Goal: Information Seeking & Learning: Learn about a topic

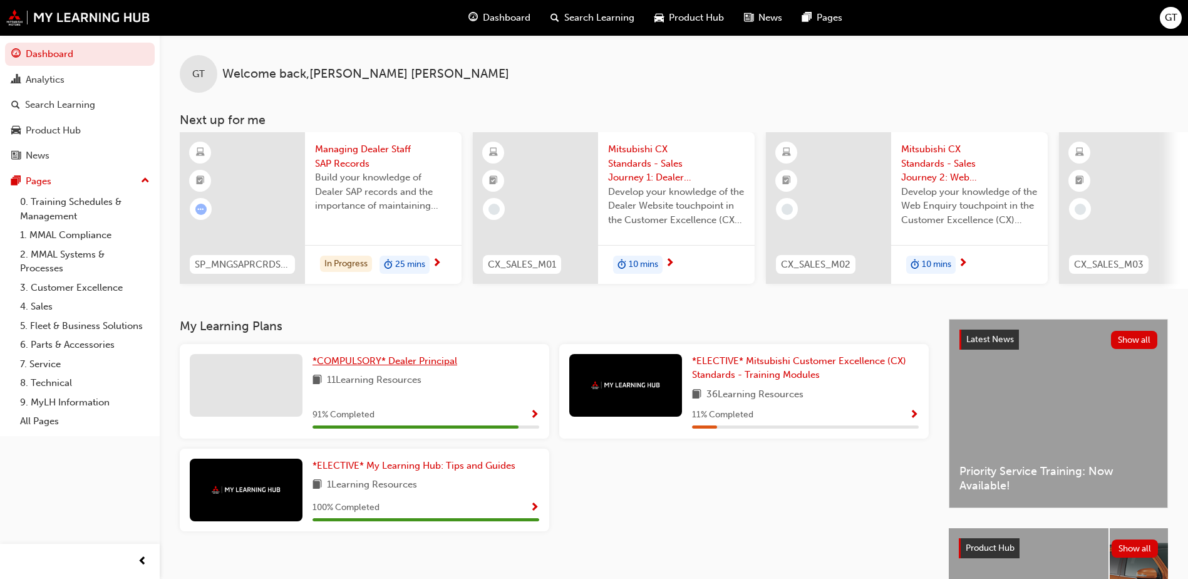
click at [425, 366] on span "*COMPULSORY* Dealer Principal" at bounding box center [384, 360] width 145 height 11
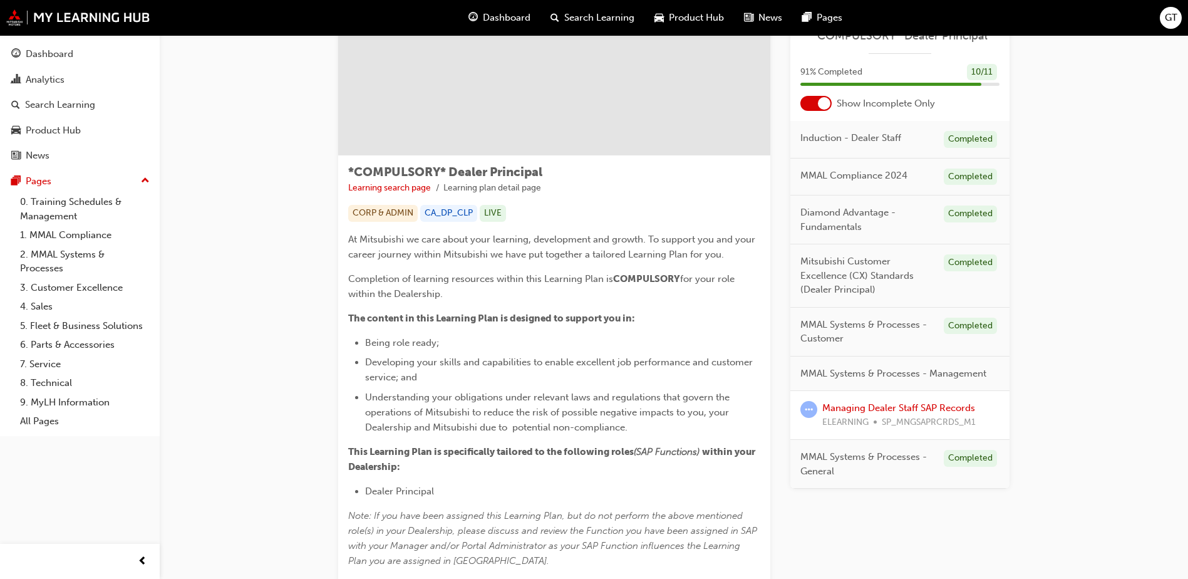
scroll to position [277, 0]
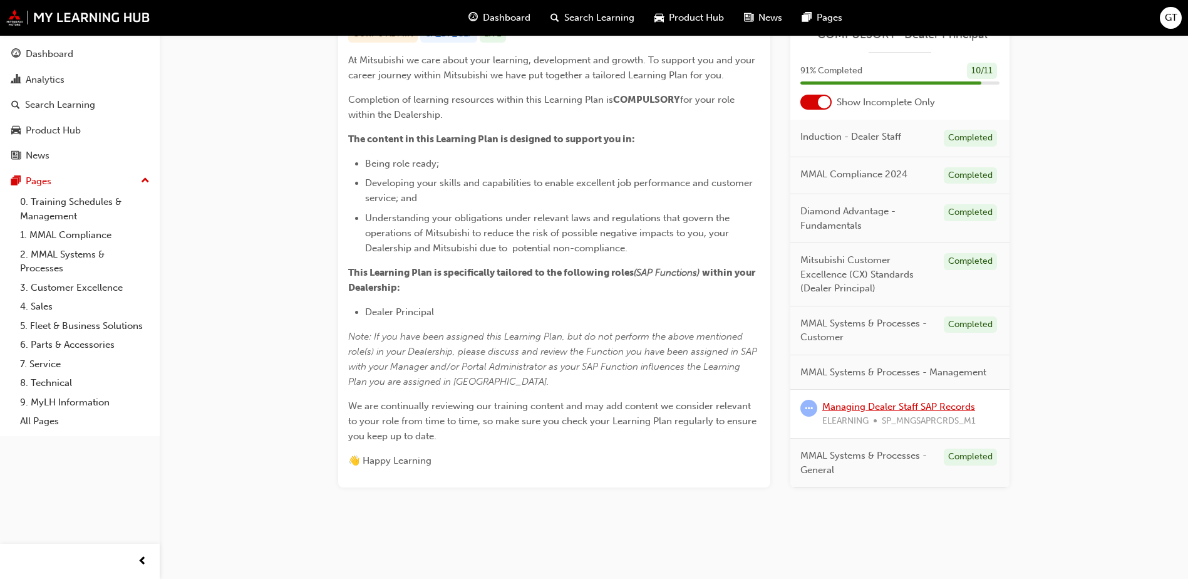
click at [867, 406] on link "Managing Dealer Staff SAP Records" at bounding box center [898, 406] width 153 height 11
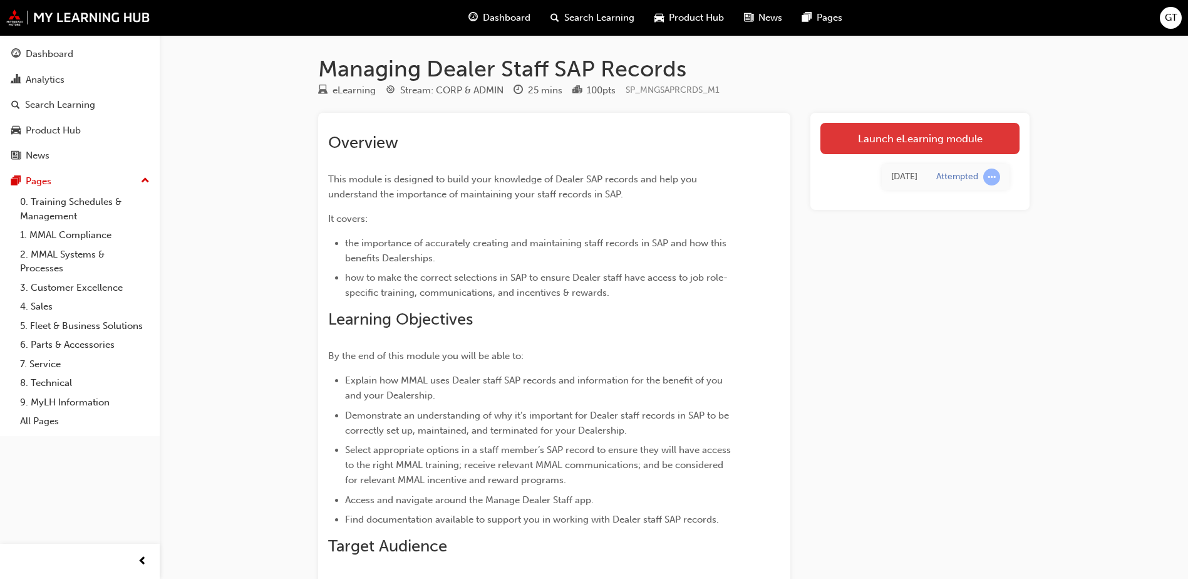
click at [891, 141] on link "Launch eLearning module" at bounding box center [919, 138] width 199 height 31
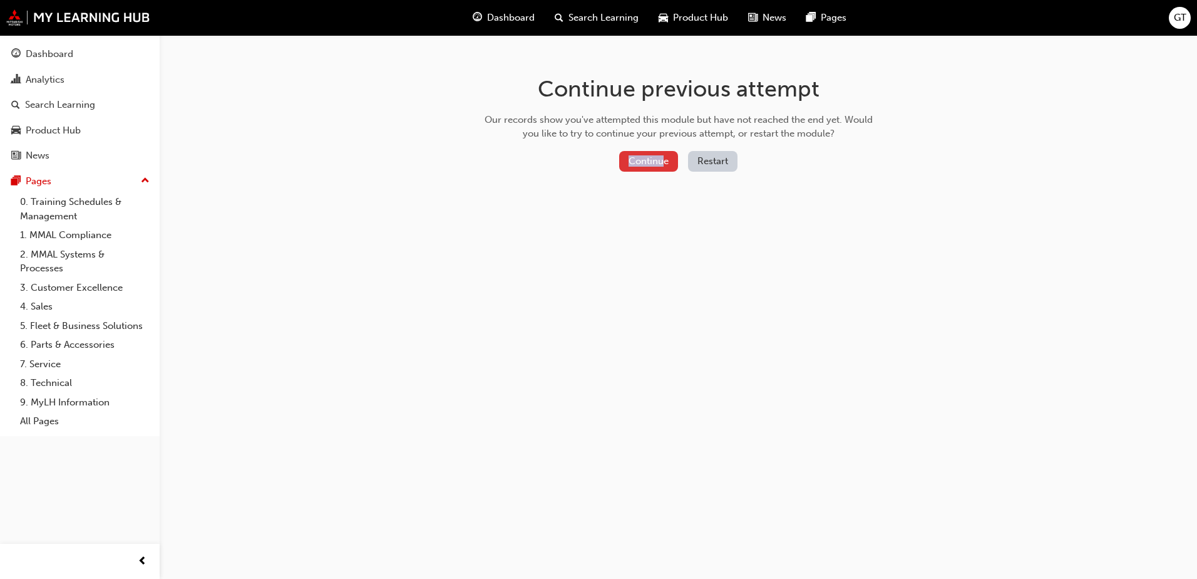
click at [662, 152] on div "Continue previous attempt Our records show you've attempted this module but hav…" at bounding box center [678, 126] width 407 height 182
click at [644, 170] on button "Continue" at bounding box center [648, 161] width 59 height 21
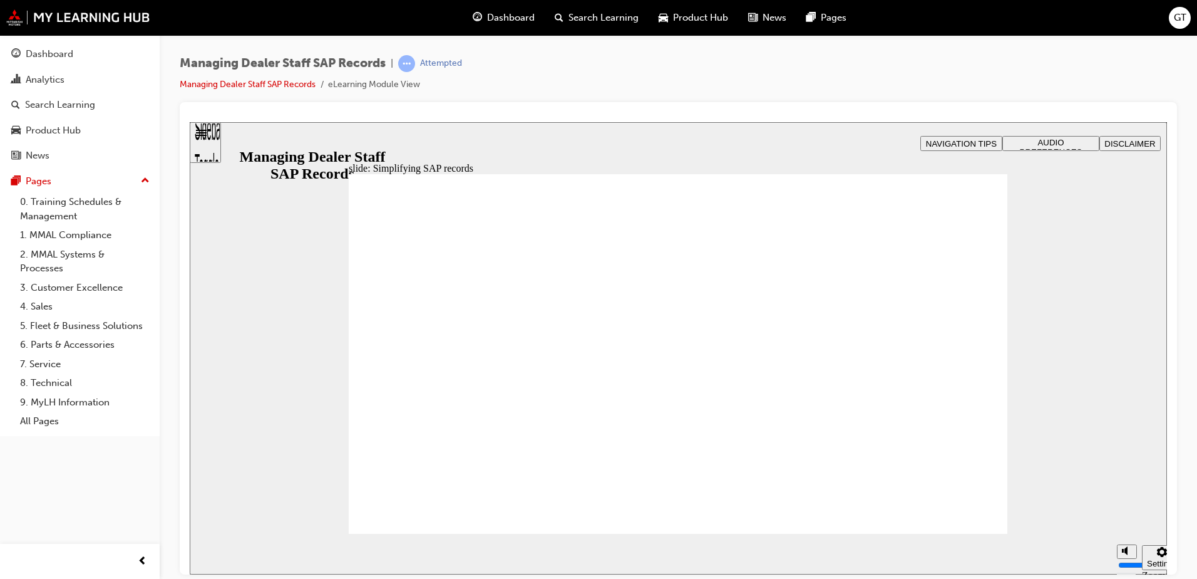
drag, startPoint x: 575, startPoint y: 281, endPoint x: 643, endPoint y: 281, distance: 67.6
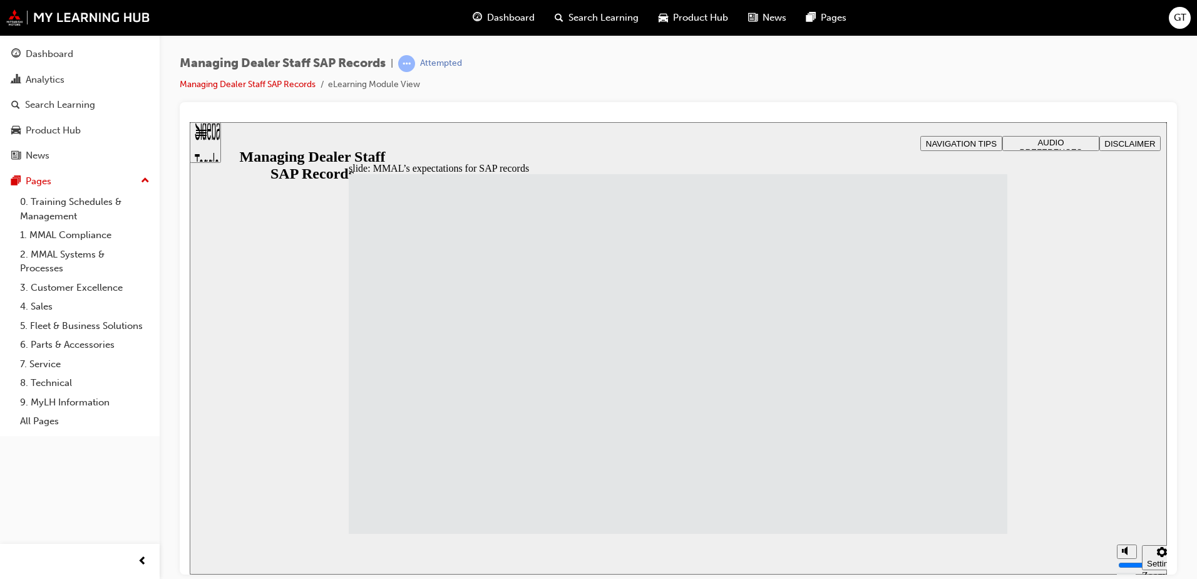
drag, startPoint x: 584, startPoint y: 317, endPoint x: 584, endPoint y: 338, distance: 21.3
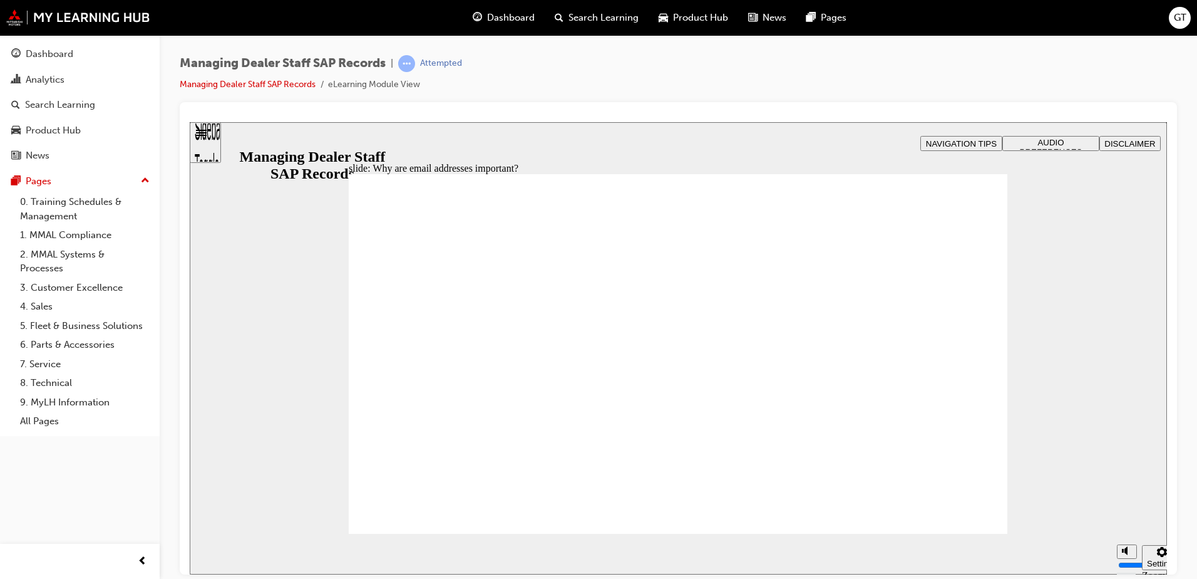
drag, startPoint x: 956, startPoint y: 258, endPoint x: 972, endPoint y: 430, distance: 172.9
drag, startPoint x: 471, startPoint y: 280, endPoint x: 526, endPoint y: 284, distance: 55.3
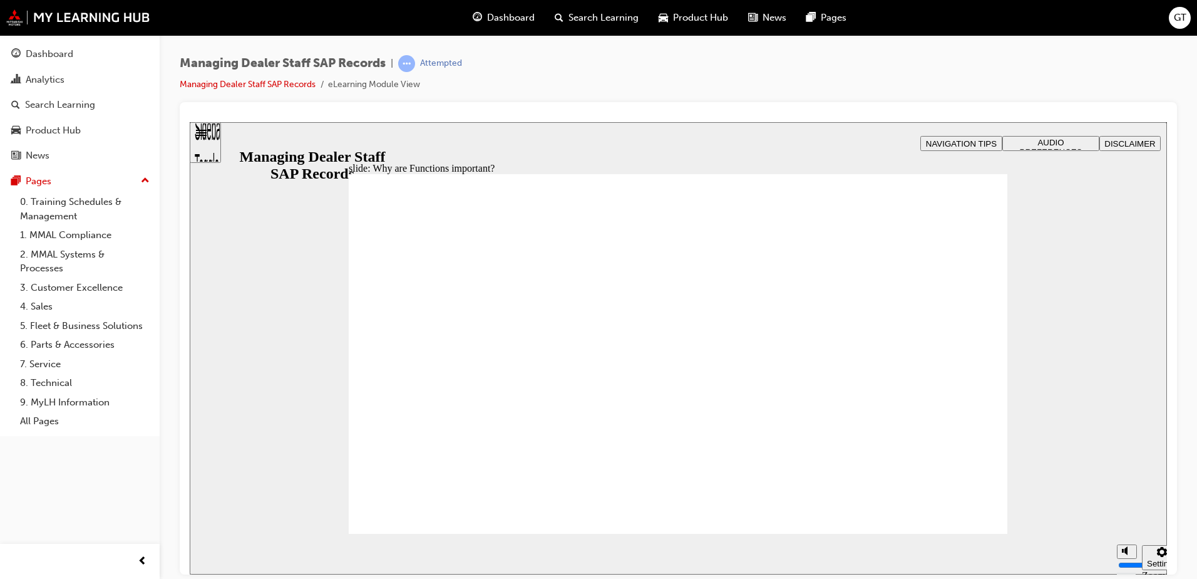
drag, startPoint x: 934, startPoint y: 247, endPoint x: 939, endPoint y: 275, distance: 28.7
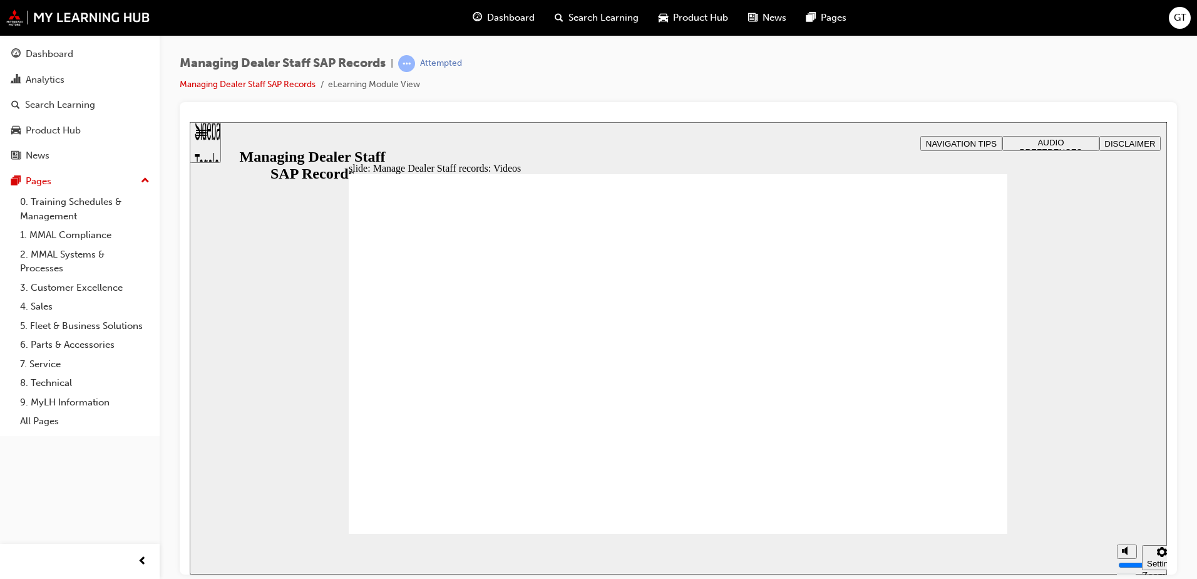
type input "123"
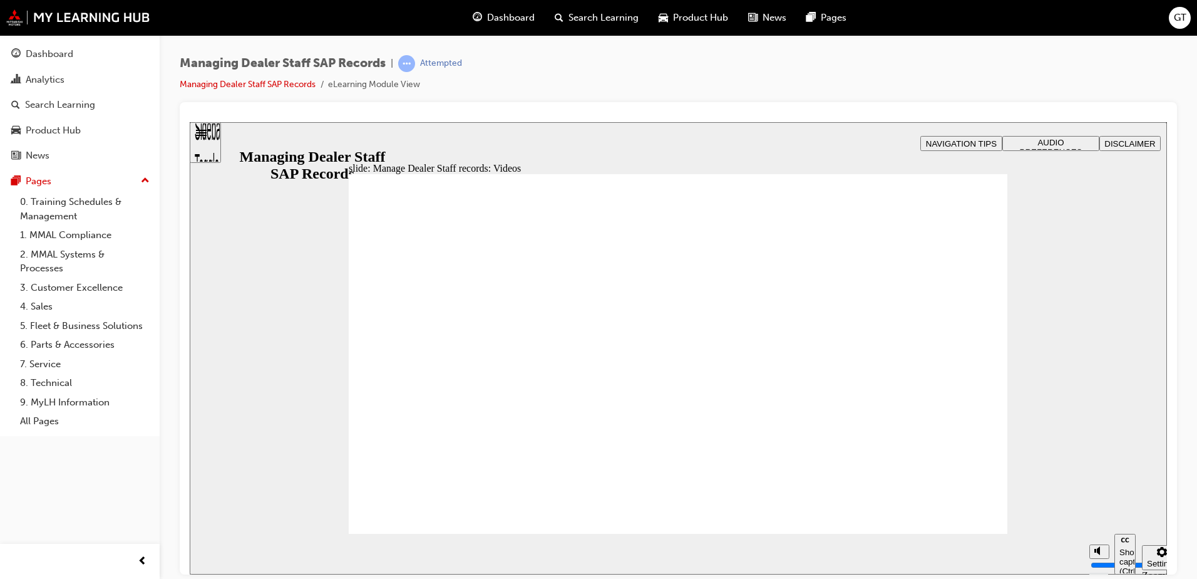
type input "127"
type input "254"
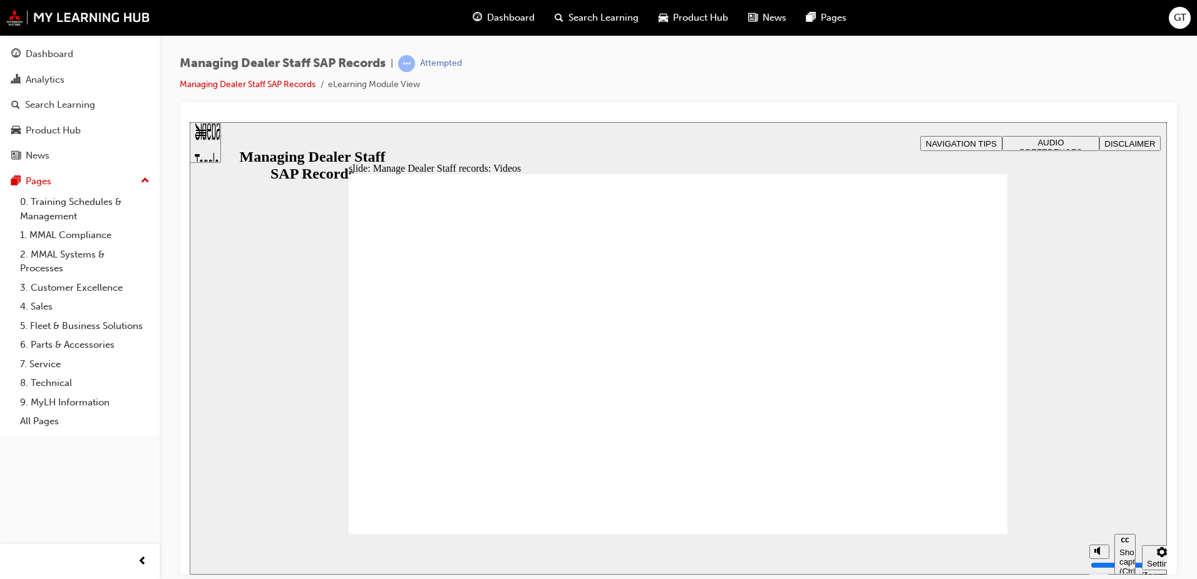
type input "75"
type input "144"
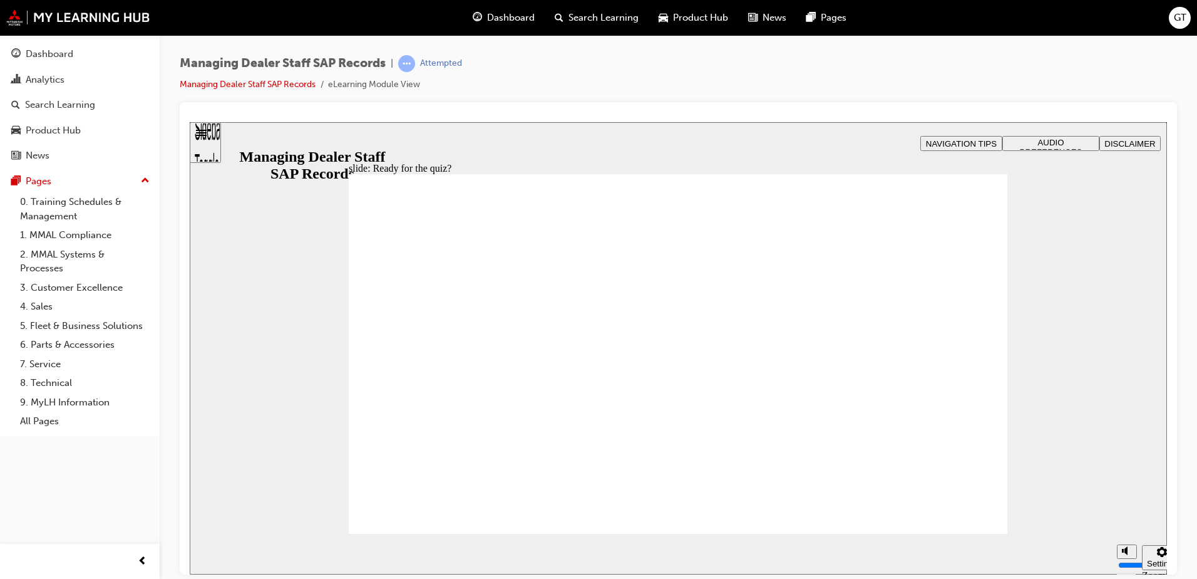
checkbox input "true"
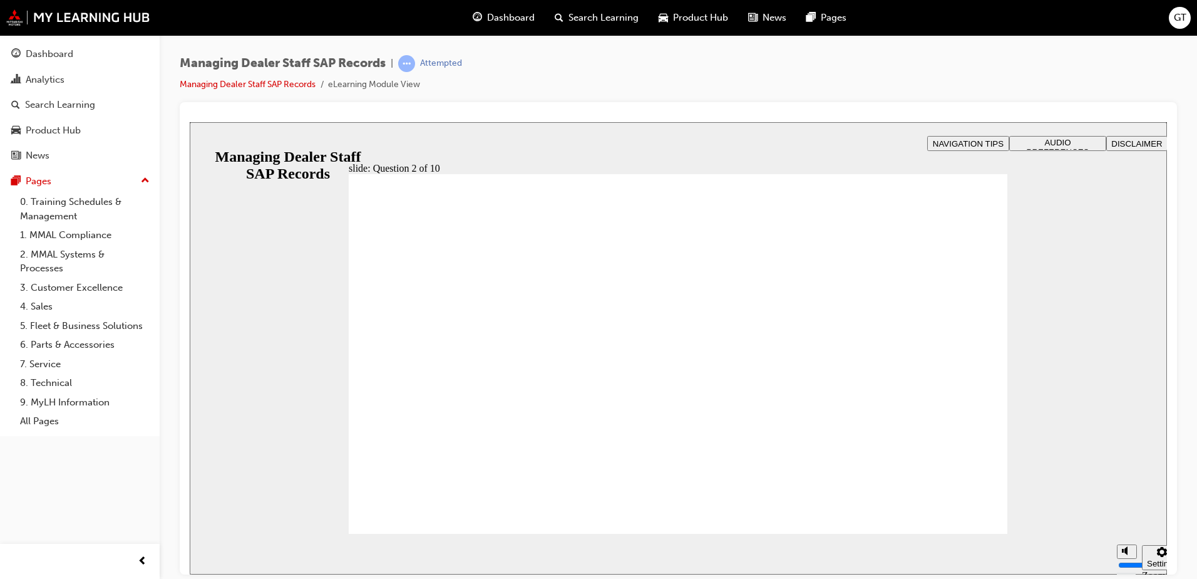
radio input "true"
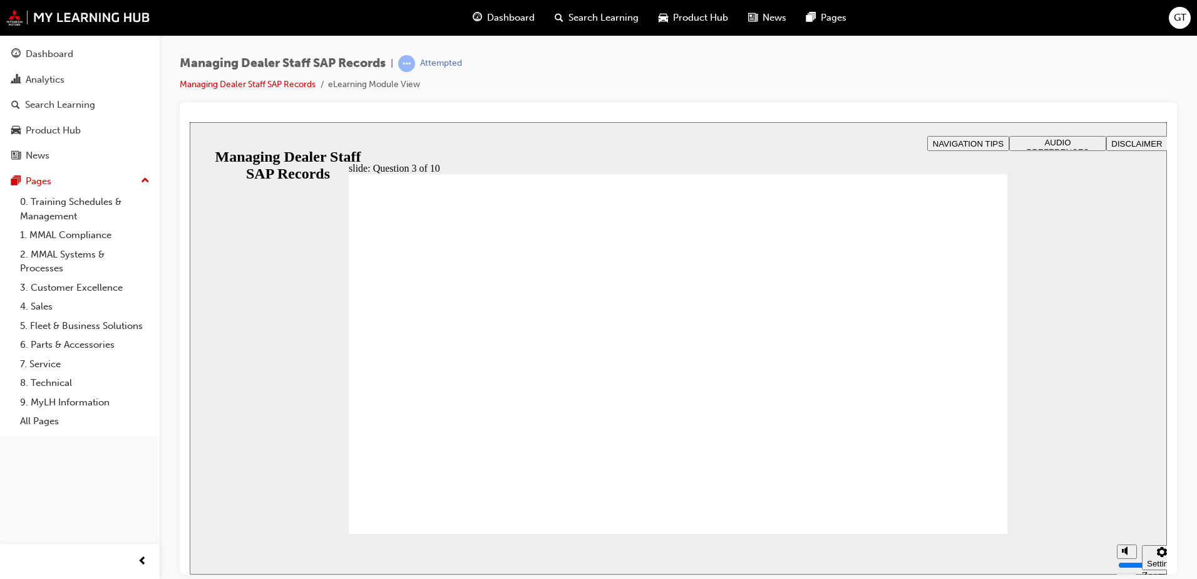
checkbox input "true"
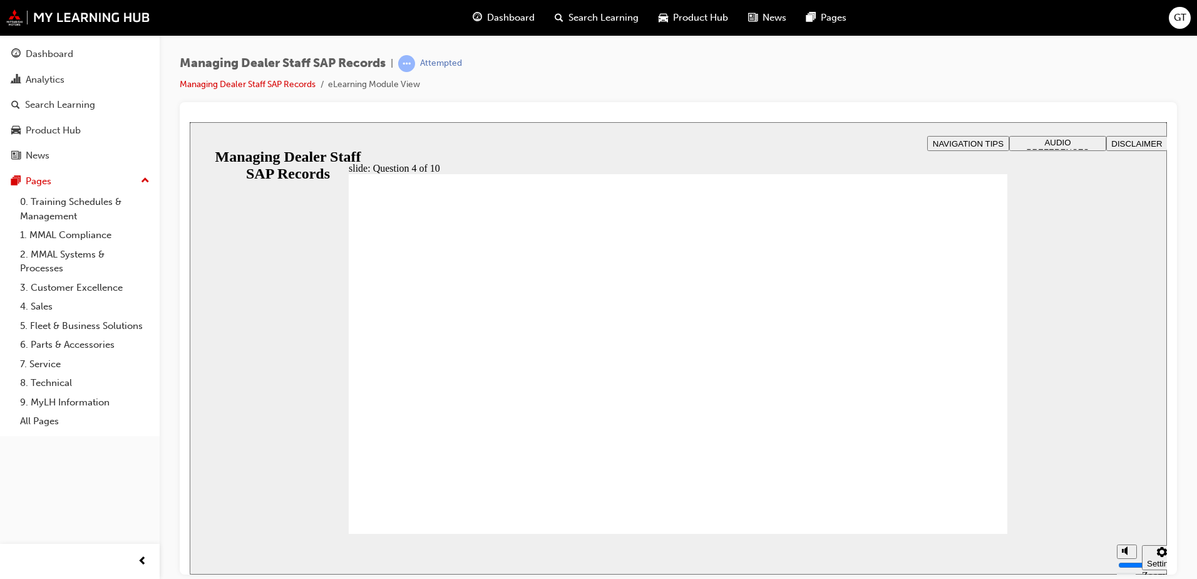
checkbox input "true"
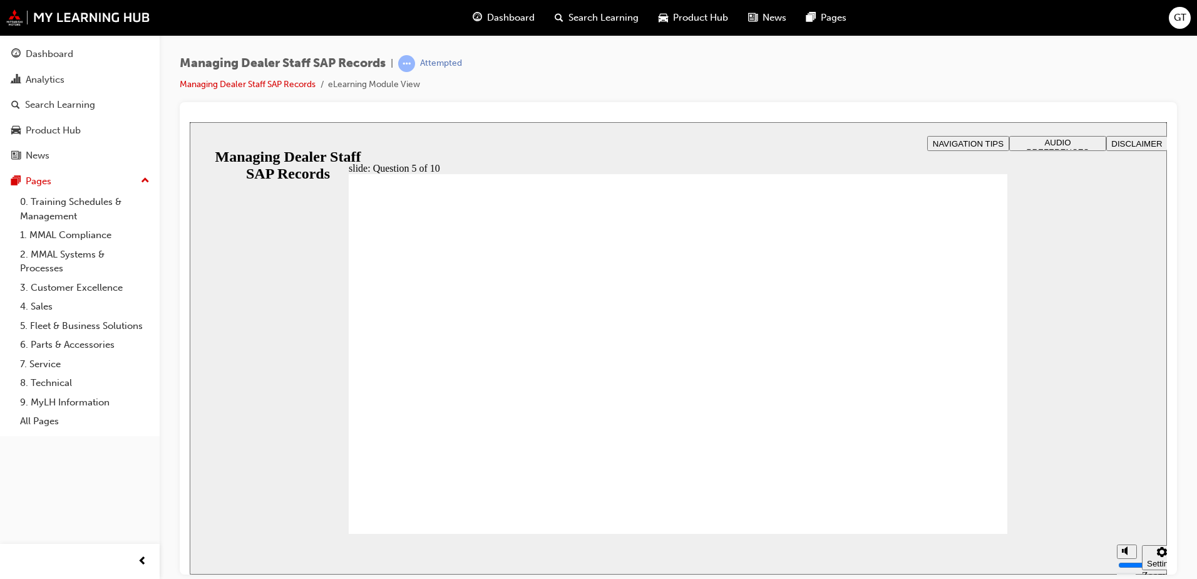
radio input "true"
checkbox input "true"
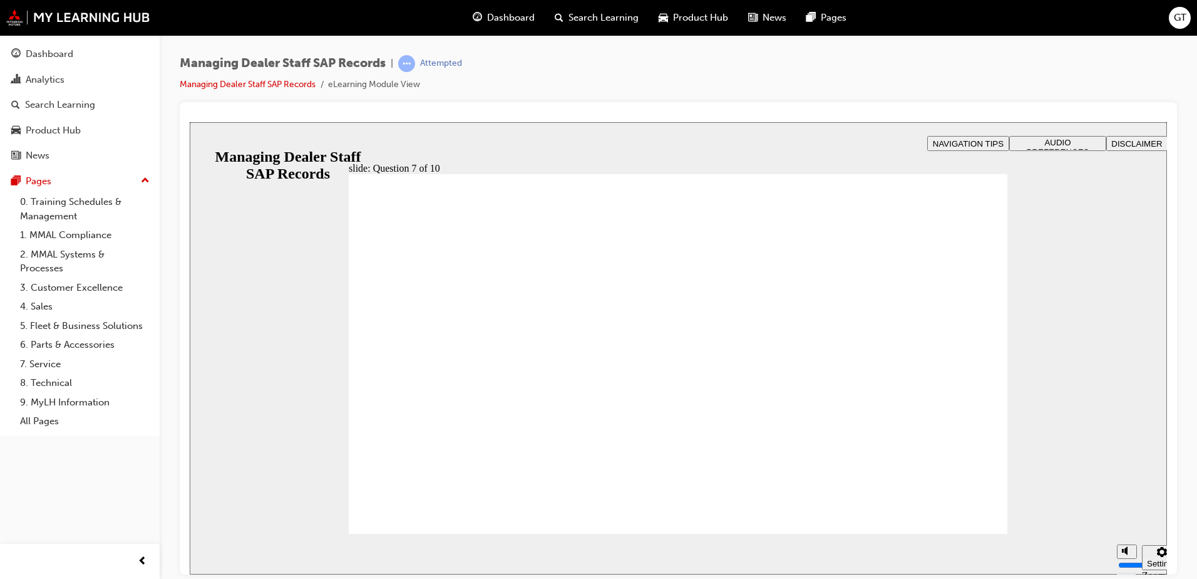
drag, startPoint x: 372, startPoint y: 393, endPoint x: 374, endPoint y: 357, distance: 36.4
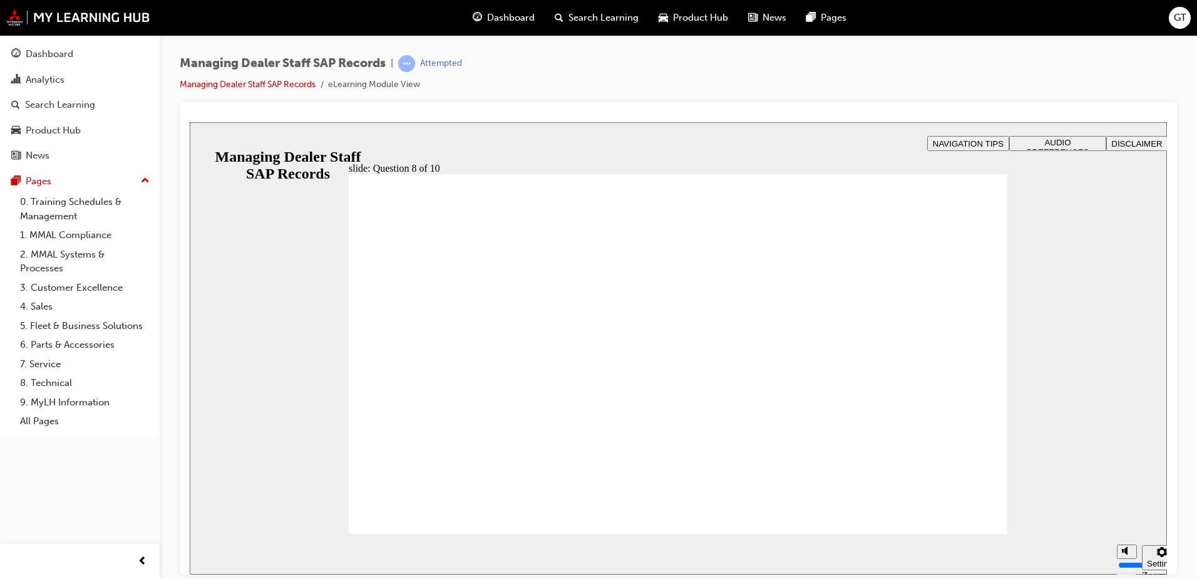
radio input "true"
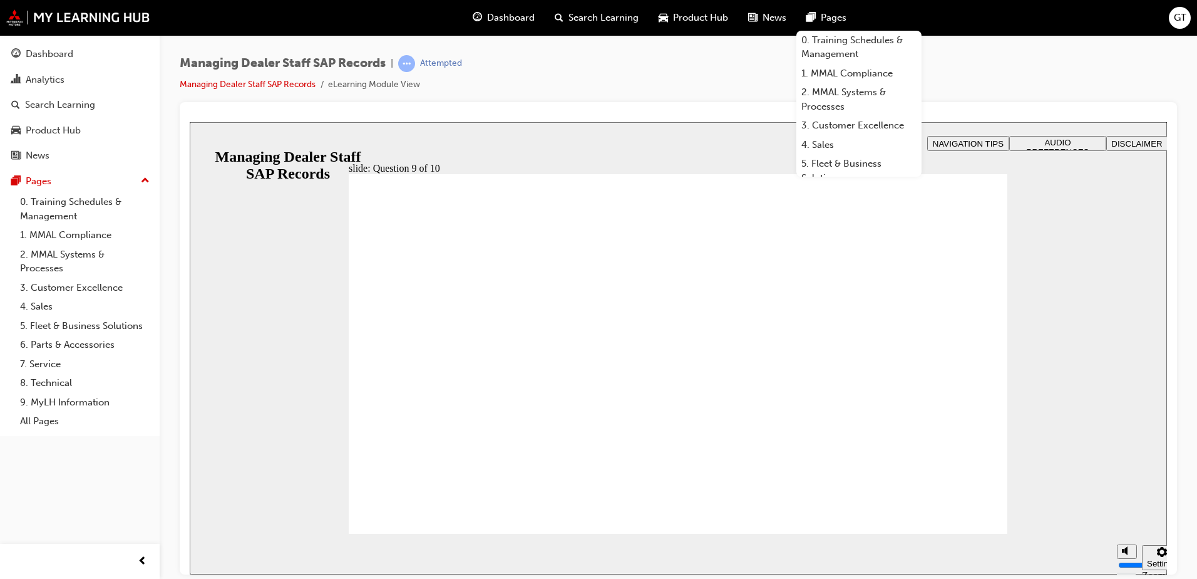
click at [476, 137] on div "slide: Question 10 of 10 Rectangle 1 Rectangle 3 Question 10 of 10 Rectangle 1 …" at bounding box center [679, 347] width 978 height 452
click at [1059, 133] on div "slide: Question 10 of 10 Rectangle 1 Rectangle 3 Question 10 of 10 Rectangle 1 …" at bounding box center [679, 347] width 978 height 452
click at [1107, 223] on div "slide: Question 10 of 10 Rectangle 1 Rectangle 3 Question 10 of 10 Rectangle 1 …" at bounding box center [679, 347] width 978 height 452
radio input "true"
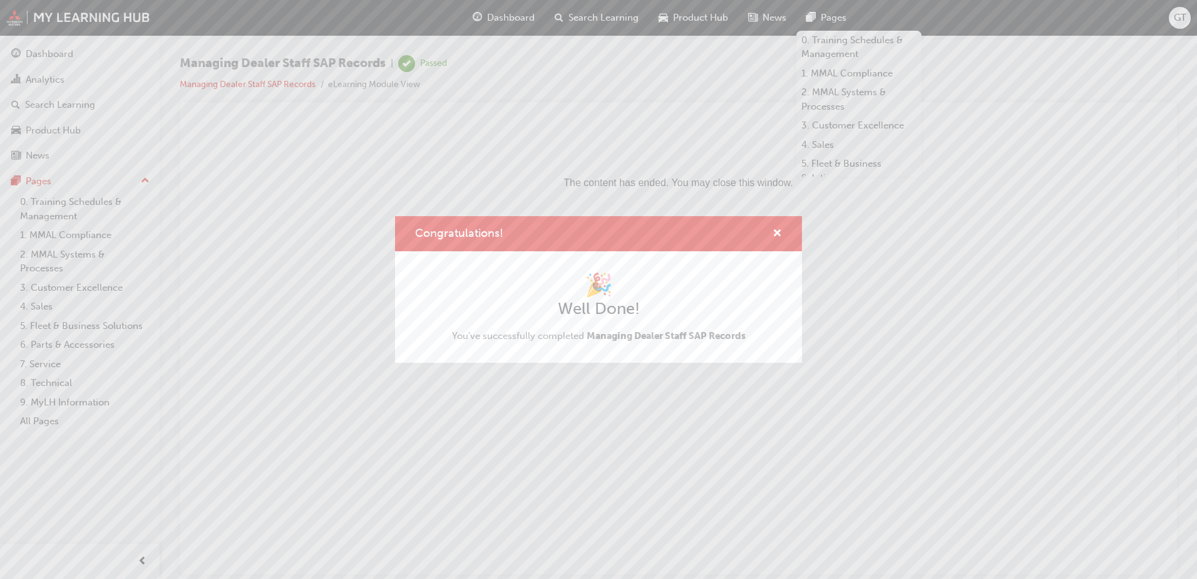
click at [783, 229] on div "Congratulations!" at bounding box center [598, 234] width 407 height 36
drag, startPoint x: 586, startPoint y: 116, endPoint x: 777, endPoint y: 237, distance: 226.9
click at [777, 237] on span "cross-icon" at bounding box center [777, 234] width 9 height 11
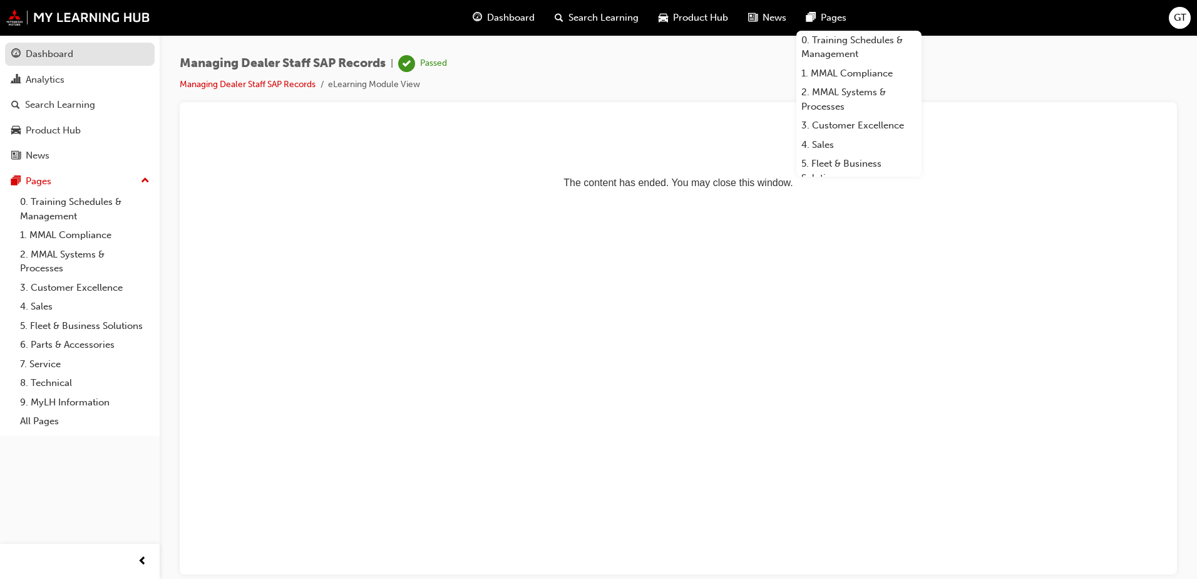
click at [48, 58] on div "Dashboard" at bounding box center [50, 54] width 48 height 14
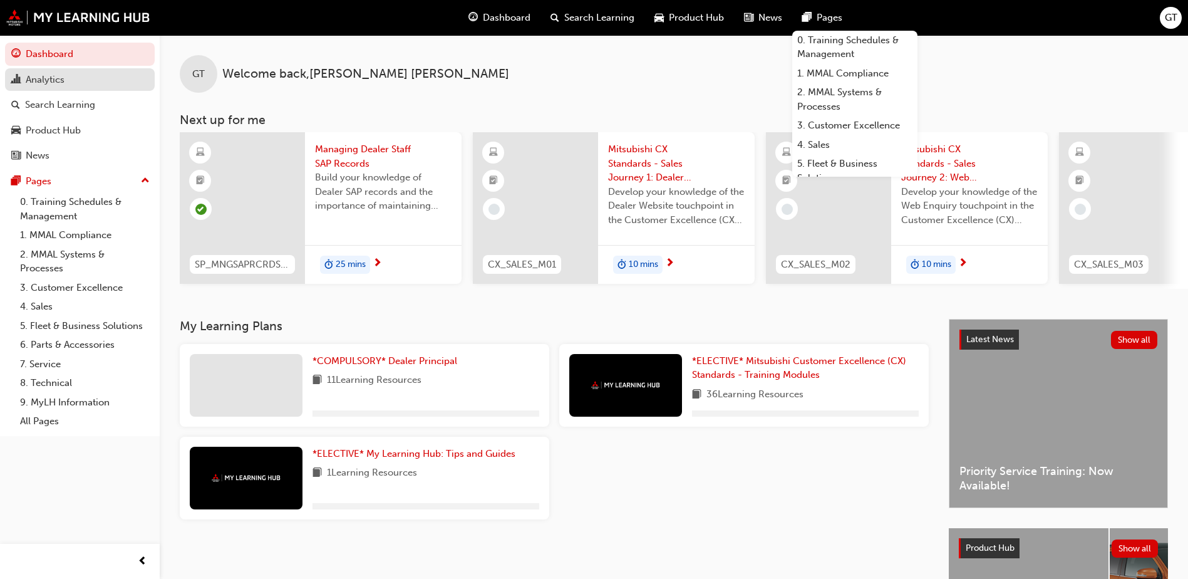
click at [71, 80] on div "Analytics" at bounding box center [79, 80] width 137 height 16
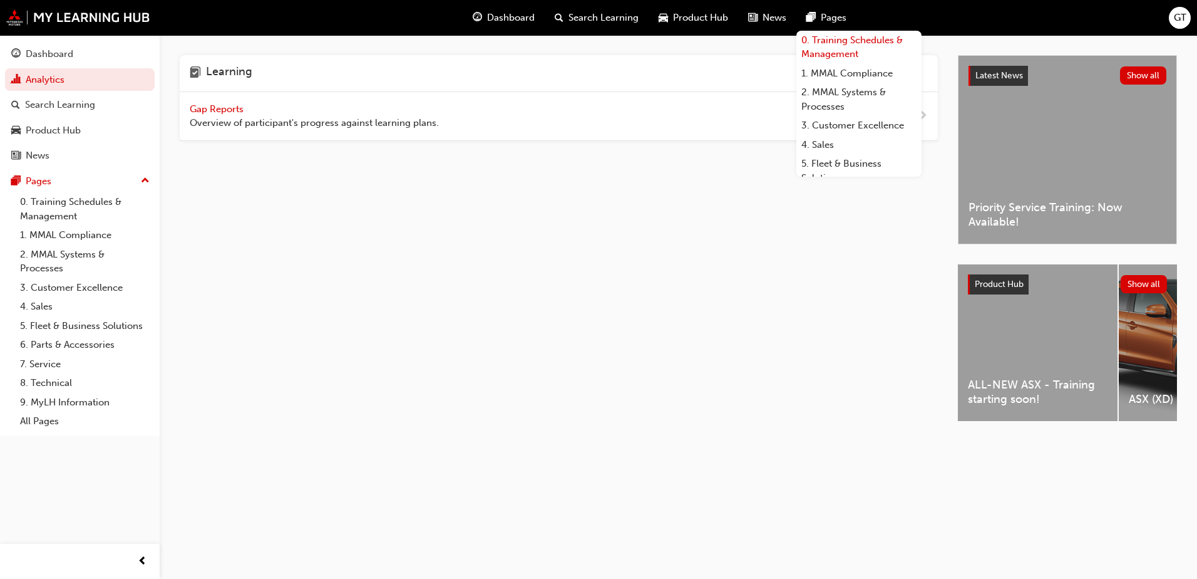
click at [837, 46] on link "0. Training Schedules & Management" at bounding box center [859, 47] width 125 height 33
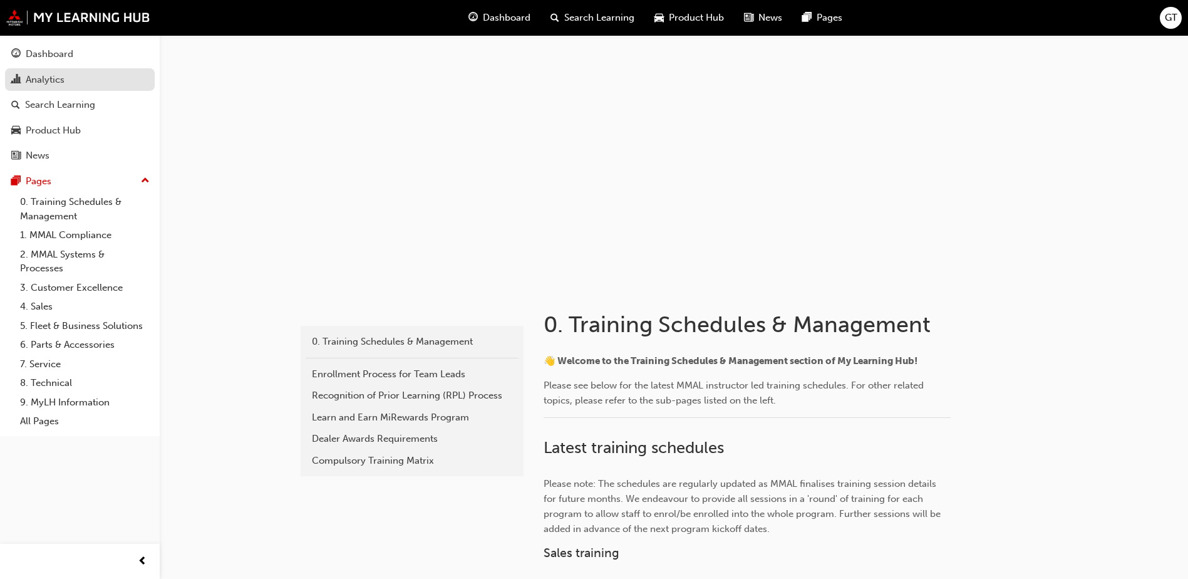
click at [47, 78] on div "Analytics" at bounding box center [45, 80] width 39 height 14
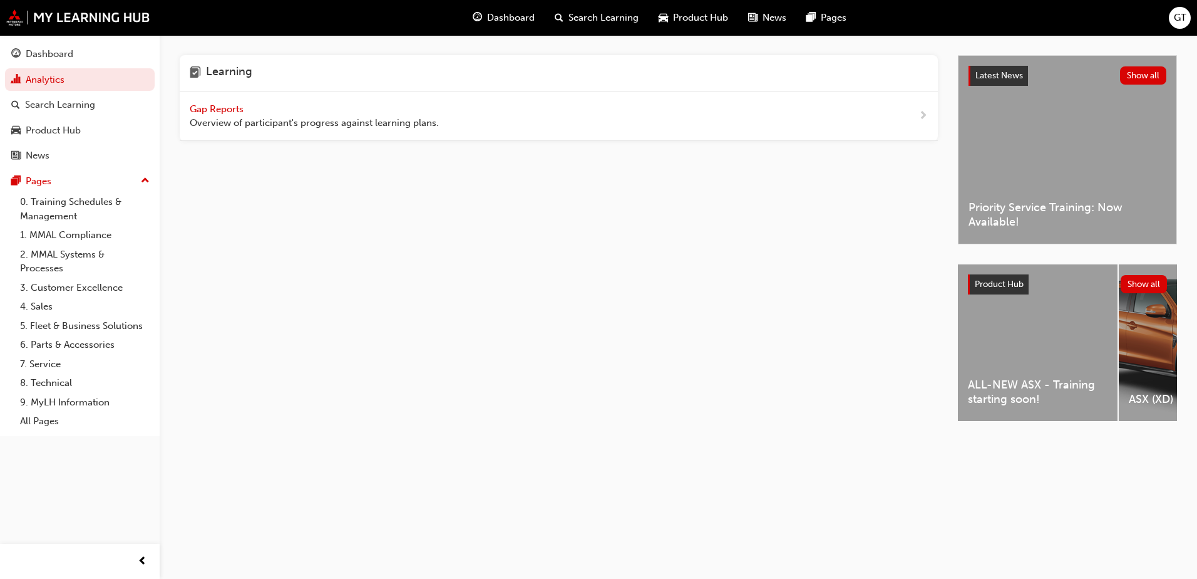
click at [212, 105] on span "Gap Reports" at bounding box center [218, 108] width 56 height 11
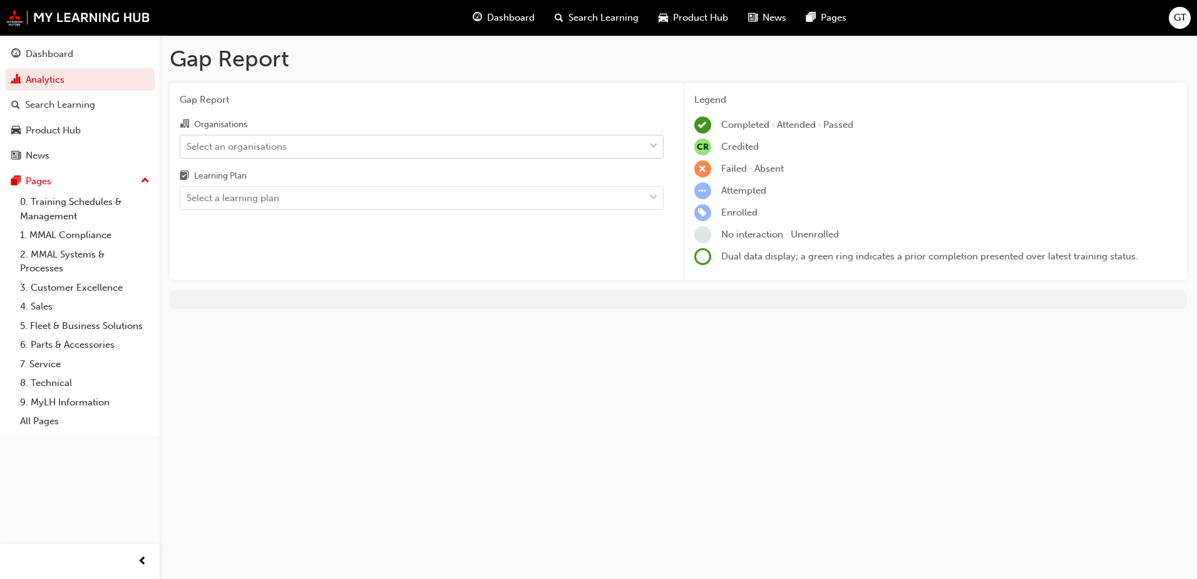
click at [512, 135] on div "Select an organisations" at bounding box center [422, 147] width 484 height 24
click at [188, 140] on input "Organisations Select an organisations" at bounding box center [187, 145] width 1 height 11
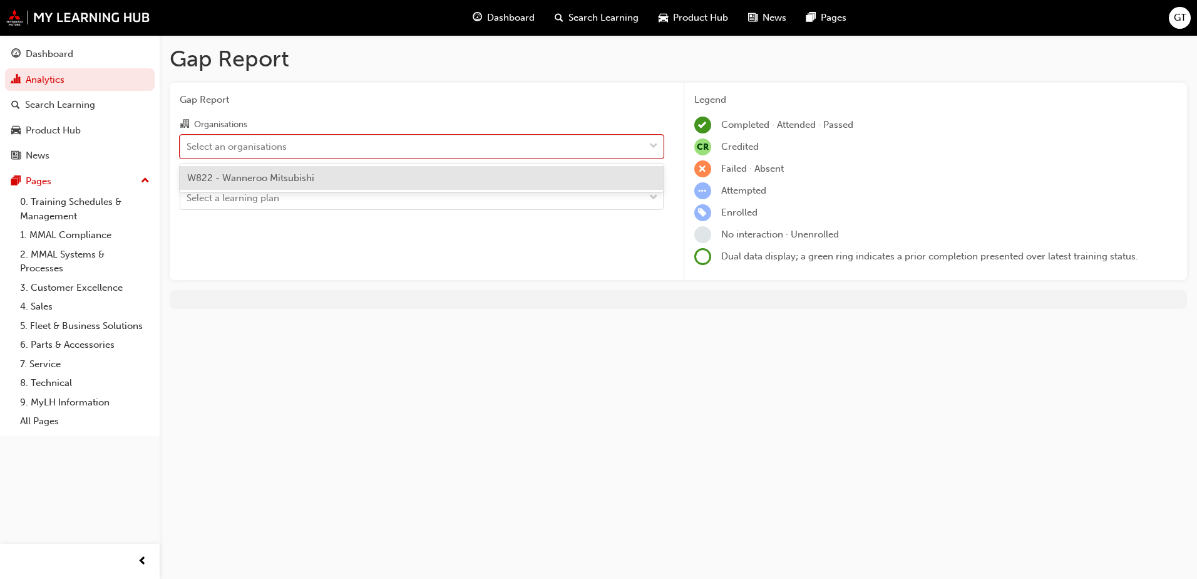
click at [316, 173] on div "W822 - Wanneroo Mitsubishi" at bounding box center [422, 178] width 484 height 24
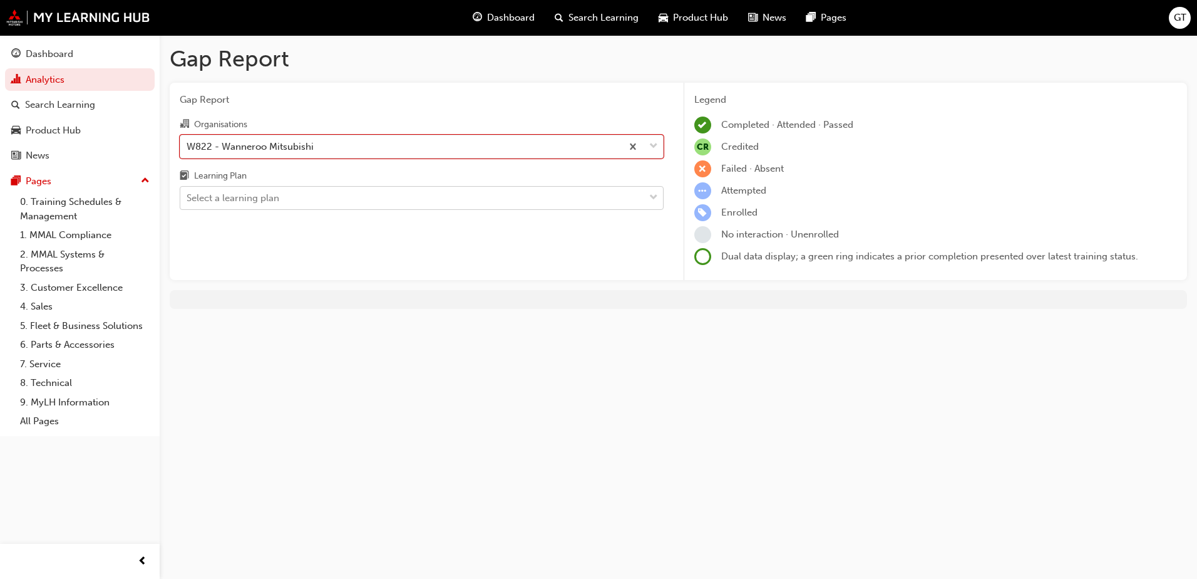
click at [305, 195] on div "Select a learning plan" at bounding box center [412, 198] width 464 height 22
click at [188, 195] on input "Learning Plan Select a learning plan" at bounding box center [187, 197] width 1 height 11
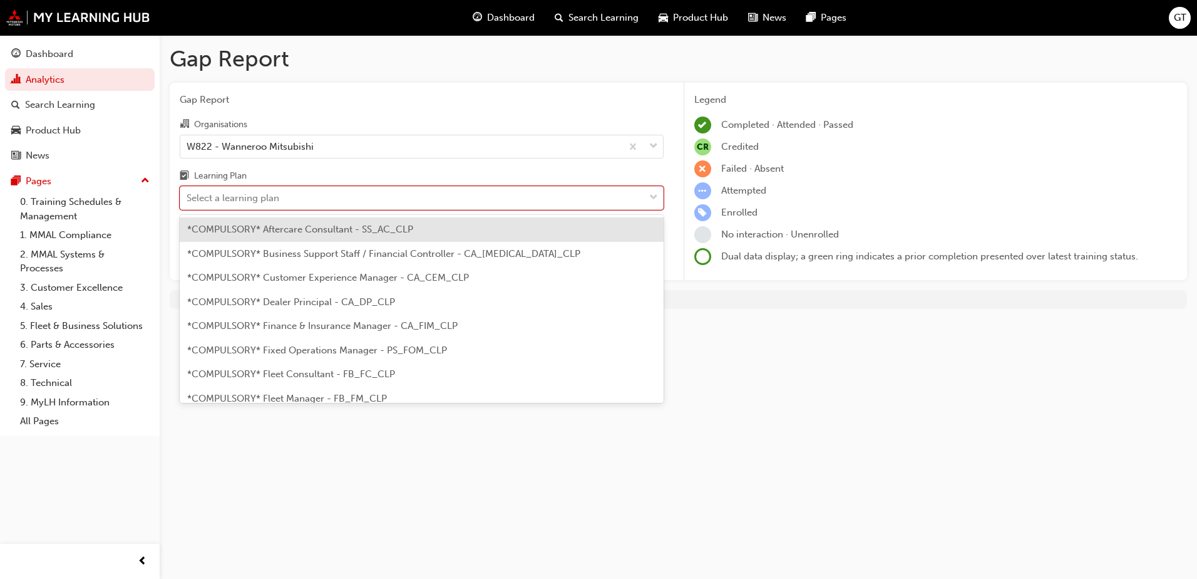
click at [302, 232] on span "*COMPULSORY* Aftercare Consultant - SS_AC_CLP" at bounding box center [300, 229] width 226 height 11
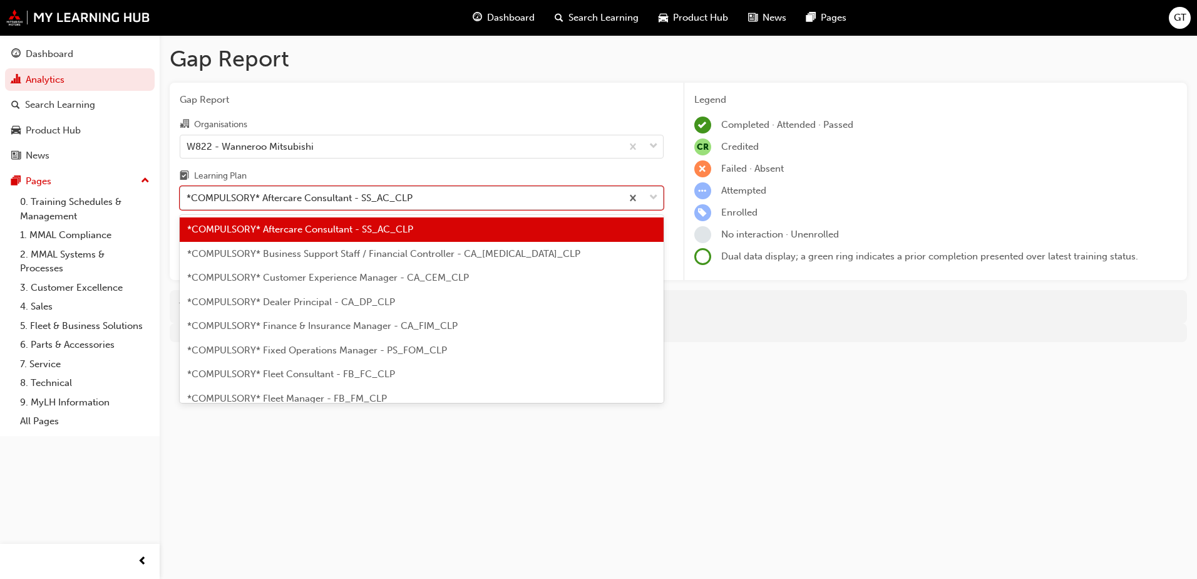
drag, startPoint x: 316, startPoint y: 194, endPoint x: 292, endPoint y: 234, distance: 46.1
click at [315, 194] on div "*COMPULSORY* Aftercare Consultant - SS_AC_CLP" at bounding box center [300, 198] width 226 height 14
click at [188, 194] on input "Learning Plan option *COMPULSORY* Aftercare Consultant - SS_AC_CLP, selected. o…" at bounding box center [187, 197] width 1 height 11
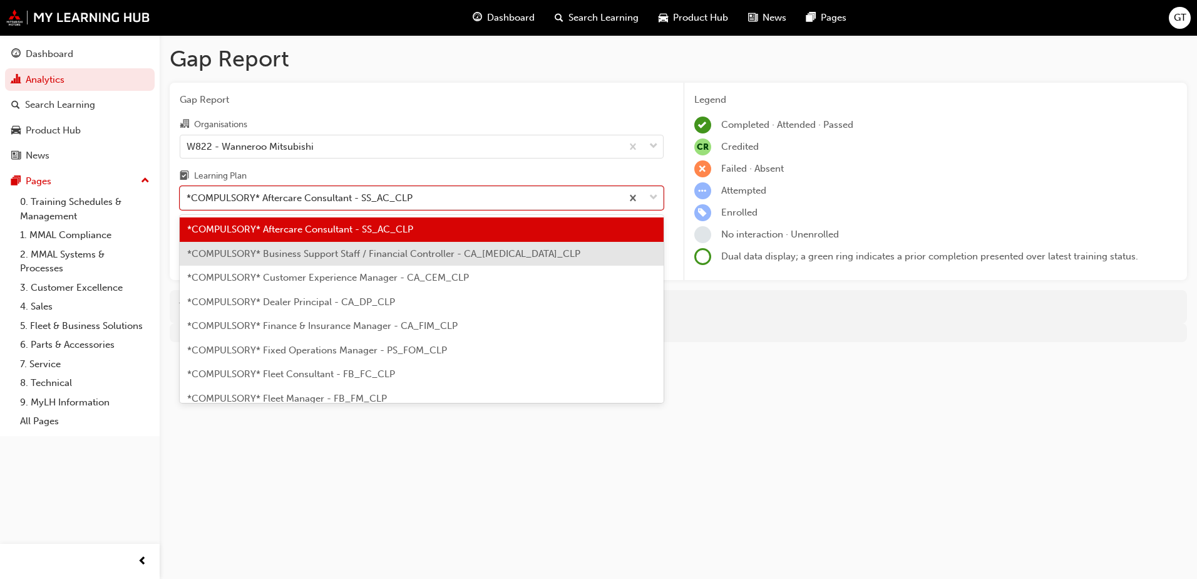
click at [281, 255] on span "*COMPULSORY* Business Support Staff / Financial Controller - CA_[MEDICAL_DATA]_…" at bounding box center [383, 253] width 393 height 11
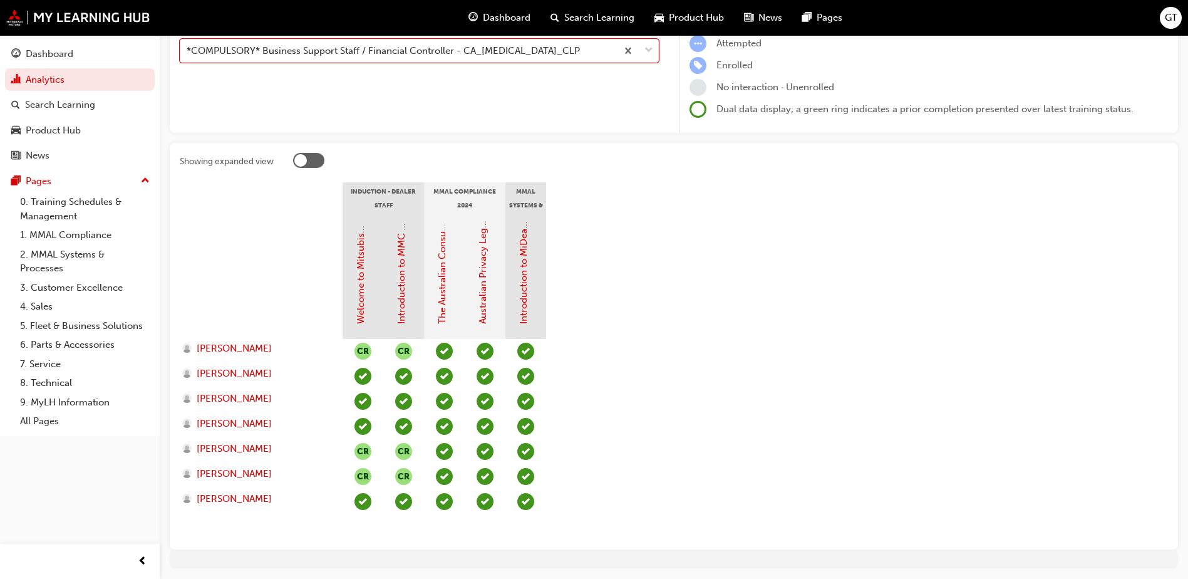
scroll to position [125, 0]
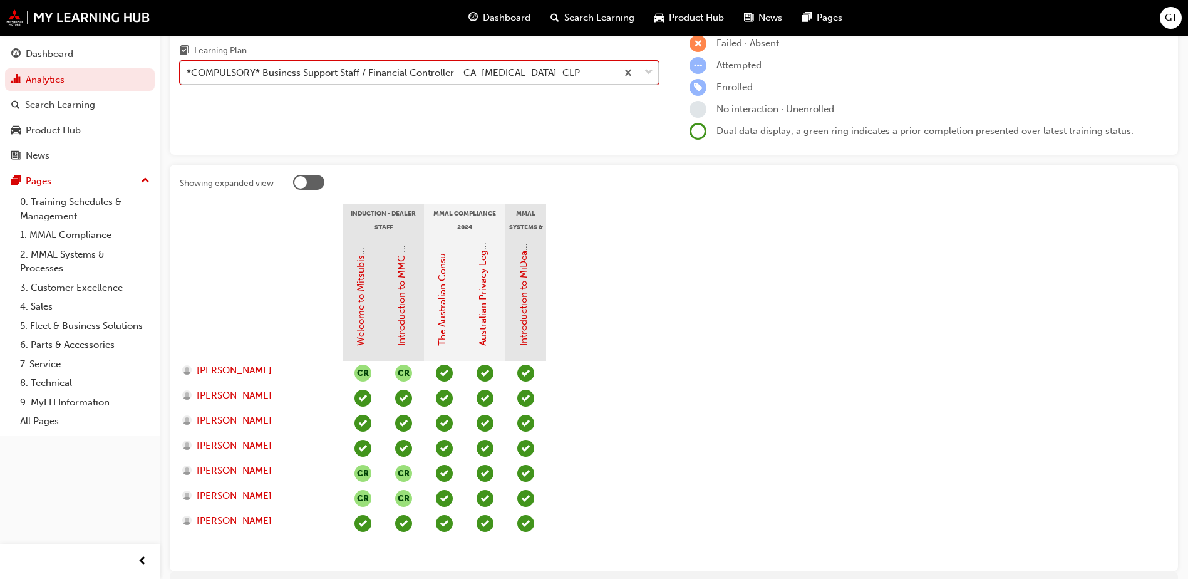
click at [322, 76] on div "*COMPULSORY* Business Support Staff / Financial Controller - CA_[MEDICAL_DATA]_…" at bounding box center [383, 73] width 393 height 14
click at [188, 76] on input "Learning Plan option *COMPULSORY* Business Support Staff / Financial Controller…" at bounding box center [187, 72] width 1 height 11
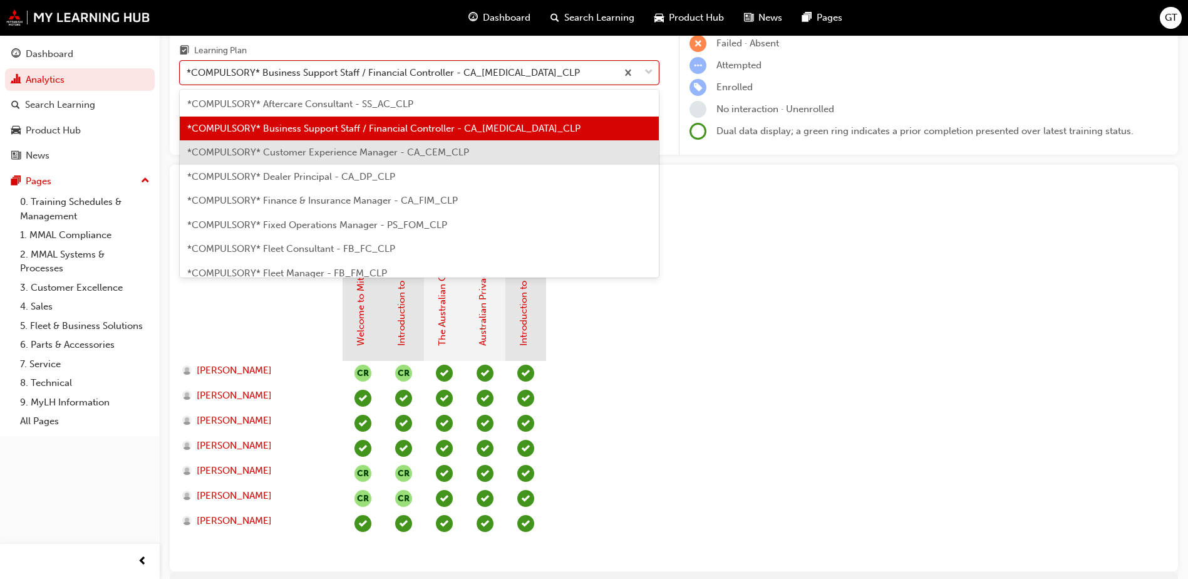
click at [259, 144] on div "*COMPULSORY* Customer Experience Manager - CA_CEM_CLP" at bounding box center [419, 152] width 479 height 24
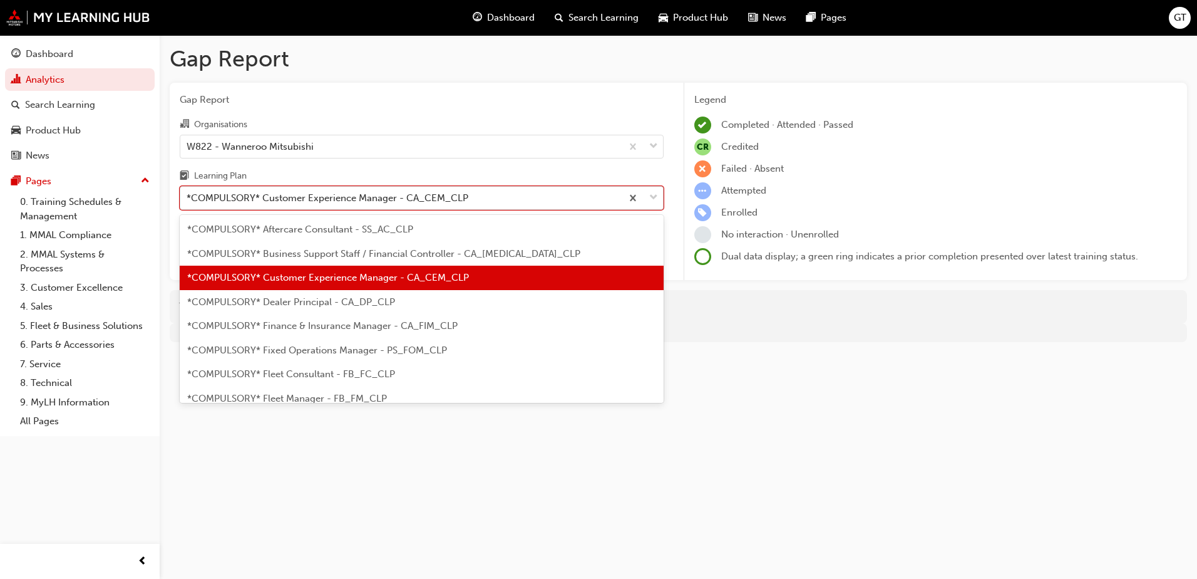
click at [325, 202] on div "*COMPULSORY* Customer Experience Manager - CA_CEM_CLP" at bounding box center [328, 198] width 282 height 14
click at [188, 202] on input "Learning Plan option *COMPULSORY* Customer Experience Manager - CA_CEM_CLP, sel…" at bounding box center [187, 197] width 1 height 11
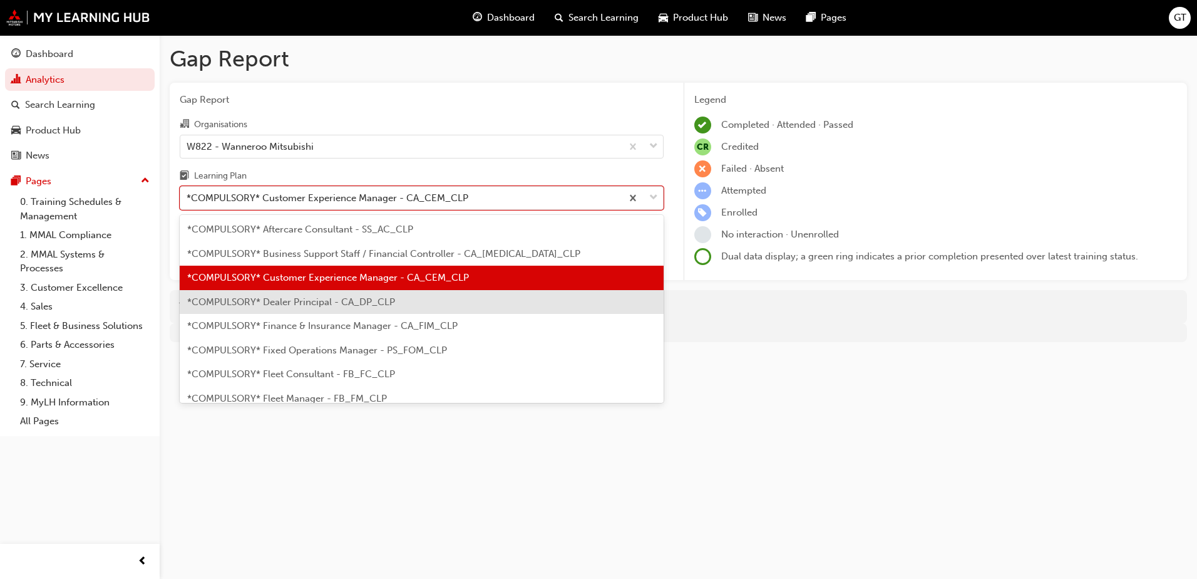
click at [324, 306] on span "*COMPULSORY* Dealer Principal - CA_DP_CLP" at bounding box center [291, 301] width 208 height 11
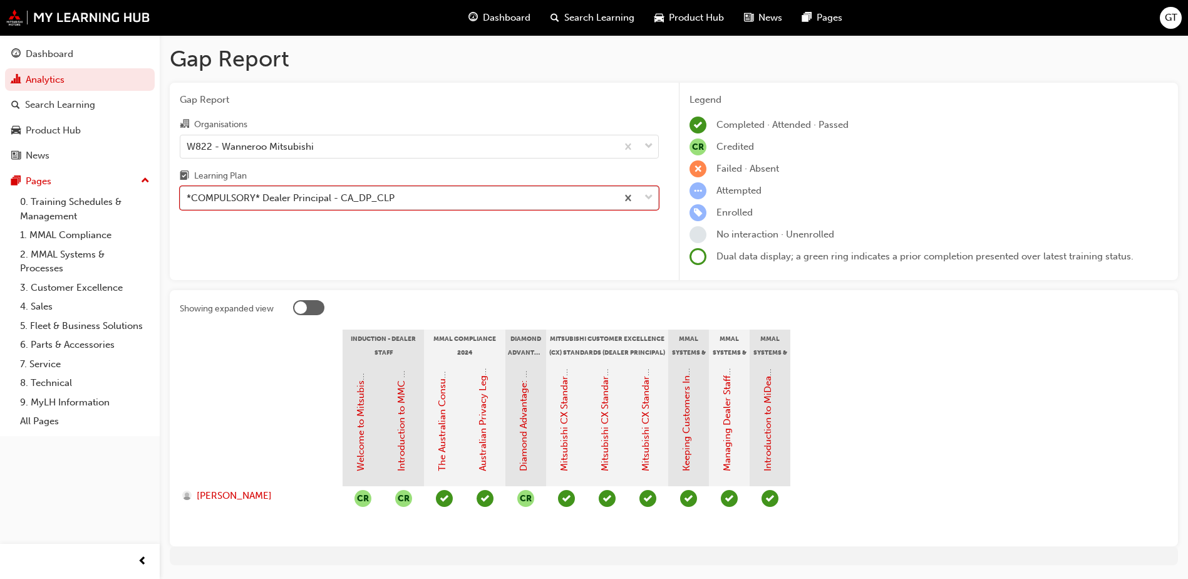
click at [366, 202] on div "*COMPULSORY* Dealer Principal - CA_DP_CLP" at bounding box center [291, 198] width 208 height 14
click at [188, 202] on input "Learning Plan option *COMPULSORY* Dealer Principal - CA_DP_CLP, selected. 0 res…" at bounding box center [187, 197] width 1 height 11
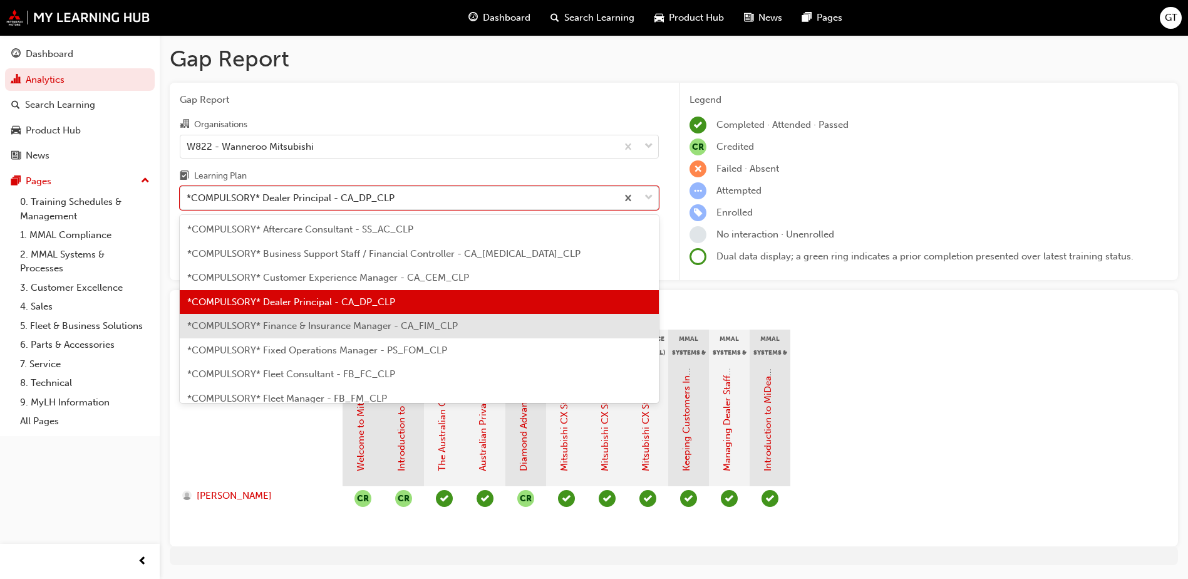
click at [334, 321] on span "*COMPULSORY* Finance & Insurance Manager - CA_FIM_CLP" at bounding box center [322, 325] width 271 height 11
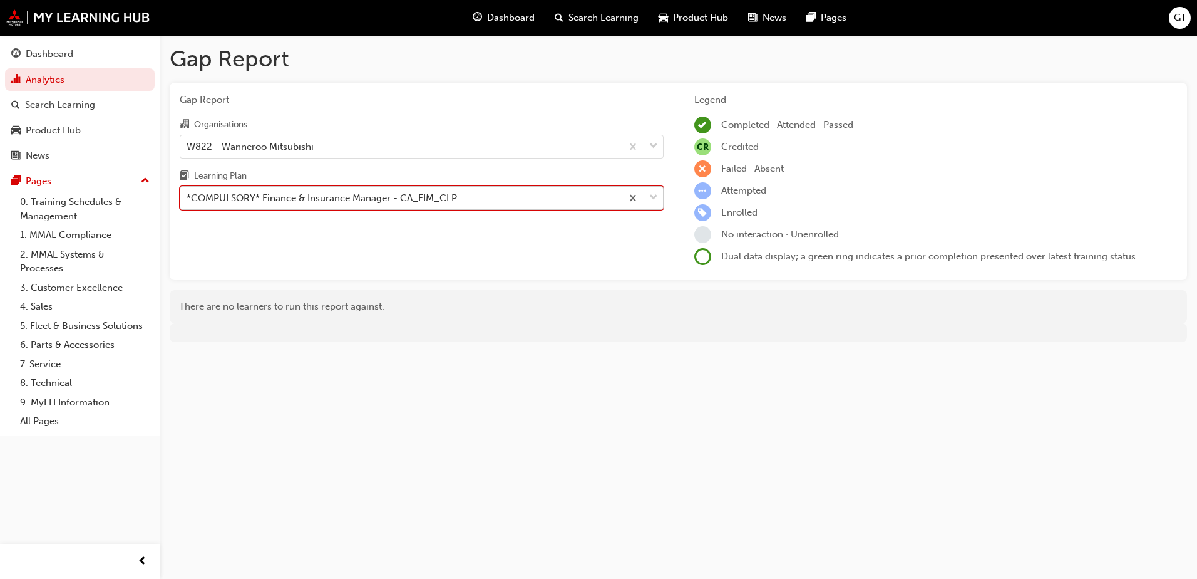
click at [312, 195] on div "*COMPULSORY* Finance & Insurance Manager - CA_FIM_CLP" at bounding box center [322, 198] width 271 height 14
click at [188, 195] on input "Learning Plan option *COMPULSORY* Finance & Insurance Manager - [GEOGRAPHIC_DAT…" at bounding box center [187, 197] width 1 height 11
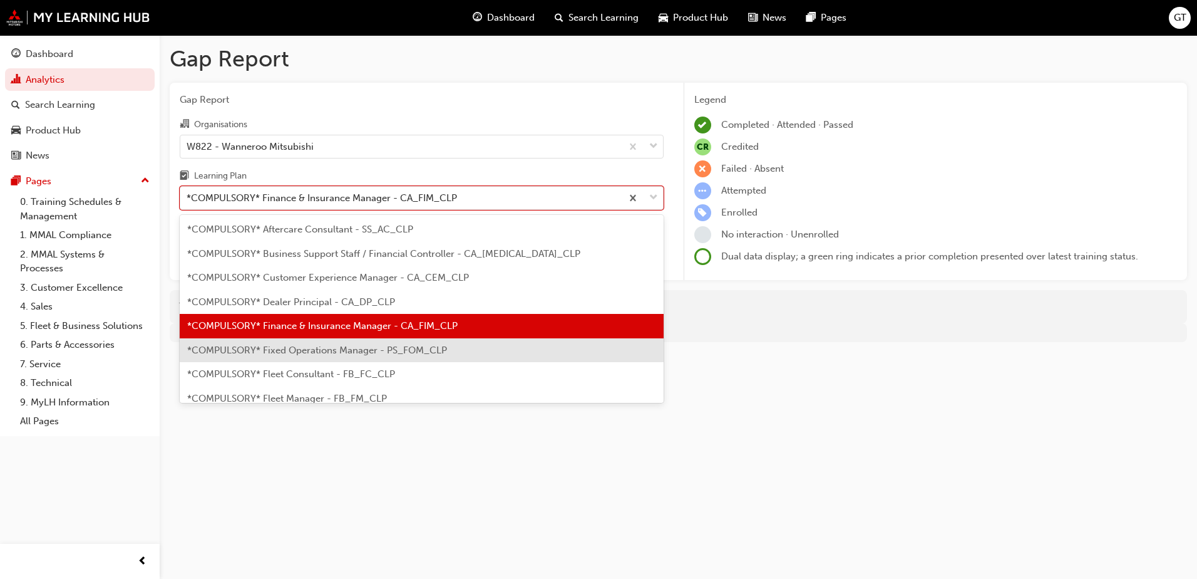
click at [281, 354] on span "*COMPULSORY* Fixed Operations Manager - PS_FOM_CLP" at bounding box center [317, 349] width 260 height 11
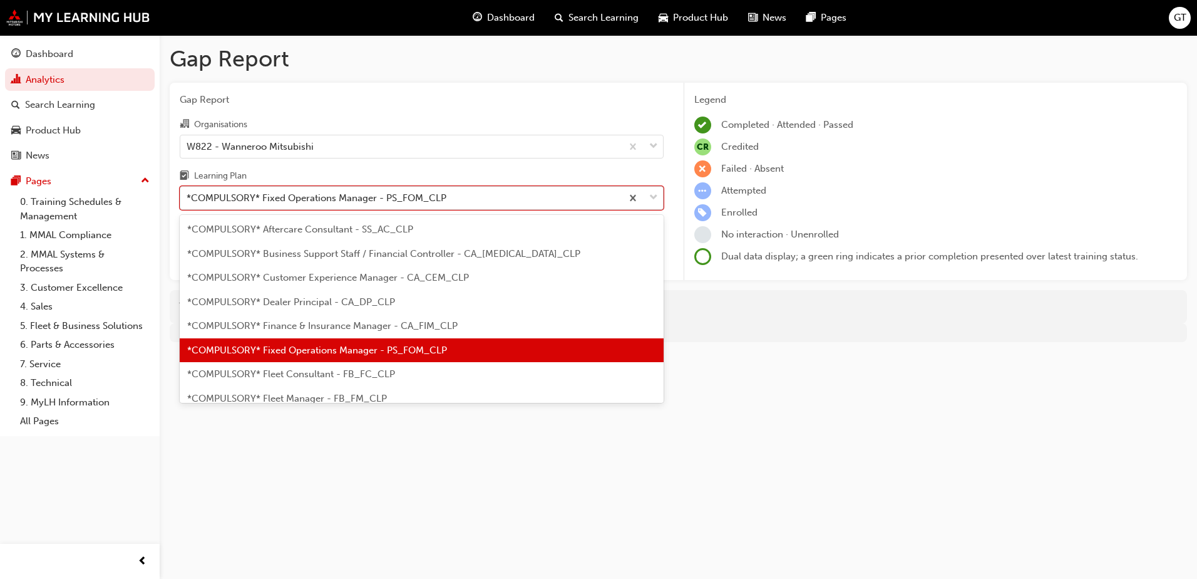
click at [303, 202] on div "*COMPULSORY* Fixed Operations Manager - PS_FOM_CLP" at bounding box center [317, 198] width 260 height 14
click at [188, 202] on input "Learning Plan option *COMPULSORY* Fixed Operations Manager - PS_FOM_CLP, select…" at bounding box center [187, 197] width 1 height 11
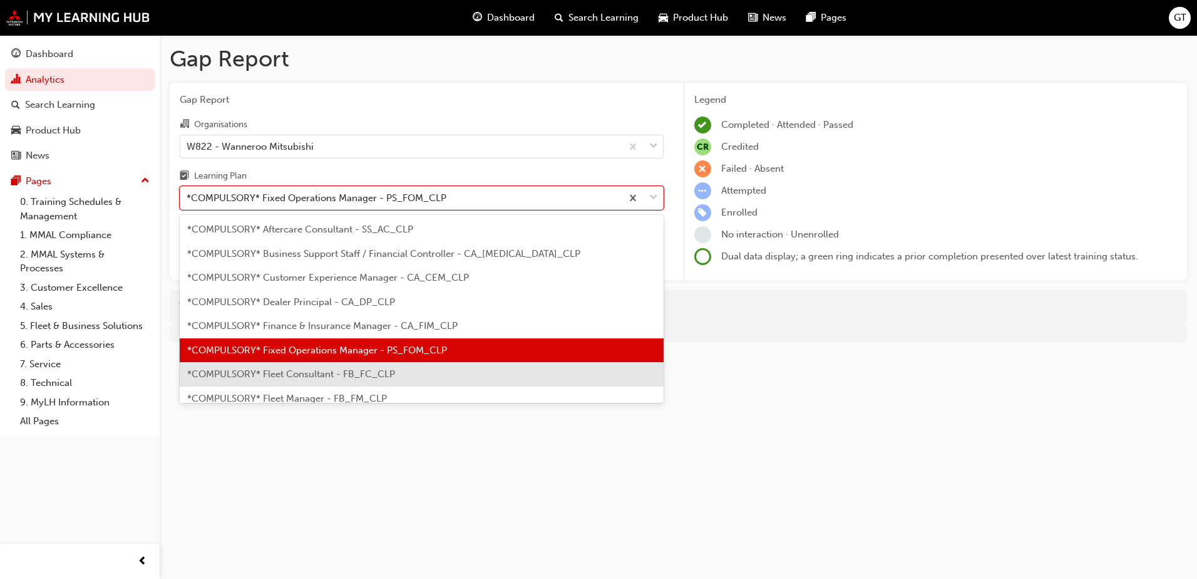
click at [285, 371] on span "*COMPULSORY* Fleet Consultant - FB_FC_CLP" at bounding box center [291, 373] width 208 height 11
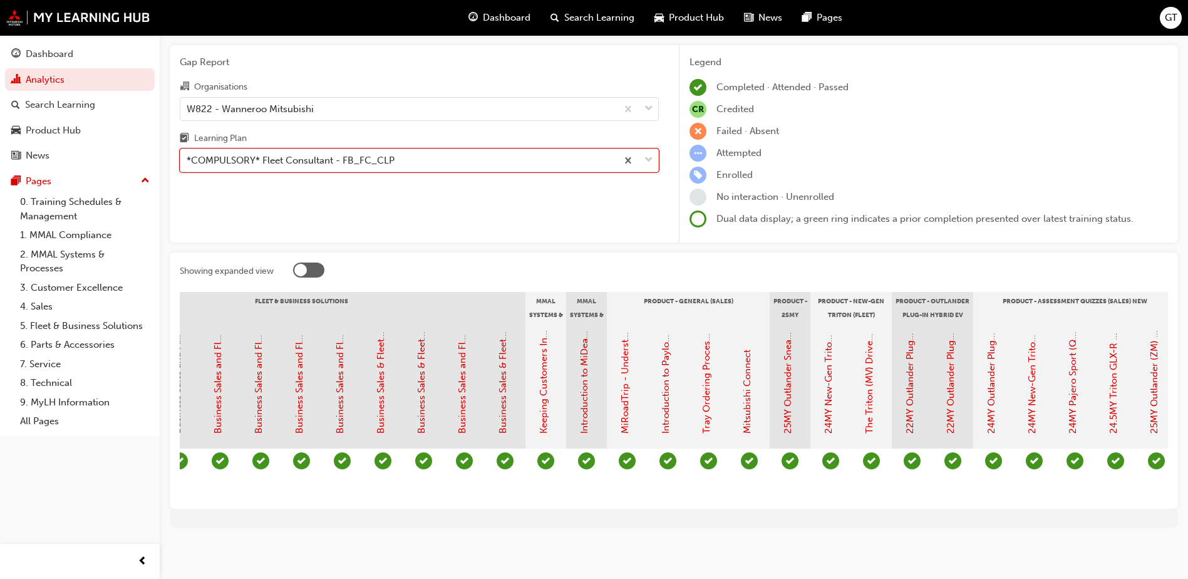
scroll to position [0, 1291]
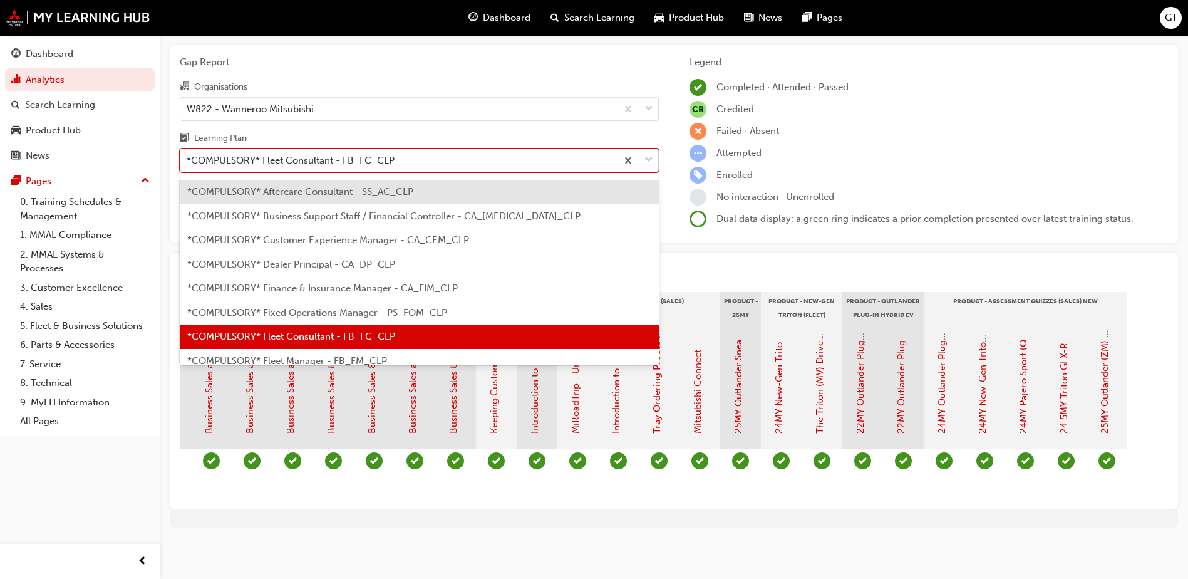
click at [388, 157] on div "*COMPULSORY* Fleet Consultant - FB_FC_CLP" at bounding box center [291, 160] width 208 height 14
click at [188, 157] on input "Learning Plan option *COMPULSORY* Fleet Consultant - FB_FC_CLP, selected. optio…" at bounding box center [187, 160] width 1 height 11
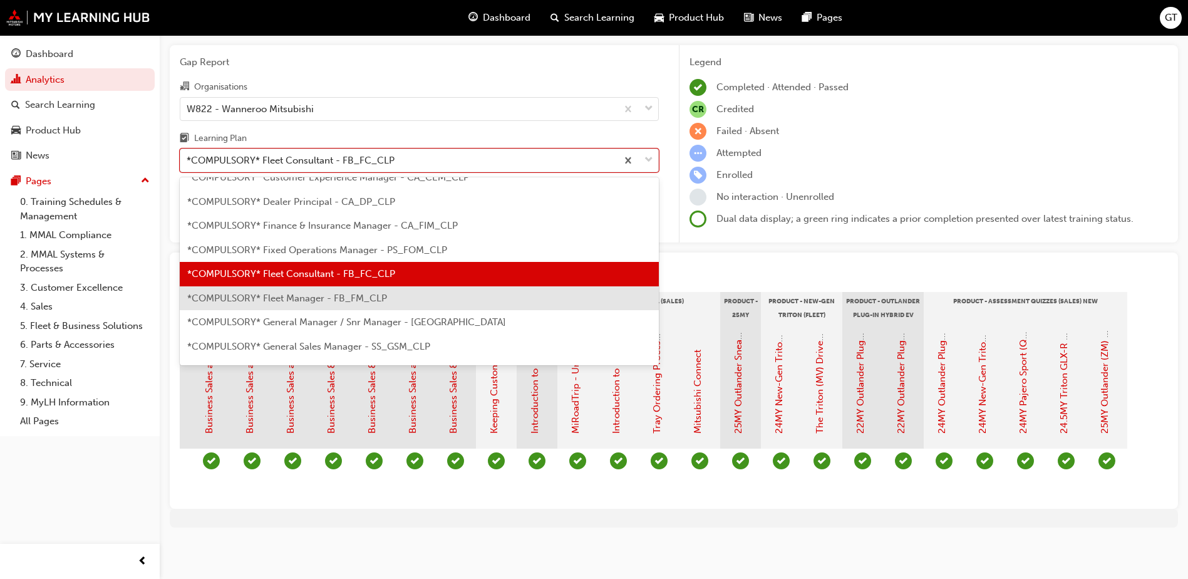
click at [342, 292] on span "*COMPULSORY* Fleet Manager - FB_FM_CLP" at bounding box center [287, 297] width 200 height 11
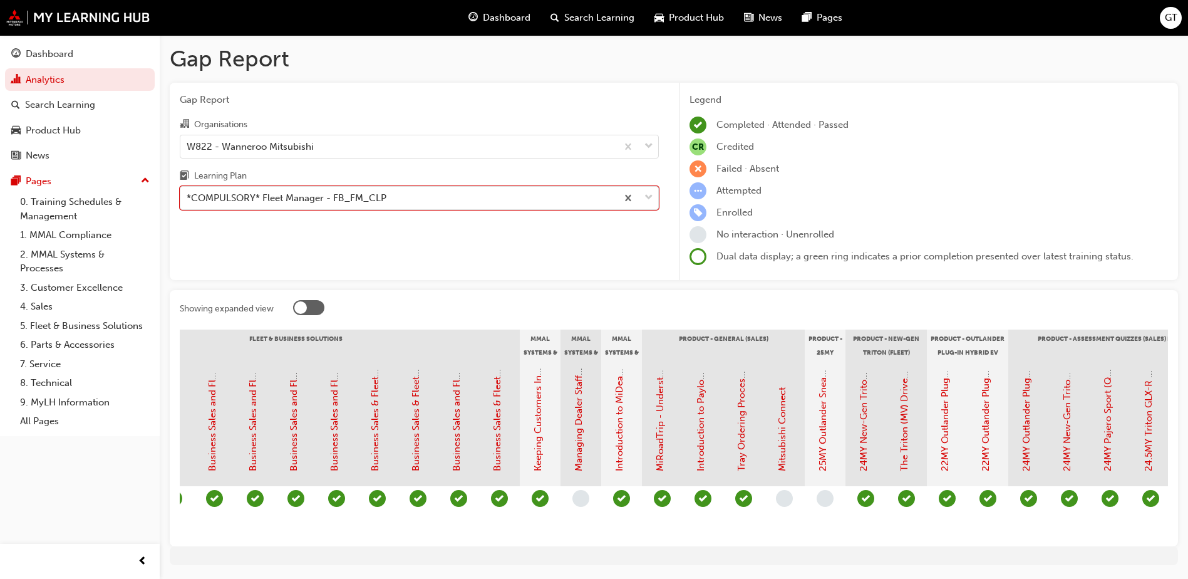
scroll to position [0, 1332]
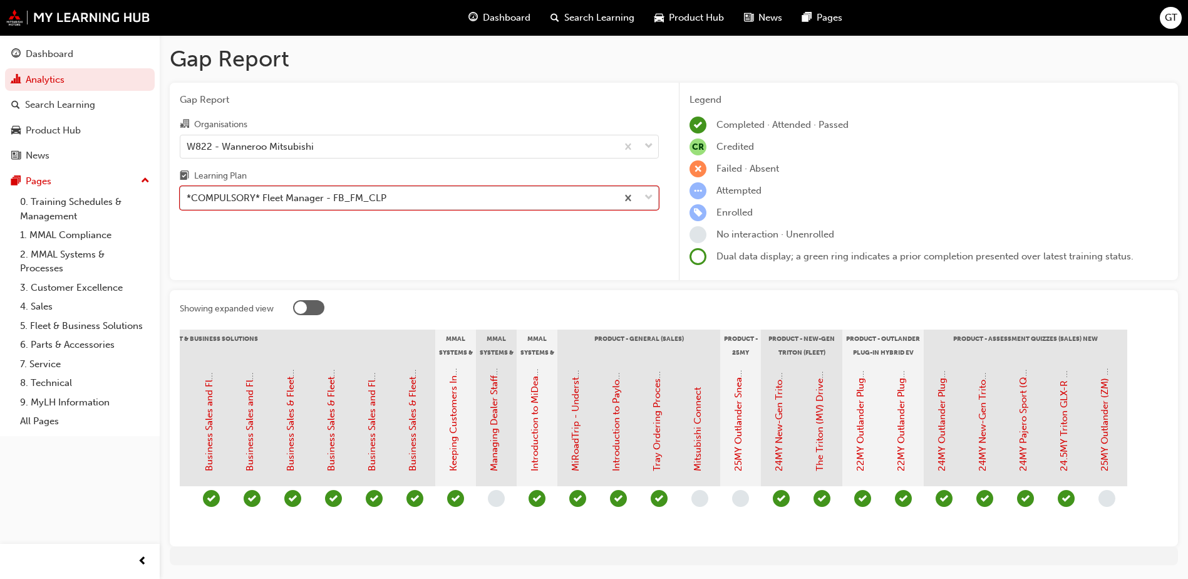
click at [475, 201] on div "*COMPULSORY* Fleet Manager - FB_FM_CLP" at bounding box center [398, 198] width 436 height 22
click at [188, 201] on input "Learning Plan option *COMPULSORY* Fleet Manager - FB_FM_CLP, selected. 0 result…" at bounding box center [187, 197] width 1 height 11
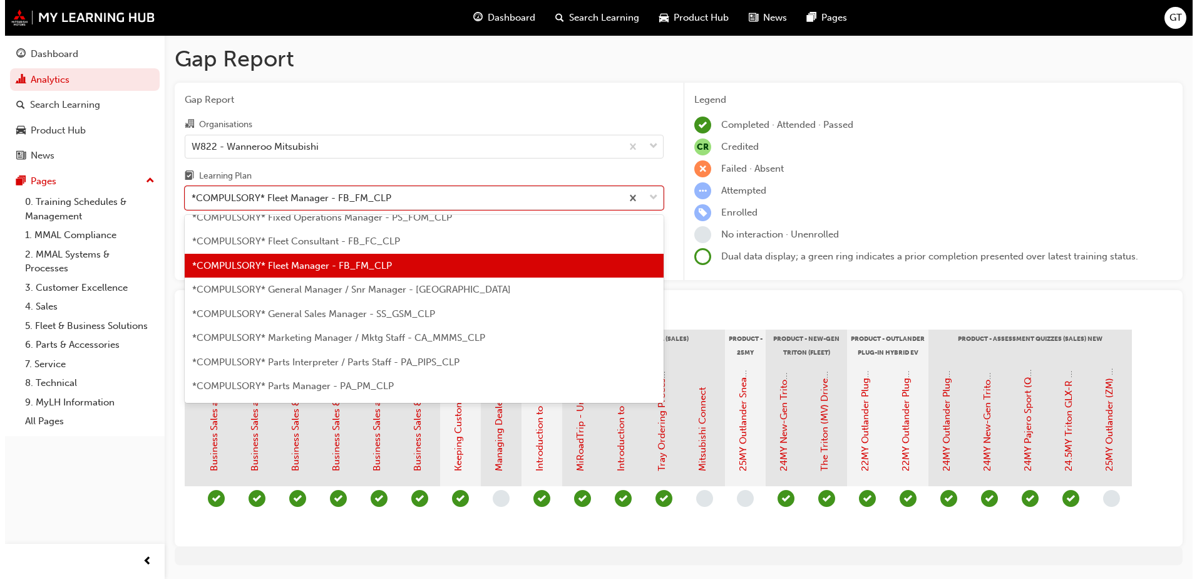
scroll to position [142, 0]
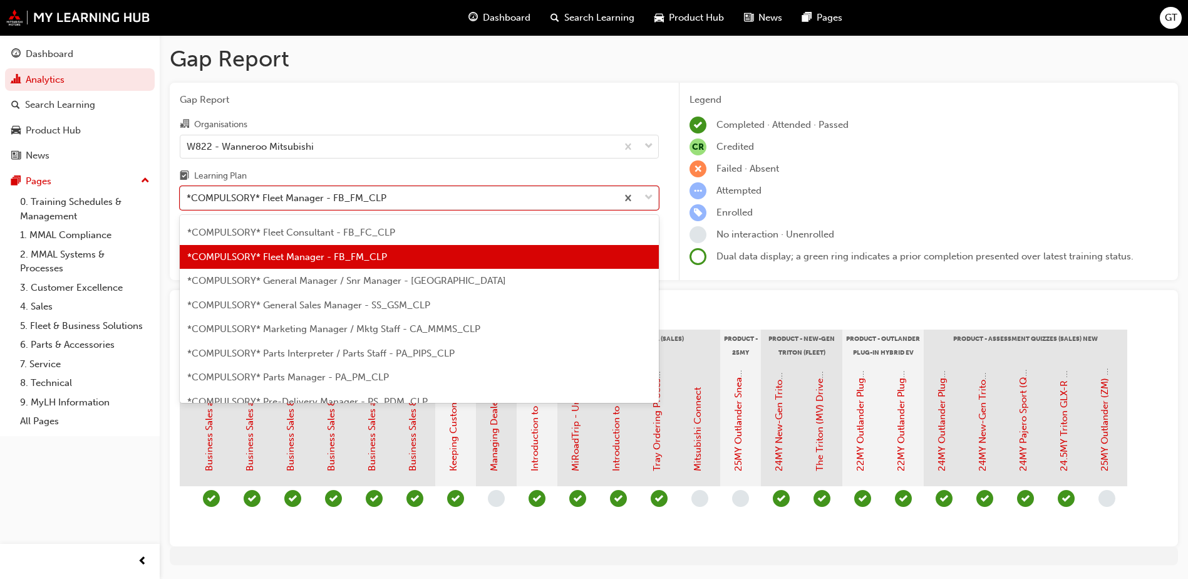
click at [331, 288] on div "*COMPULSORY* General Manager / Snr Manager - [GEOGRAPHIC_DATA]" at bounding box center [419, 281] width 479 height 24
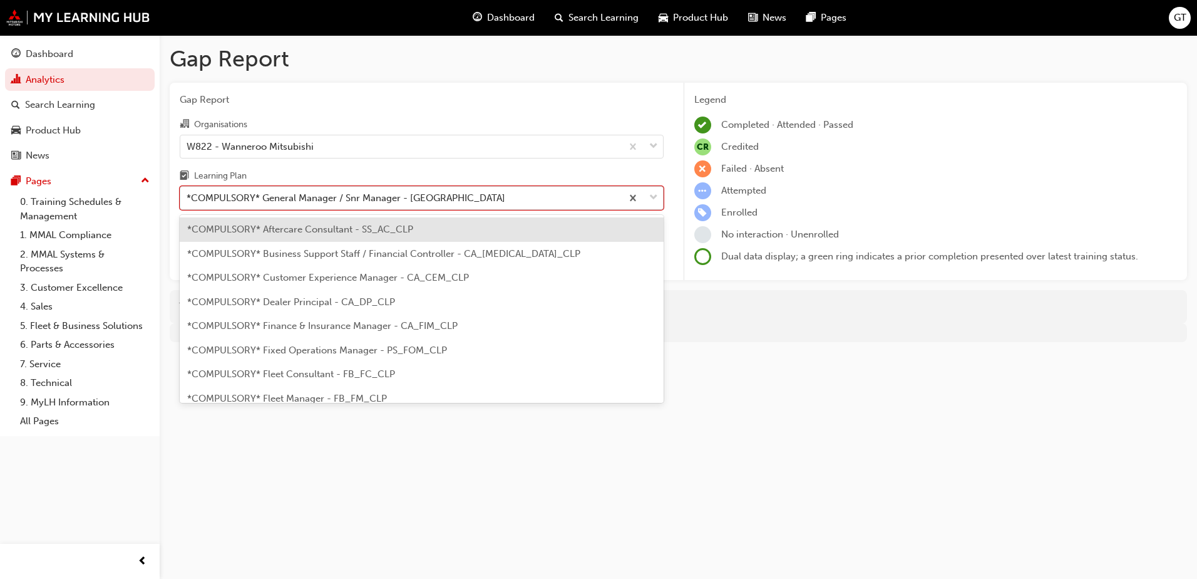
click at [328, 204] on div "*COMPULSORY* General Manager / Snr Manager - [GEOGRAPHIC_DATA]" at bounding box center [346, 198] width 319 height 14
click at [188, 203] on input "Learning Plan option *COMPULSORY* General Manager / Snr Manager - [GEOGRAPHIC_D…" at bounding box center [187, 197] width 1 height 11
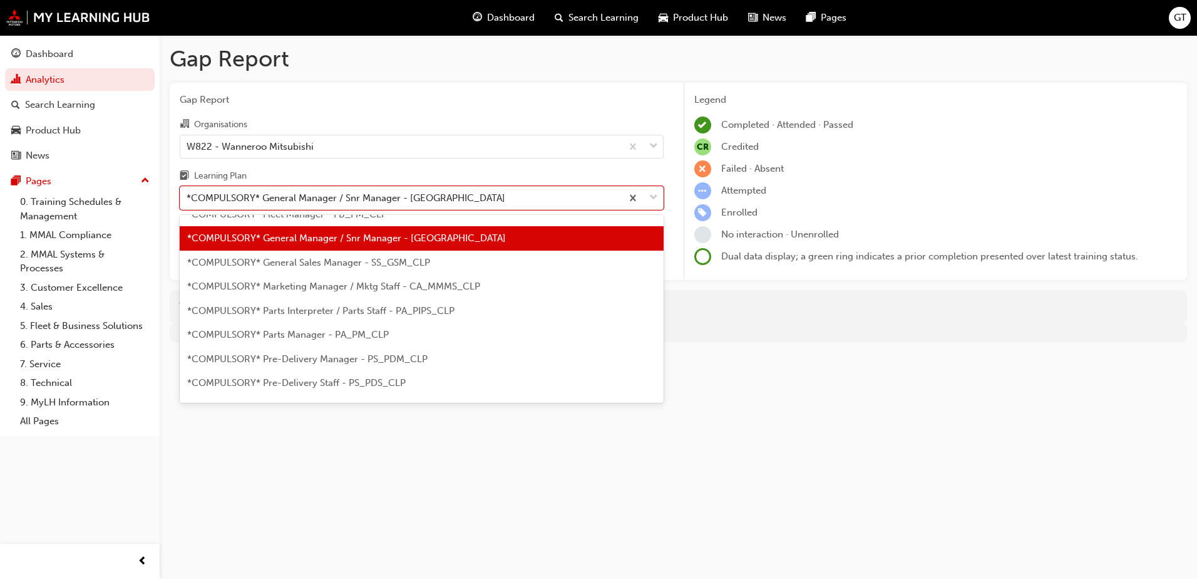
scroll to position [165, 0]
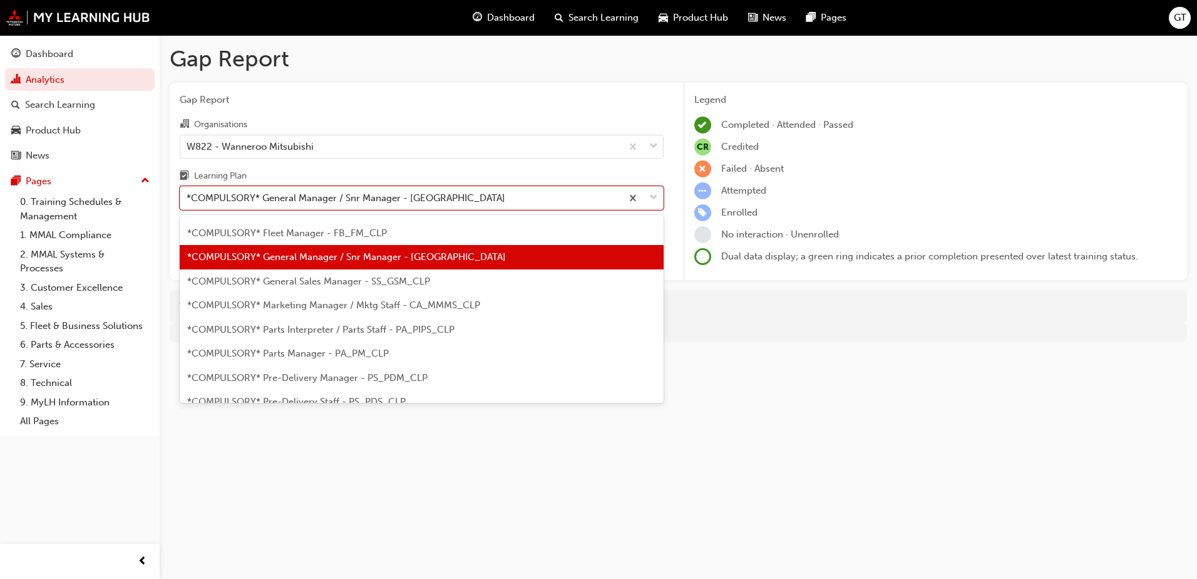
click at [316, 282] on span "*COMPULSORY* General Sales Manager - SS_GSM_CLP" at bounding box center [308, 281] width 243 height 11
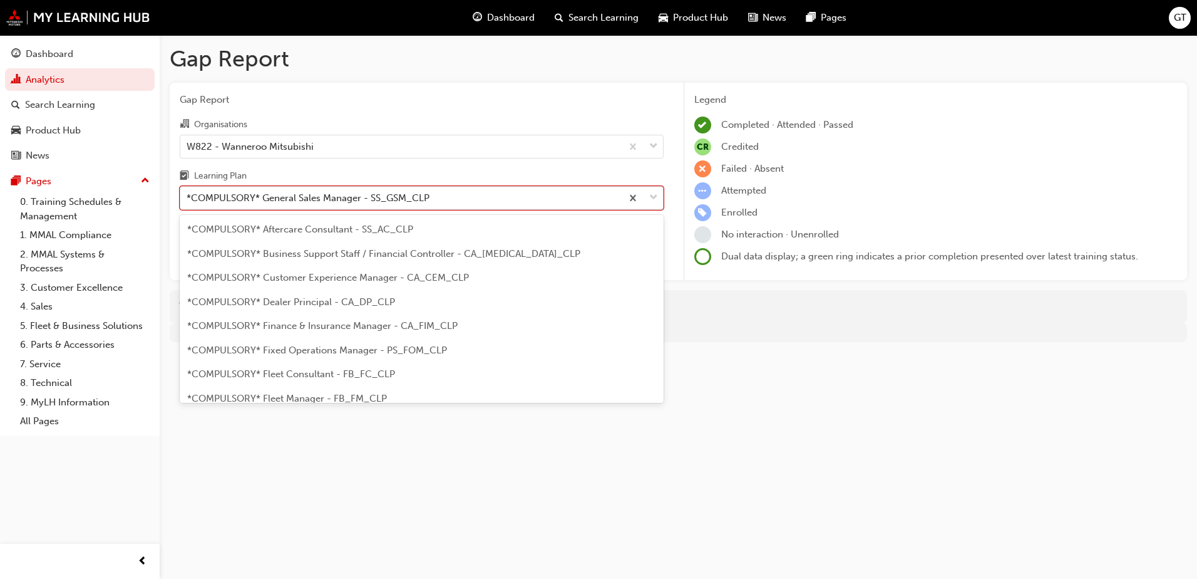
click at [330, 199] on div "*COMPULSORY* General Sales Manager - SS_GSM_CLP" at bounding box center [308, 198] width 243 height 14
click at [188, 199] on input "Learning Plan option *COMPULSORY* General Sales Manager - SS_GSM_CLP, selected.…" at bounding box center [187, 197] width 1 height 11
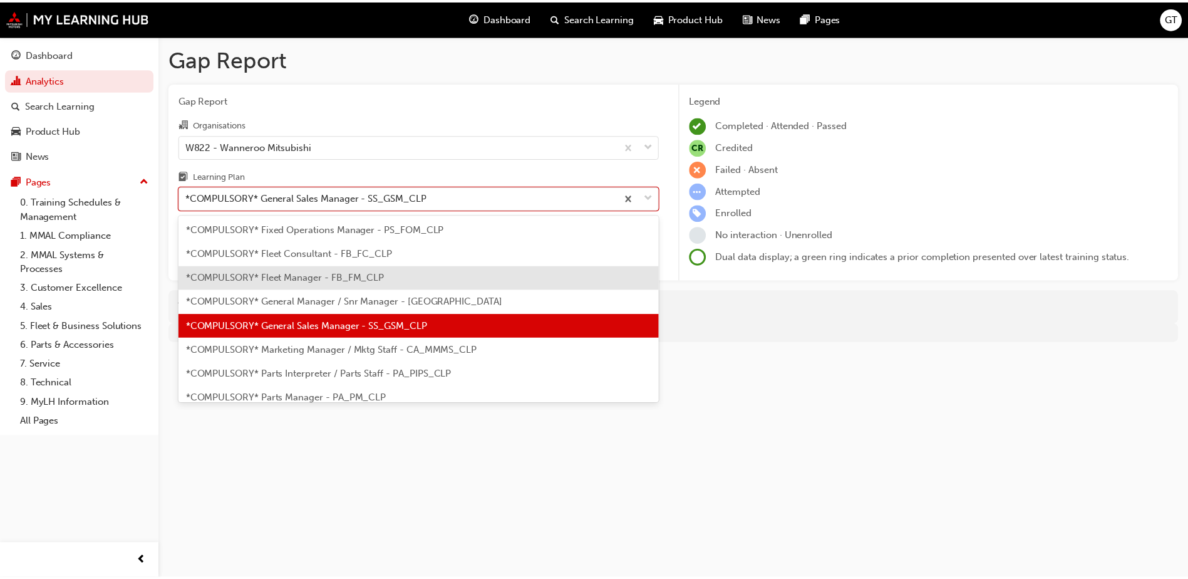
scroll to position [190, 0]
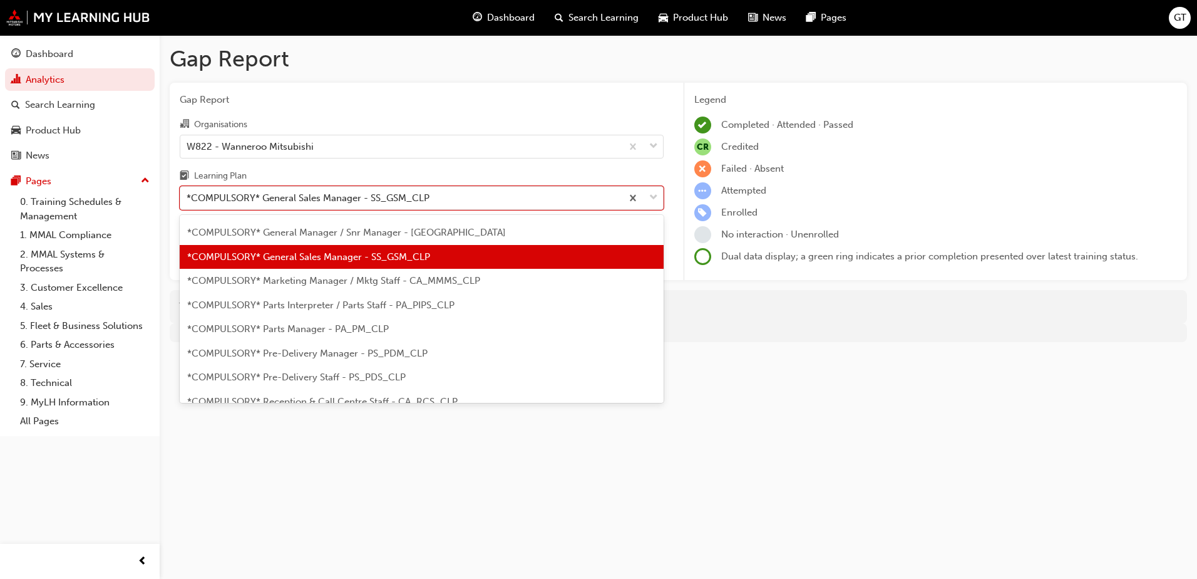
click at [333, 286] on div "*COMPULSORY* Marketing Manager / Mktg Staff - CA_MMMS_CLP" at bounding box center [422, 281] width 484 height 24
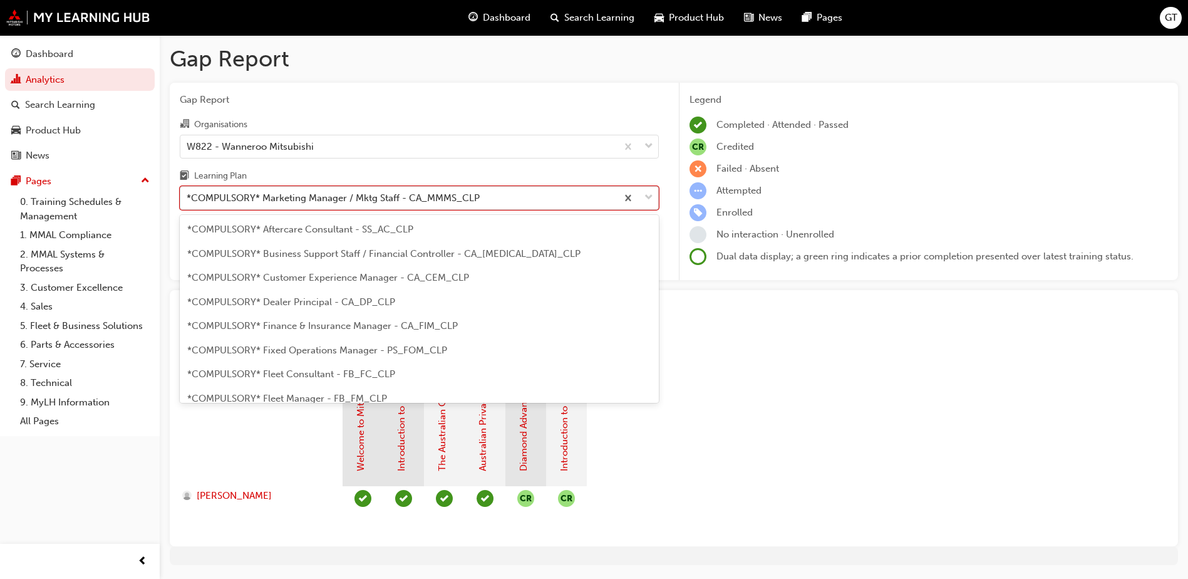
click at [370, 195] on div "*COMPULSORY* Marketing Manager / Mktg Staff - CA_MMMS_CLP" at bounding box center [333, 198] width 293 height 14
click at [188, 195] on input "Learning Plan option *COMPULSORY* Marketing Manager / Mktg Staff - CA_MMMS_CLP,…" at bounding box center [187, 197] width 1 height 11
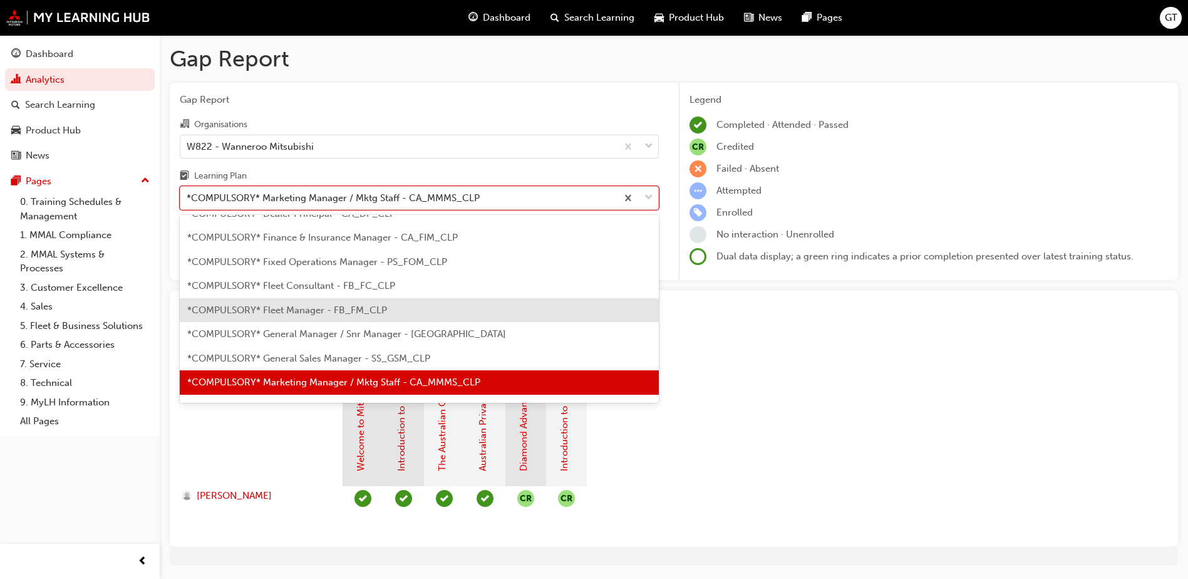
scroll to position [214, 0]
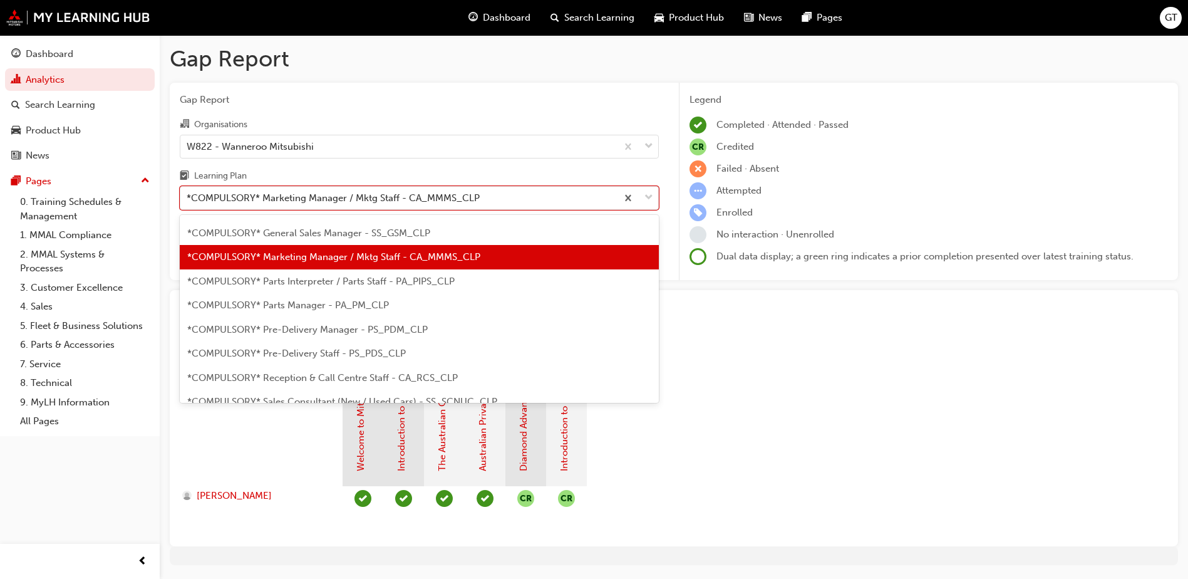
click at [286, 286] on span "*COMPULSORY* Parts Interpreter / Parts Staff - PA_PIPS_CLP" at bounding box center [320, 281] width 267 height 11
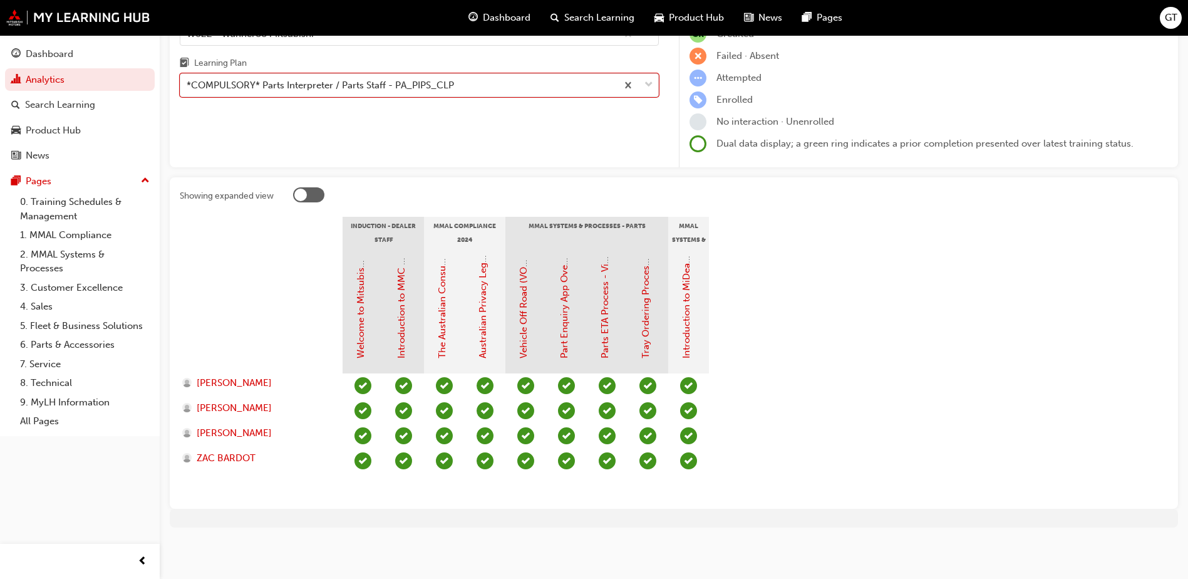
scroll to position [50, 0]
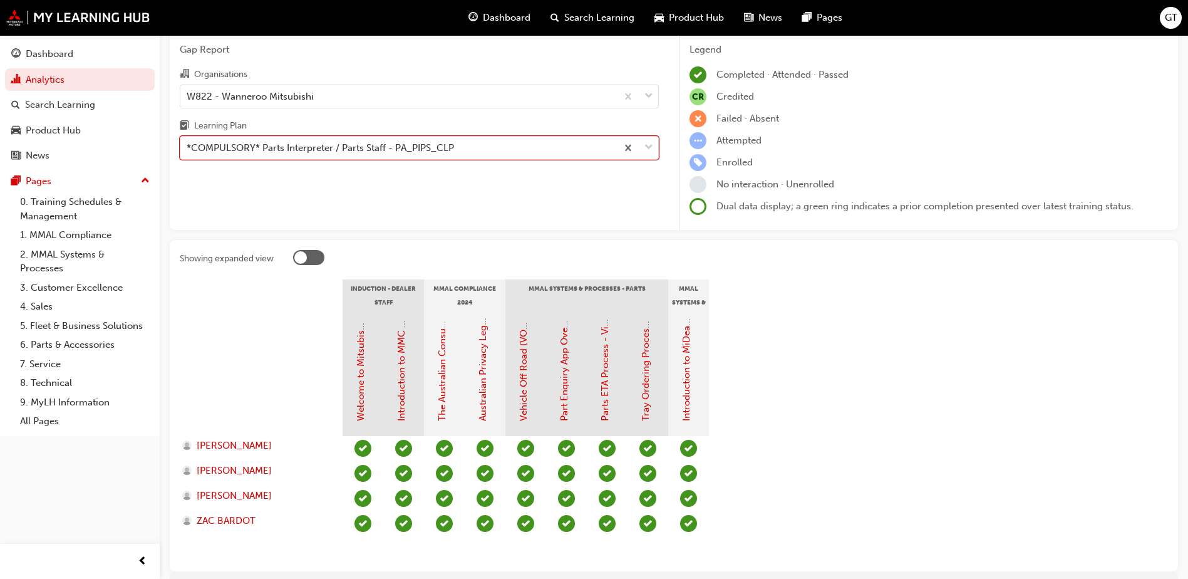
click at [363, 147] on div "*COMPULSORY* Parts Interpreter / Parts Staff - PA_PIPS_CLP" at bounding box center [320, 148] width 267 height 14
click at [188, 147] on input "Learning Plan option *COMPULSORY* Parts Interpreter / Parts Staff - PA_PIPS_CLP…" at bounding box center [187, 147] width 1 height 11
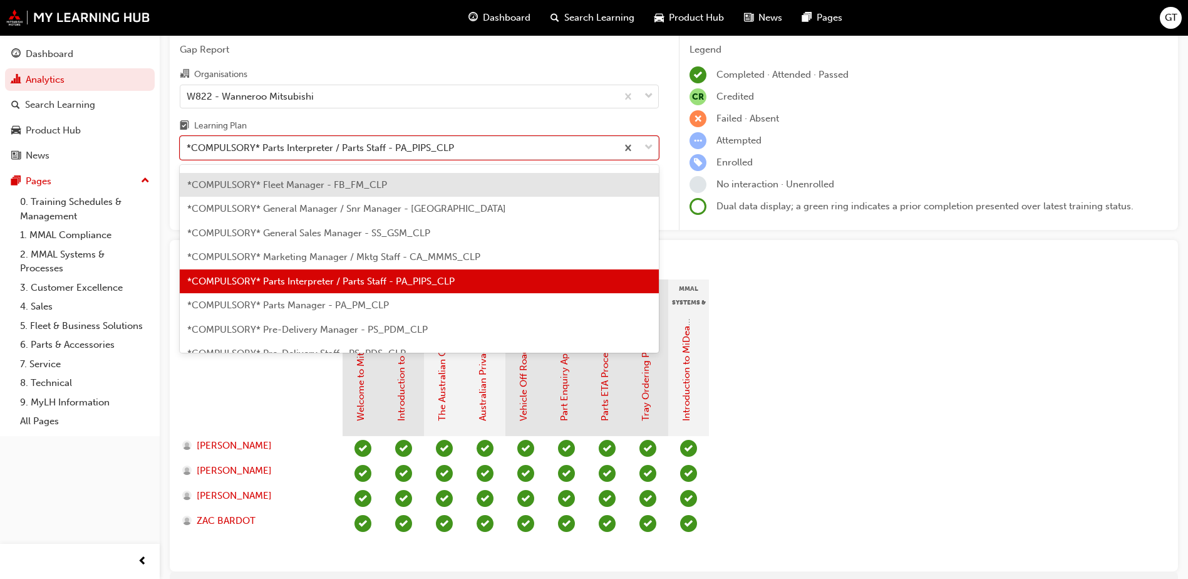
scroll to position [175, 0]
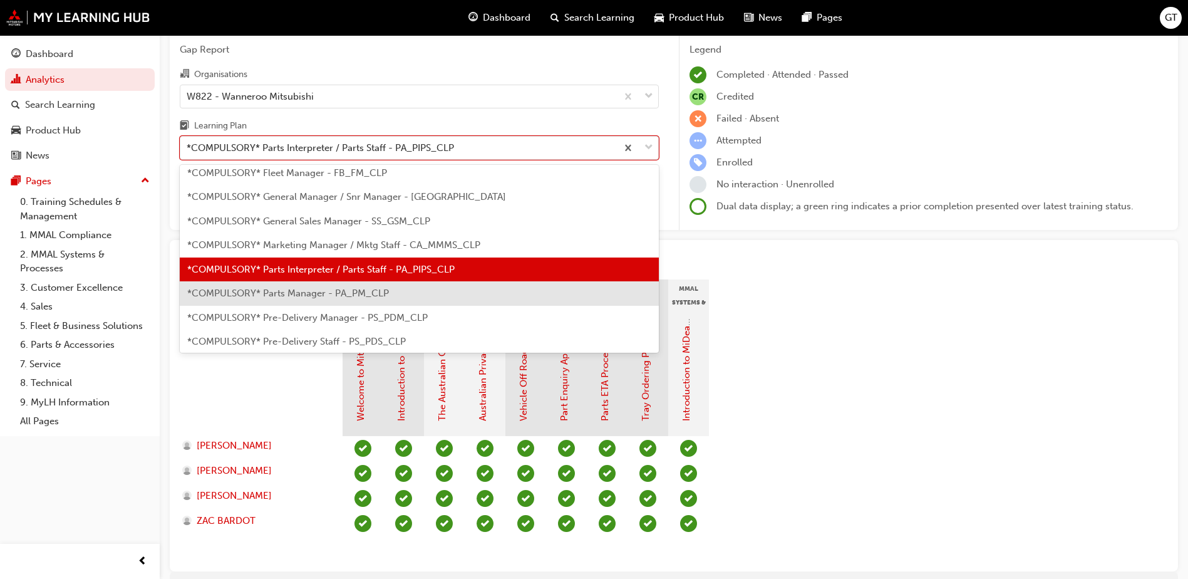
click at [319, 296] on span "*COMPULSORY* Parts Manager - PA_PM_CLP" at bounding box center [288, 292] width 202 height 11
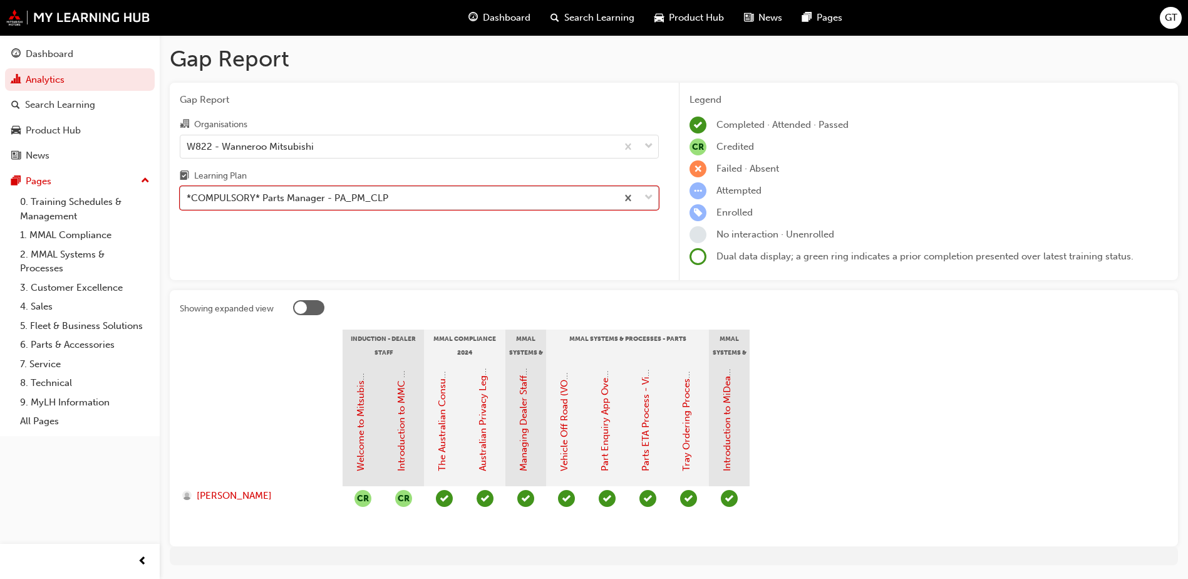
click at [359, 188] on div "*COMPULSORY* Parts Manager - PA_PM_CLP" at bounding box center [398, 198] width 436 height 22
click at [188, 192] on input "Learning Plan option *COMPULSORY* Parts Manager - PA_PM_CLP, selected. 0 result…" at bounding box center [187, 197] width 1 height 11
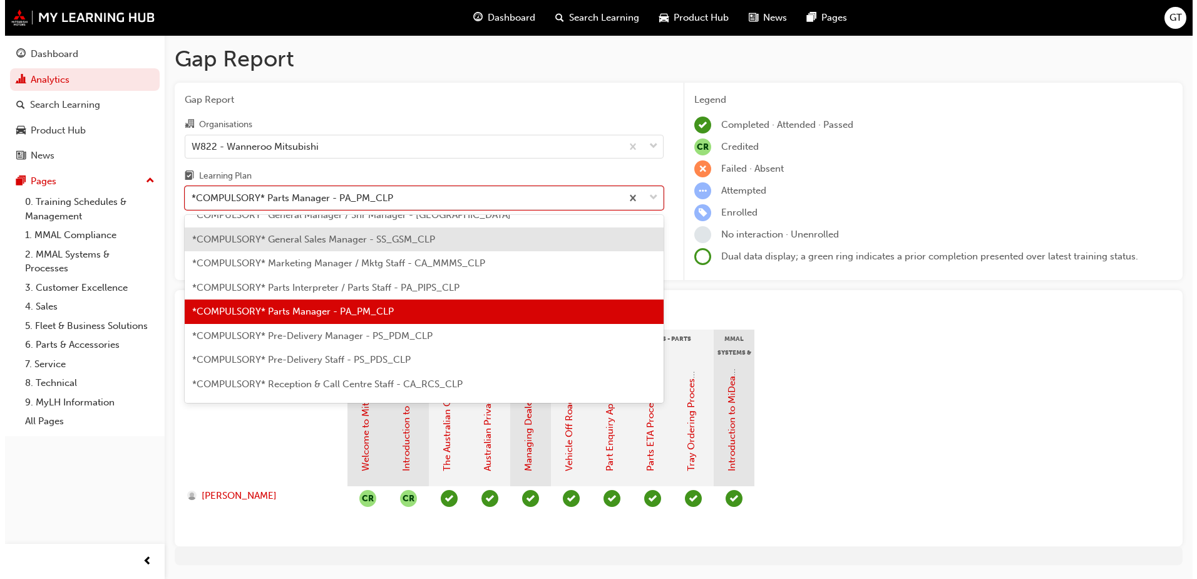
scroll to position [262, 0]
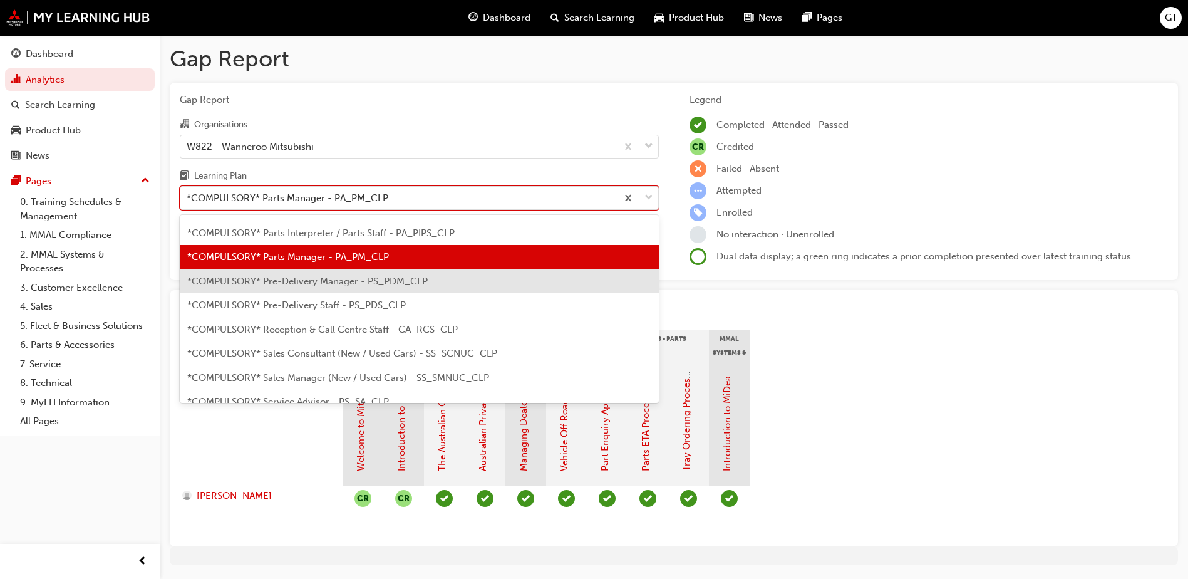
click at [299, 284] on span "*COMPULSORY* Pre-Delivery Manager - PS_PDM_CLP" at bounding box center [307, 281] width 240 height 11
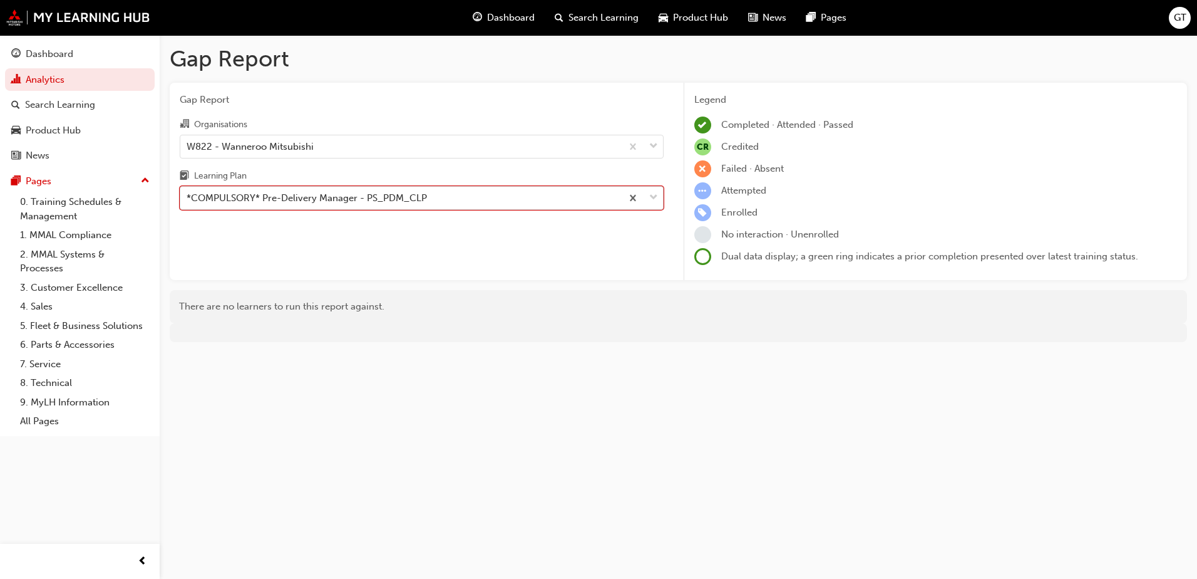
click at [323, 199] on div "*COMPULSORY* Pre-Delivery Manager - PS_PDM_CLP" at bounding box center [307, 198] width 240 height 14
click at [188, 199] on input "Learning Plan option *COMPULSORY* Pre-Delivery Manager - PS_PDM_CLP, selected. …" at bounding box center [187, 197] width 1 height 11
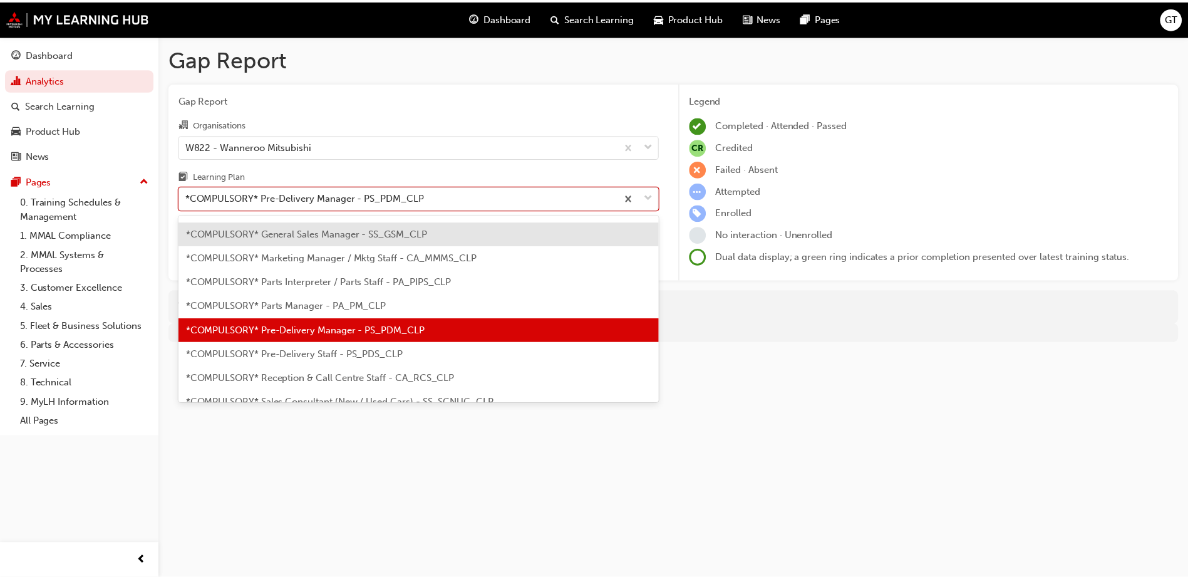
scroll to position [286, 0]
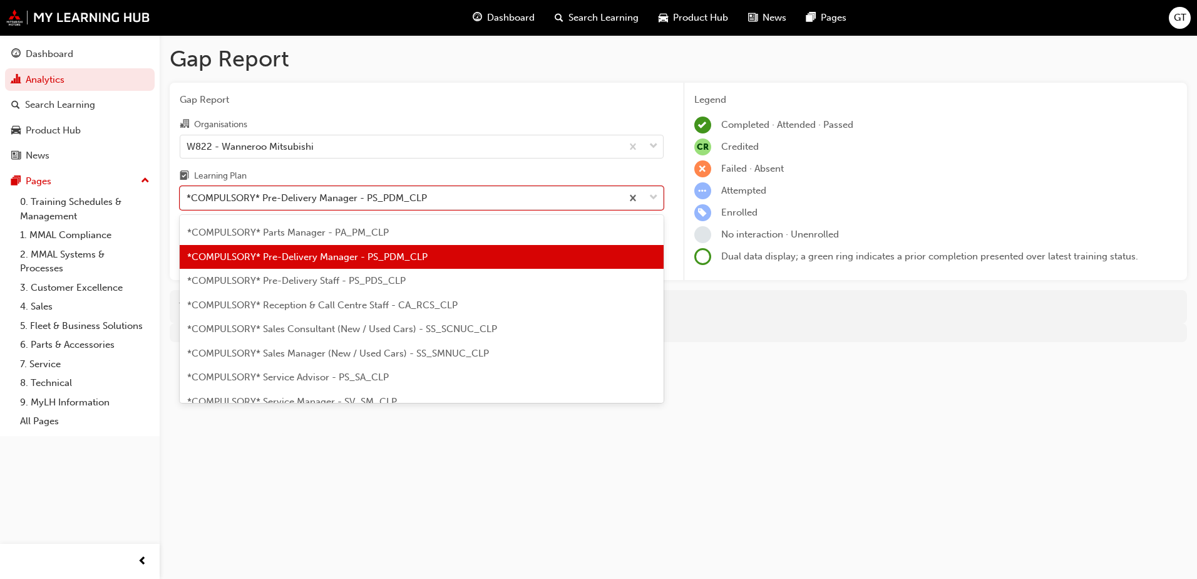
click at [320, 286] on div "*COMPULSORY* Pre-Delivery Staff - PS_PDS_CLP" at bounding box center [422, 281] width 484 height 24
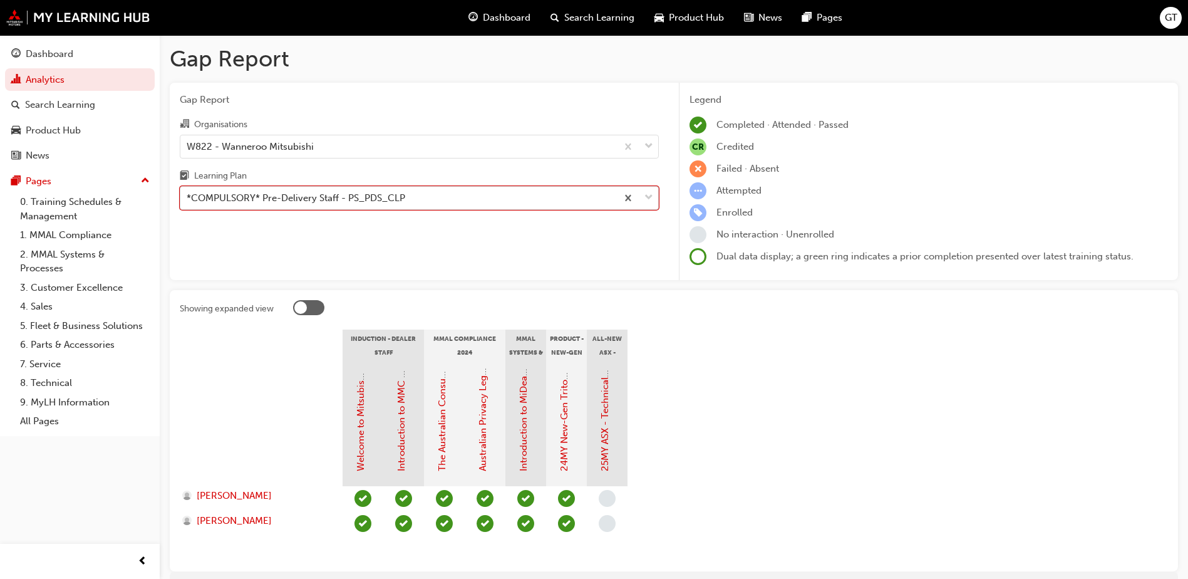
click at [451, 200] on div "*COMPULSORY* Pre-Delivery Staff - PS_PDS_CLP" at bounding box center [398, 198] width 436 height 22
click at [188, 200] on input "Learning Plan option *COMPULSORY* Pre-Delivery Staff - PS_PDS_CLP, selected. 0 …" at bounding box center [187, 197] width 1 height 11
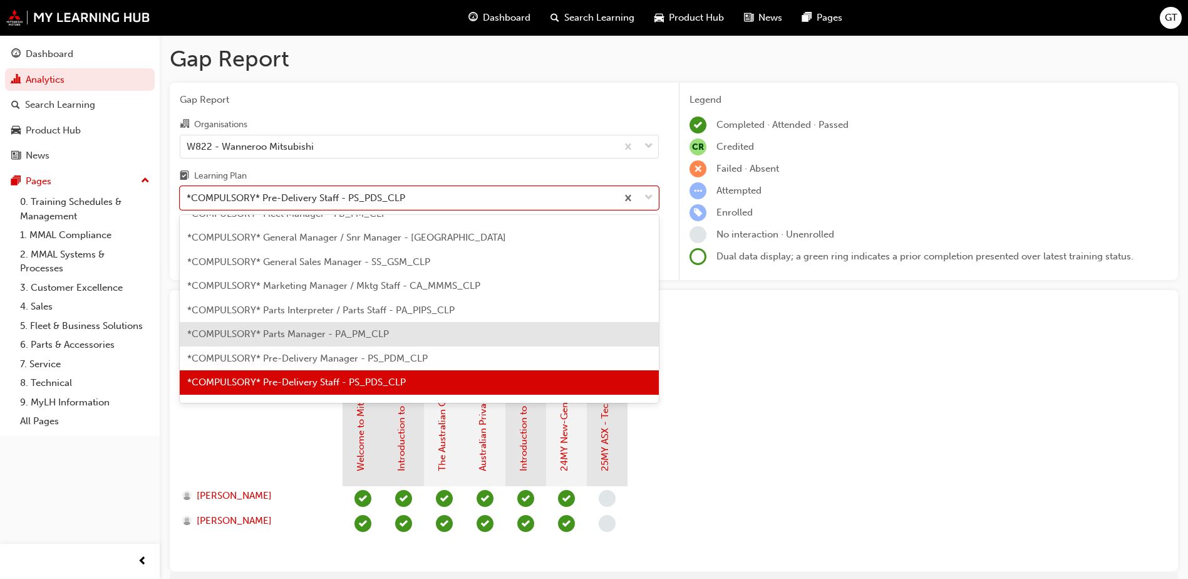
scroll to position [310, 0]
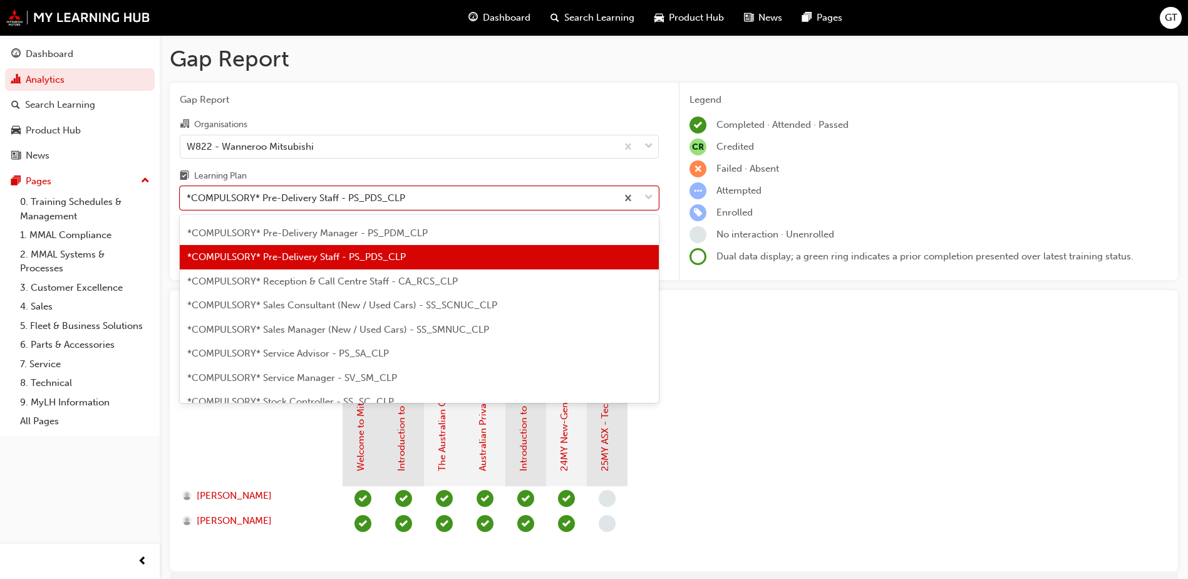
click at [341, 283] on span "*COMPULSORY* Reception & Call Centre Staff - CA_RCS_CLP" at bounding box center [322, 281] width 271 height 11
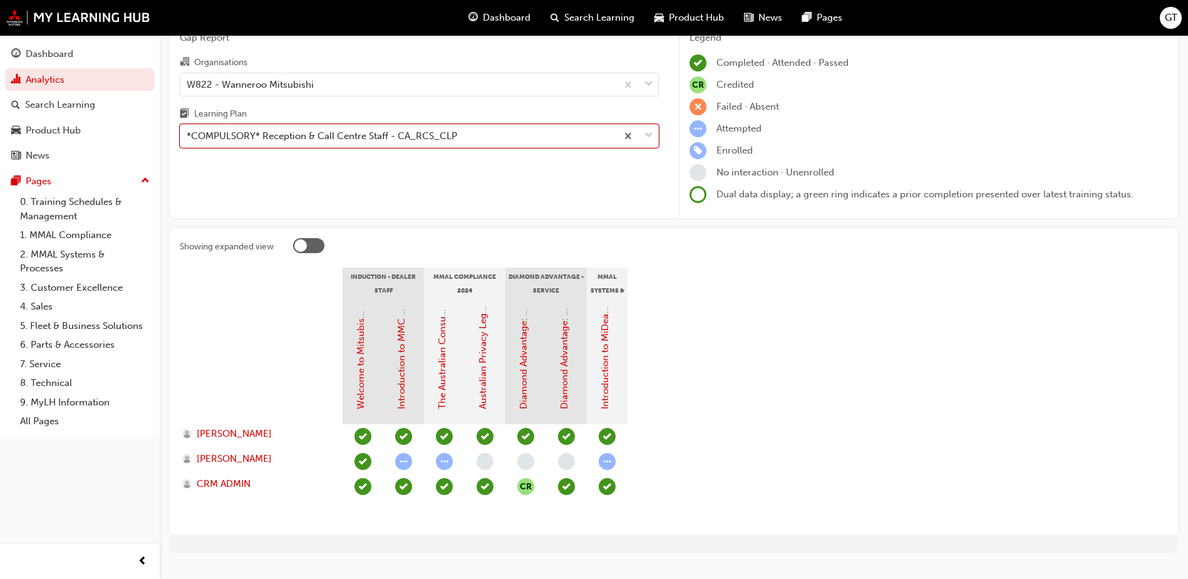
scroll to position [63, 0]
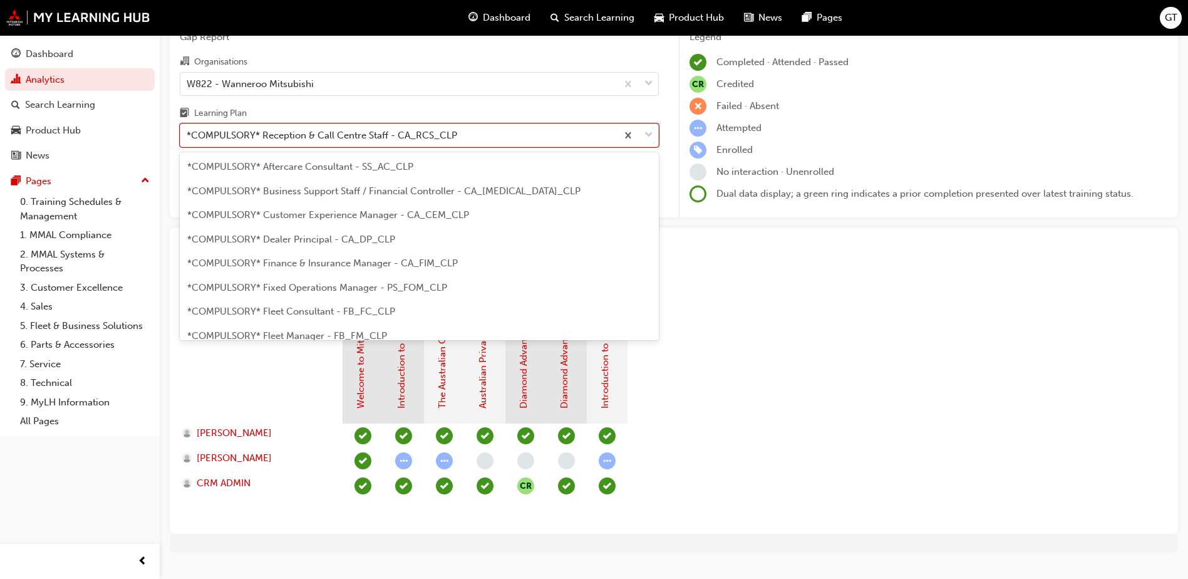
click at [505, 132] on div "*COMPULSORY* Reception & Call Centre Staff - CA_RCS_CLP" at bounding box center [398, 136] width 436 height 22
click at [188, 132] on input "Learning Plan option *COMPULSORY* Reception & Call Centre Staff - CA_RCS_CLP, s…" at bounding box center [187, 135] width 1 height 11
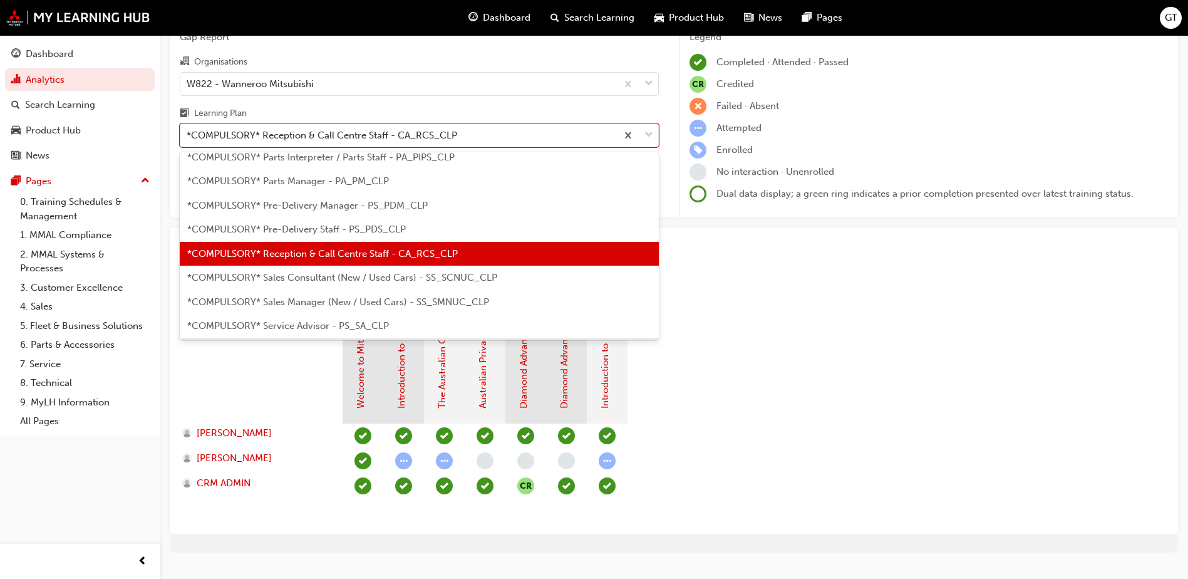
scroll to position [334, 0]
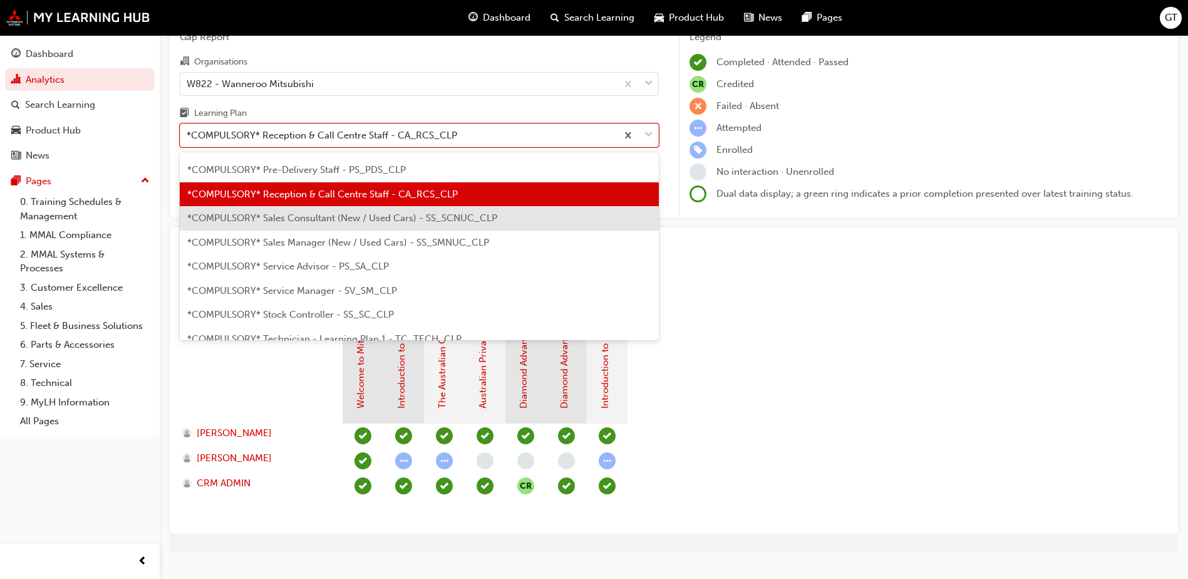
click at [328, 220] on span "*COMPULSORY* Sales Consultant (New / Used Cars) - SS_SCNUC_CLP" at bounding box center [342, 217] width 310 height 11
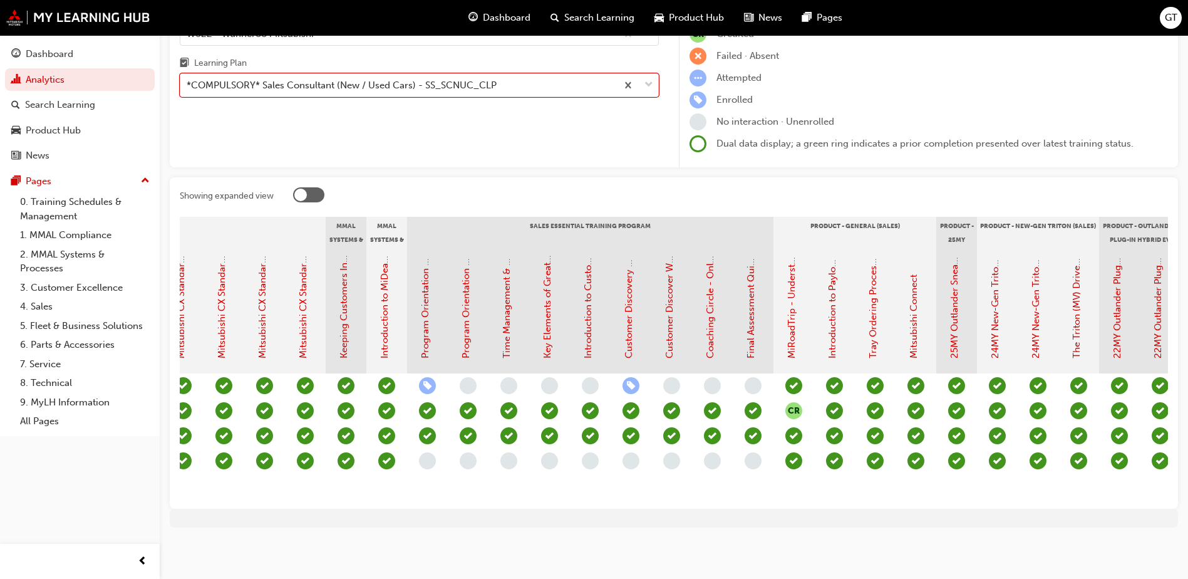
scroll to position [0, 1002]
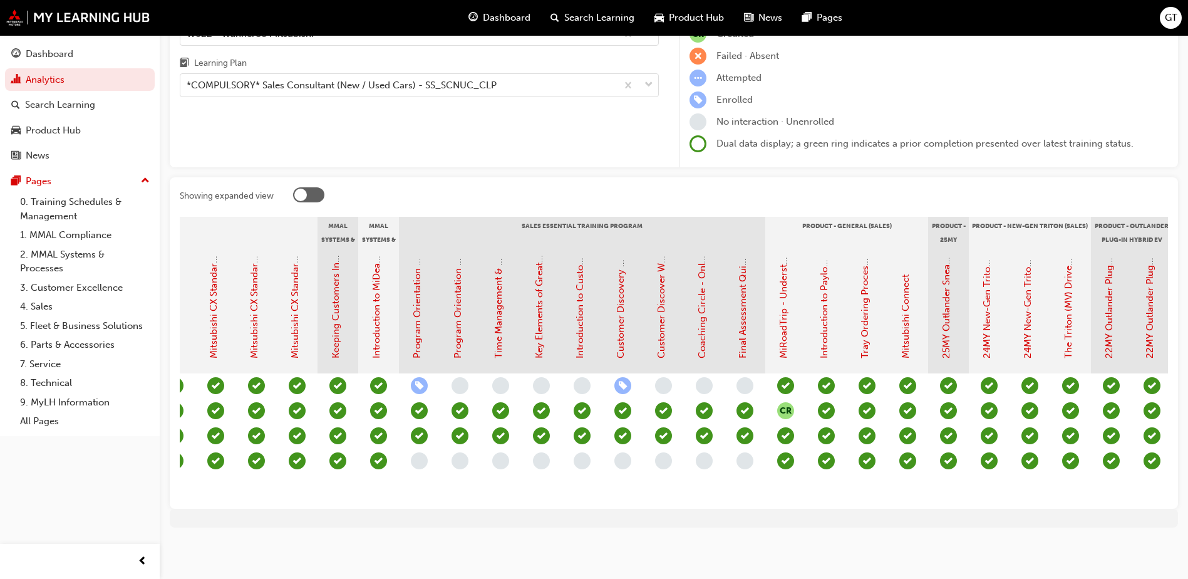
click at [795, 490] on section "Induction - Dealer Staff MMAL Compliance 2024 Diamond Advantage - Sales Mitsubi…" at bounding box center [674, 358] width 988 height 282
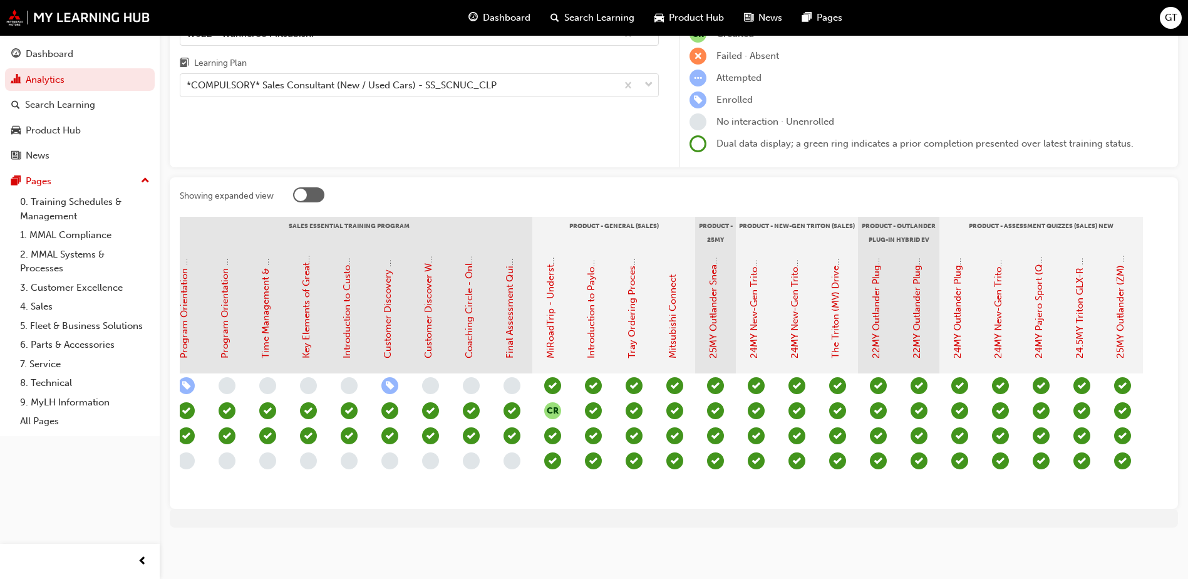
scroll to position [0, 1251]
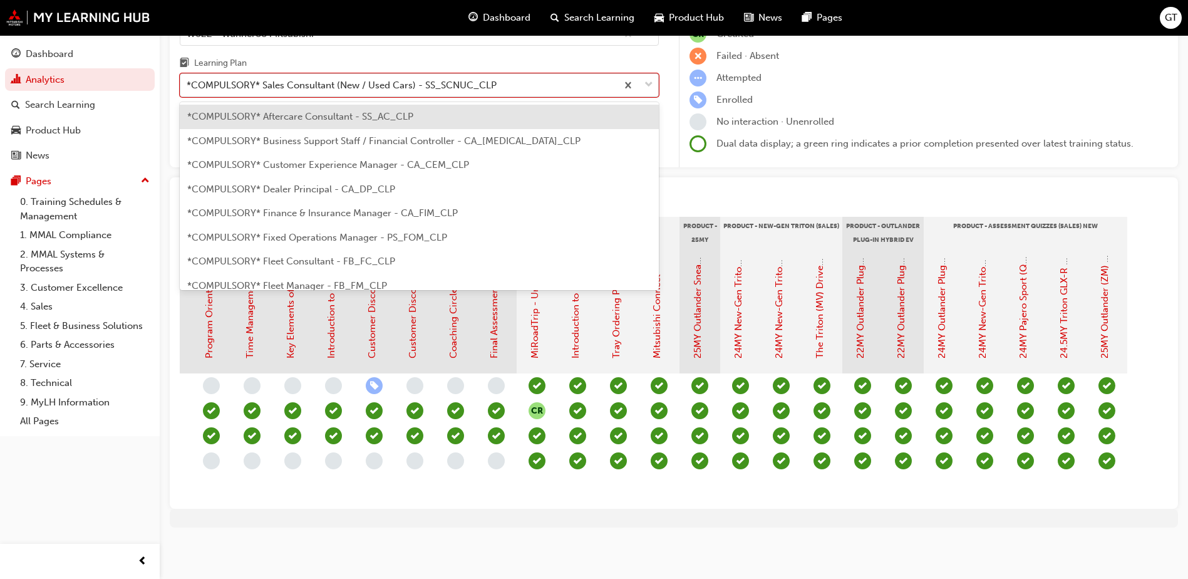
click at [372, 85] on div "*COMPULSORY* Sales Consultant (New / Used Cars) - SS_SCNUC_CLP" at bounding box center [398, 86] width 436 height 22
click at [188, 85] on input "Learning Plan option *COMPULSORY* Sales Consultant (New / Used Cars) - SS_SCNUC…" at bounding box center [187, 85] width 1 height 11
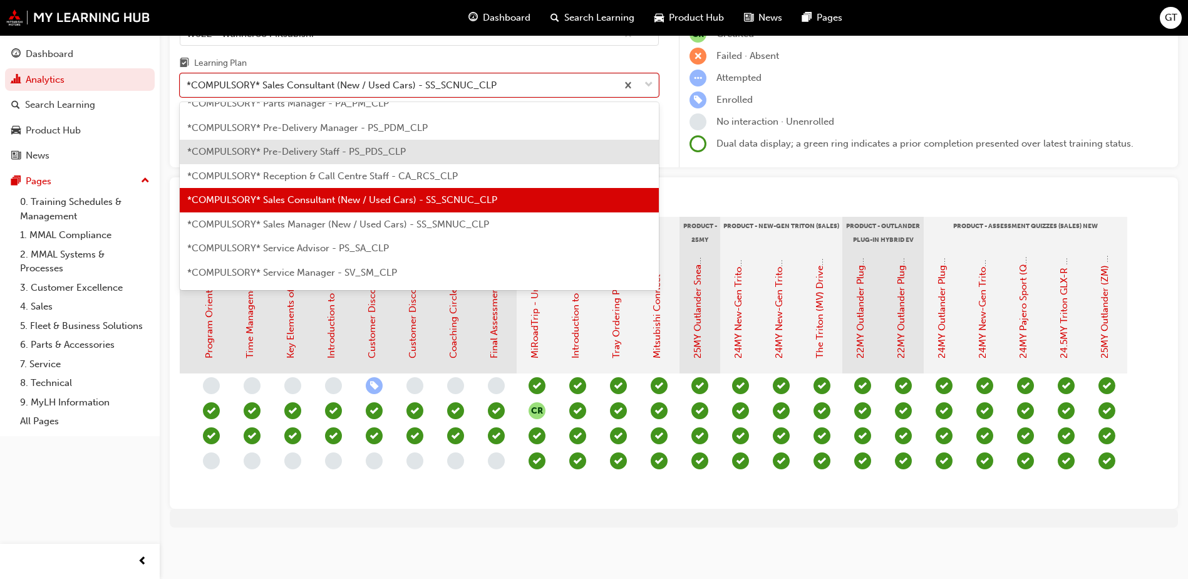
scroll to position [358, 0]
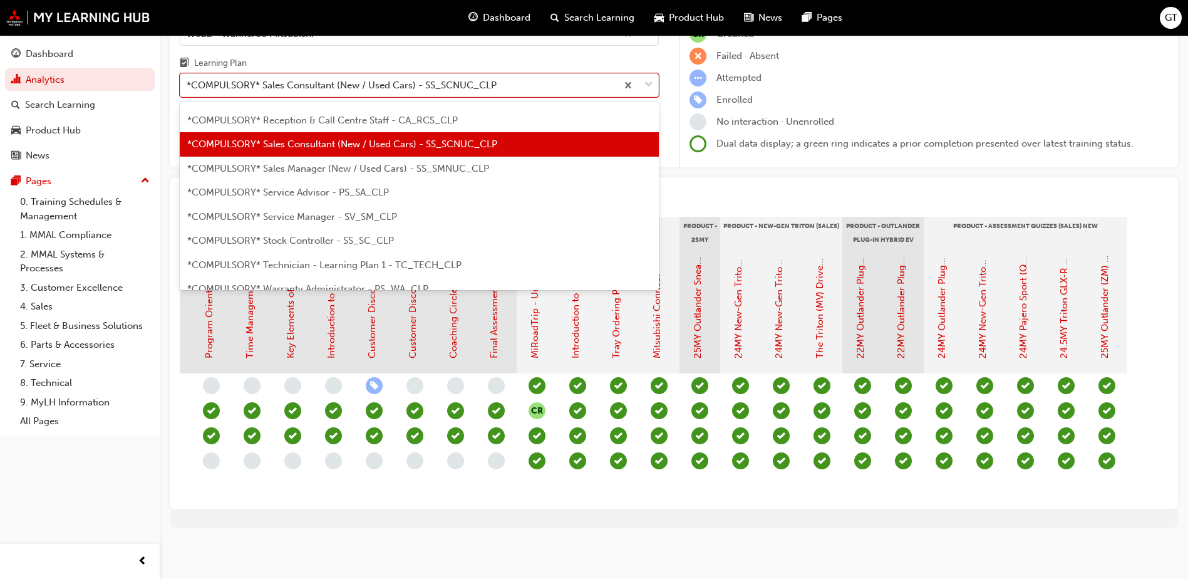
click at [341, 163] on span "*COMPULSORY* Sales Manager (New / Used Cars) - SS_SMNUC_CLP" at bounding box center [338, 168] width 302 height 11
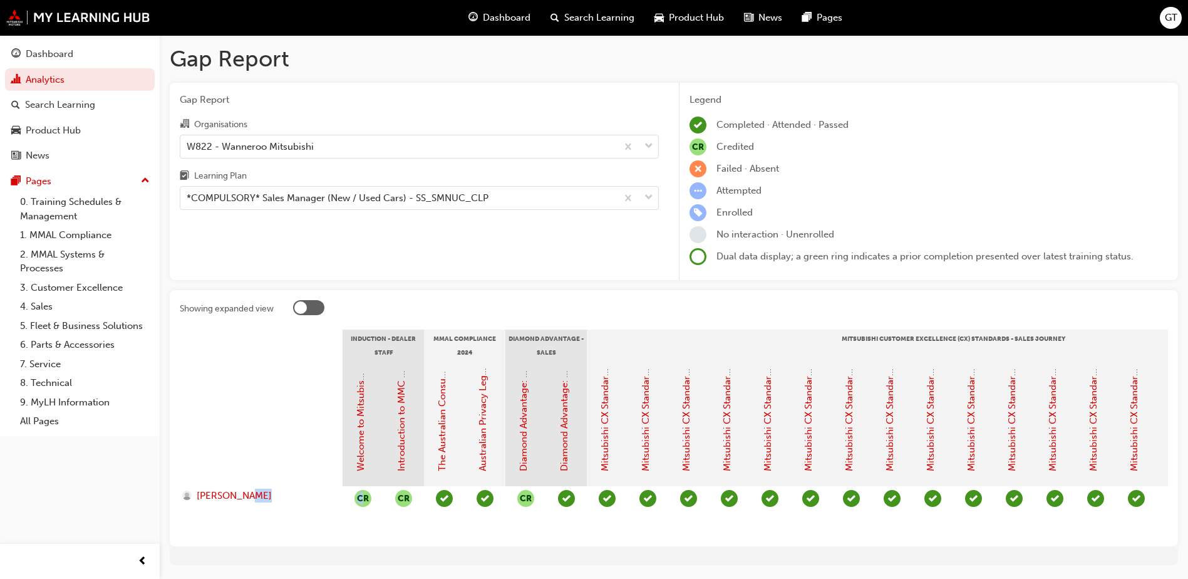
drag, startPoint x: 334, startPoint y: 548, endPoint x: 366, endPoint y: 544, distance: 32.8
click at [366, 544] on div "Showing expanded view Induction - Dealer Staff MMAL Compliance 2024 Diamond Adv…" at bounding box center [674, 418] width 1008 height 256
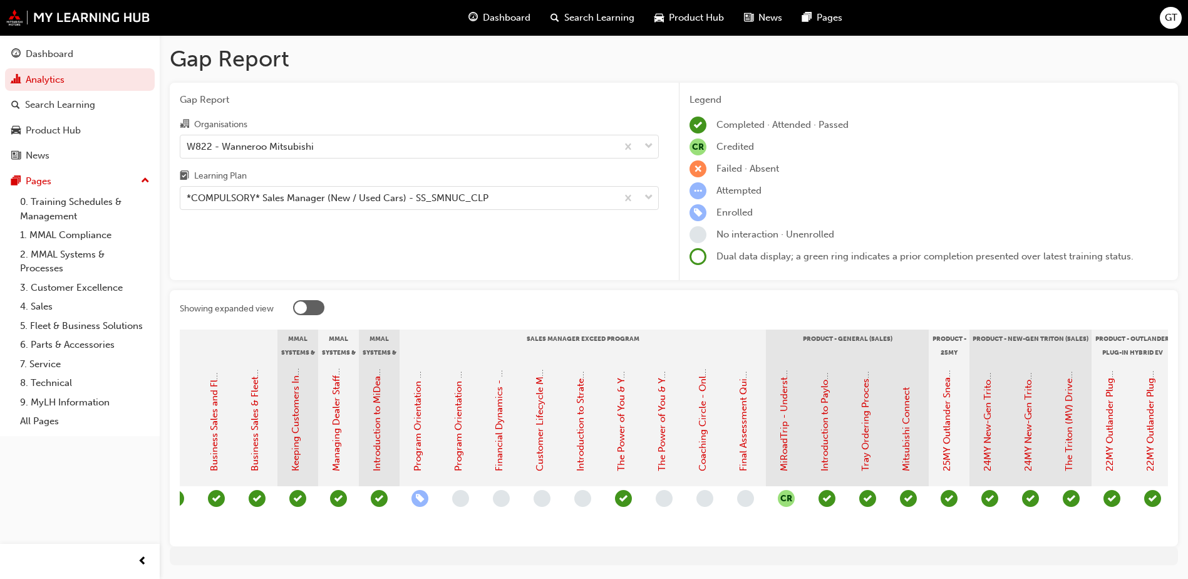
scroll to position [0, 1529]
drag, startPoint x: 374, startPoint y: 198, endPoint x: 378, endPoint y: 206, distance: 9.0
click at [374, 198] on div "*COMPULSORY* Sales Manager (New / Used Cars) - SS_SMNUC_CLP" at bounding box center [338, 198] width 302 height 14
click at [188, 198] on input "Learning Plan *COMPULSORY* Sales Manager (New / Used Cars) - SS_SMNUC_CLP" at bounding box center [187, 197] width 1 height 11
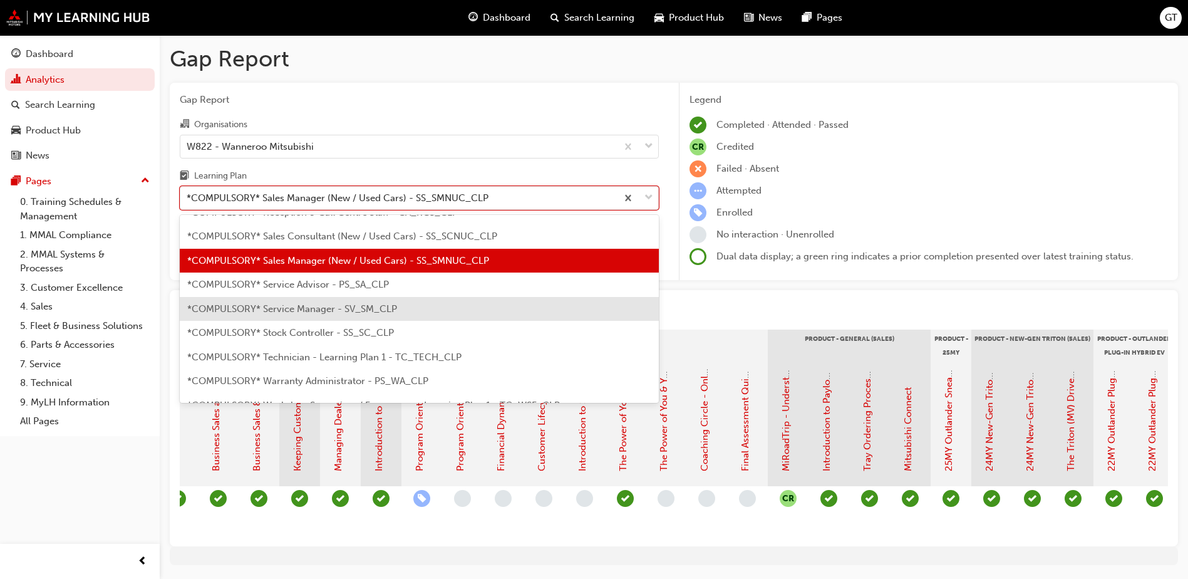
scroll to position [383, 0]
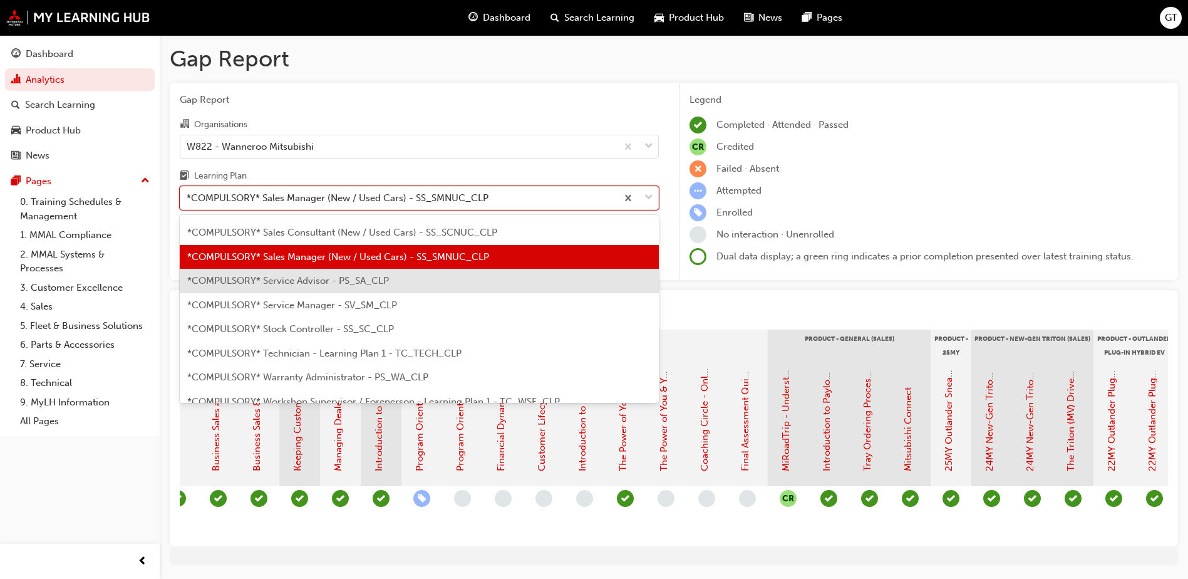
click at [296, 279] on span "*COMPULSORY* Service Advisor - PS_SA_CLP" at bounding box center [288, 280] width 202 height 11
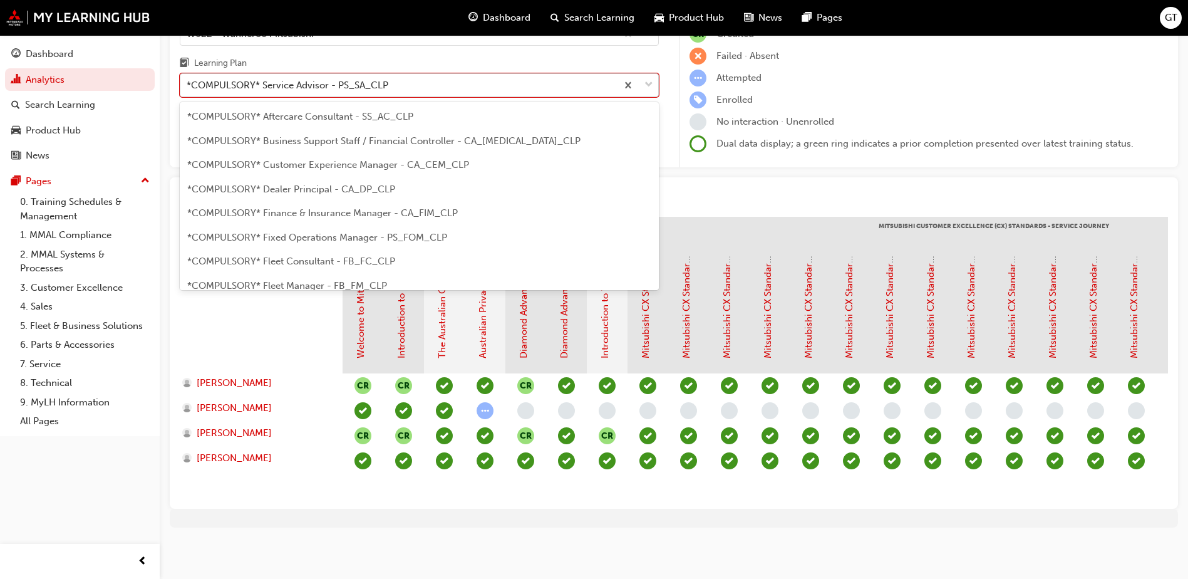
click at [280, 78] on div "*COMPULSORY* Service Advisor - PS_SA_CLP" at bounding box center [288, 85] width 202 height 14
click at [188, 80] on input "Learning Plan option *COMPULSORY* Service Advisor - PS_SA_CLP, selected. option…" at bounding box center [187, 85] width 1 height 11
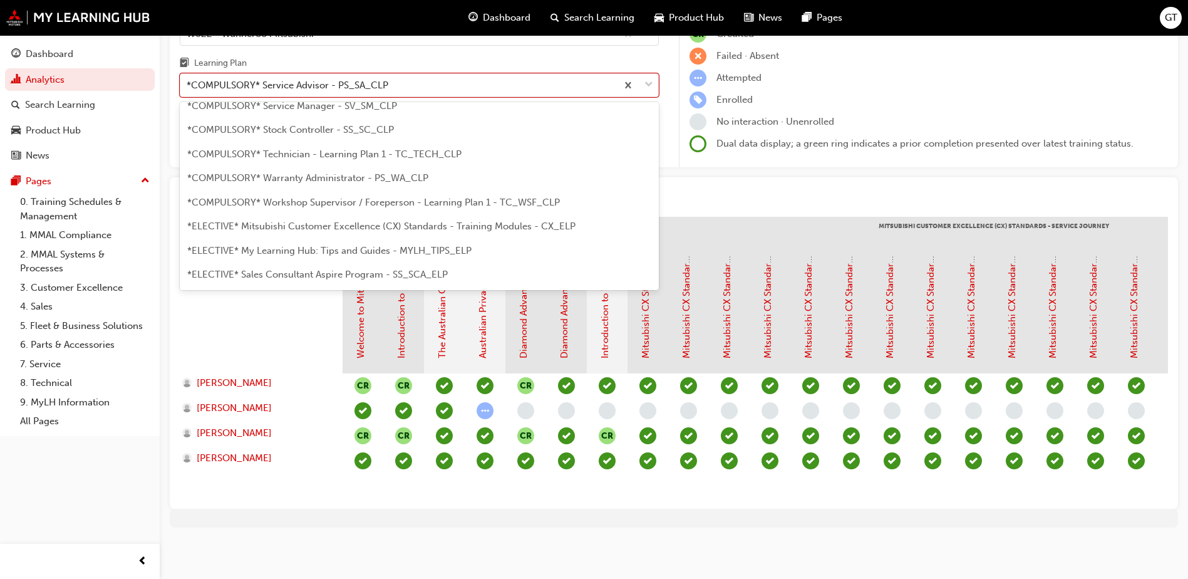
scroll to position [406, 0]
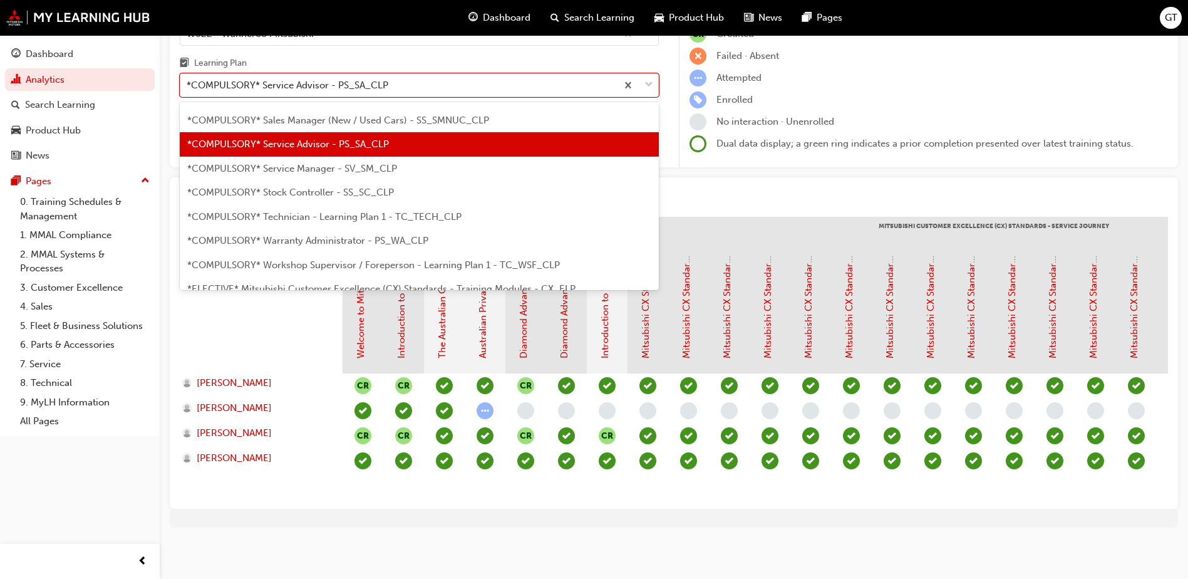
click at [304, 163] on span "*COMPULSORY* Service Manager - SV_SM_CLP" at bounding box center [292, 168] width 210 height 11
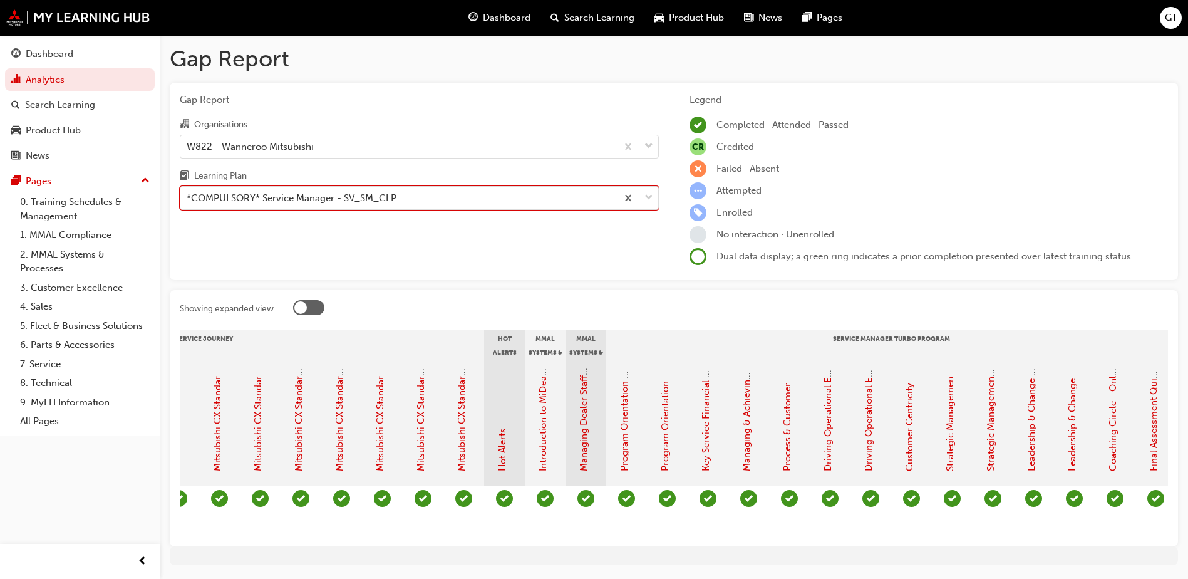
scroll to position [0, 966]
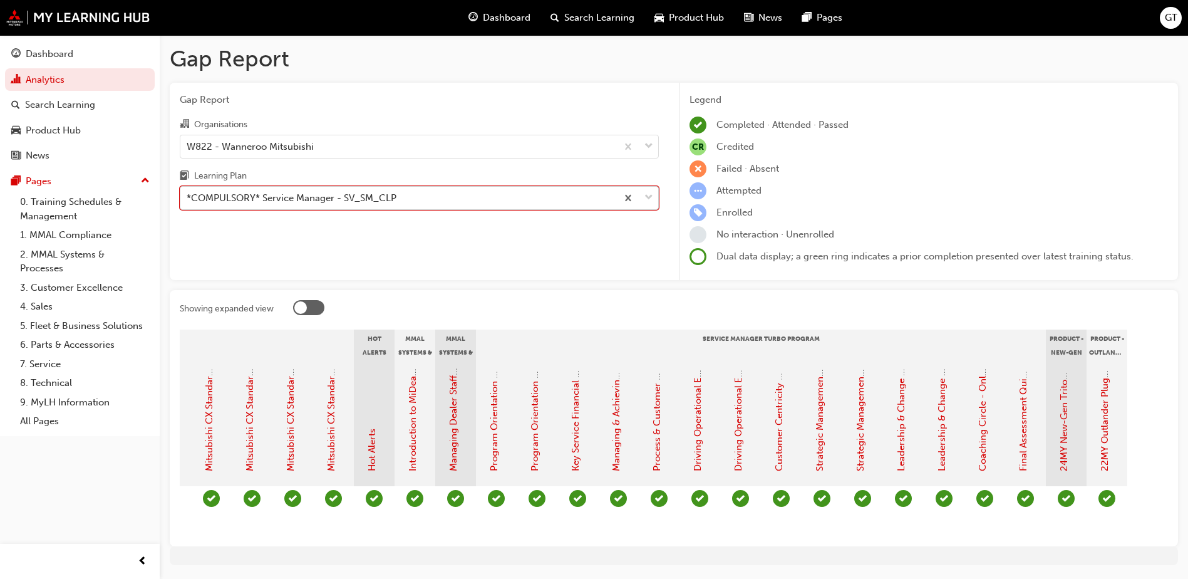
click at [288, 196] on div "*COMPULSORY* Service Manager - SV_SM_CLP" at bounding box center [292, 198] width 210 height 14
click at [188, 196] on input "Learning Plan option *COMPULSORY* Service Manager - SV_SM_CLP, selected. 0 resu…" at bounding box center [187, 197] width 1 height 11
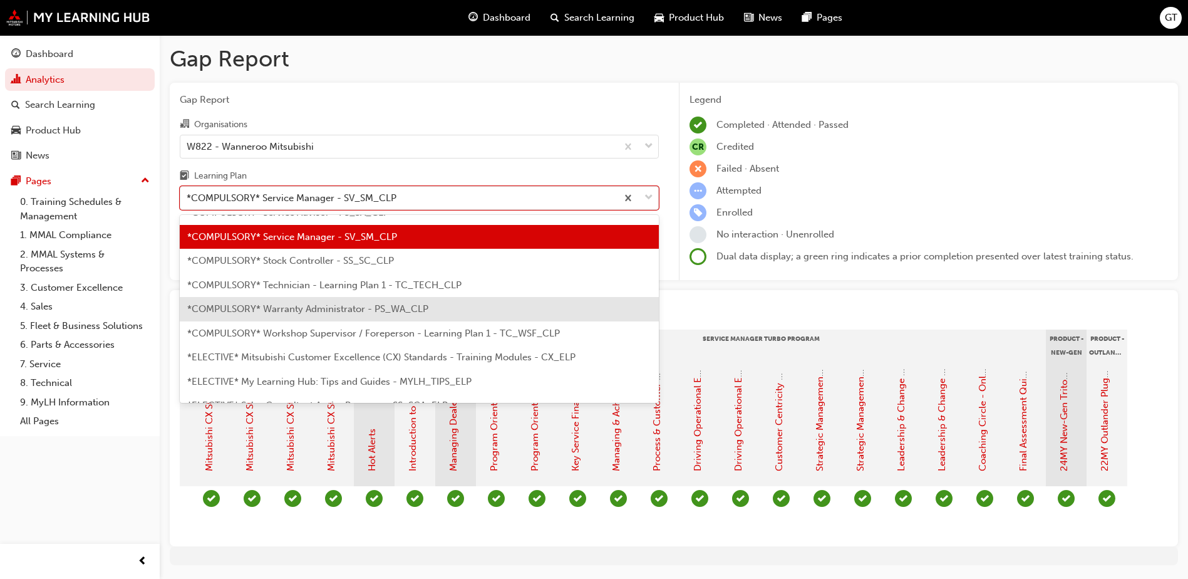
scroll to position [431, 0]
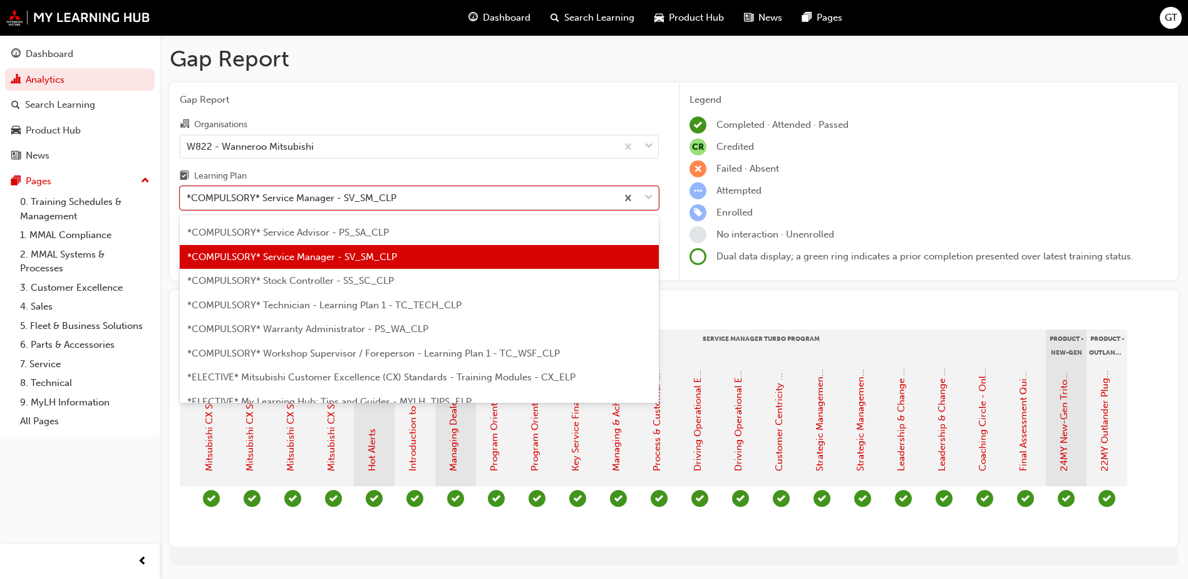
click at [252, 281] on span "*COMPULSORY* Stock Controller - SS_SC_CLP" at bounding box center [290, 280] width 207 height 11
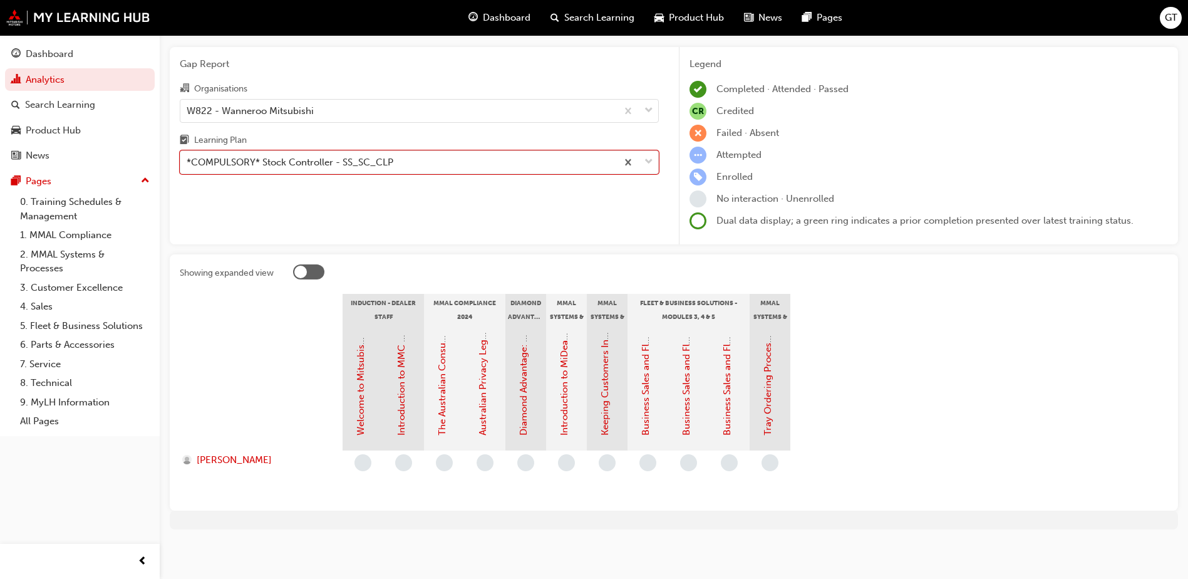
scroll to position [38, 0]
click at [1026, 375] on section "Induction - Dealer Staff MMAL Compliance 2024 Diamond Advantage - Fundamentals …" at bounding box center [674, 395] width 988 height 207
click at [418, 158] on div "*COMPULSORY* Stock Controller - SS_SC_CLP" at bounding box center [398, 161] width 436 height 22
click at [188, 158] on input "Learning Plan *COMPULSORY* Stock Controller - SS_SC_CLP" at bounding box center [187, 160] width 1 height 11
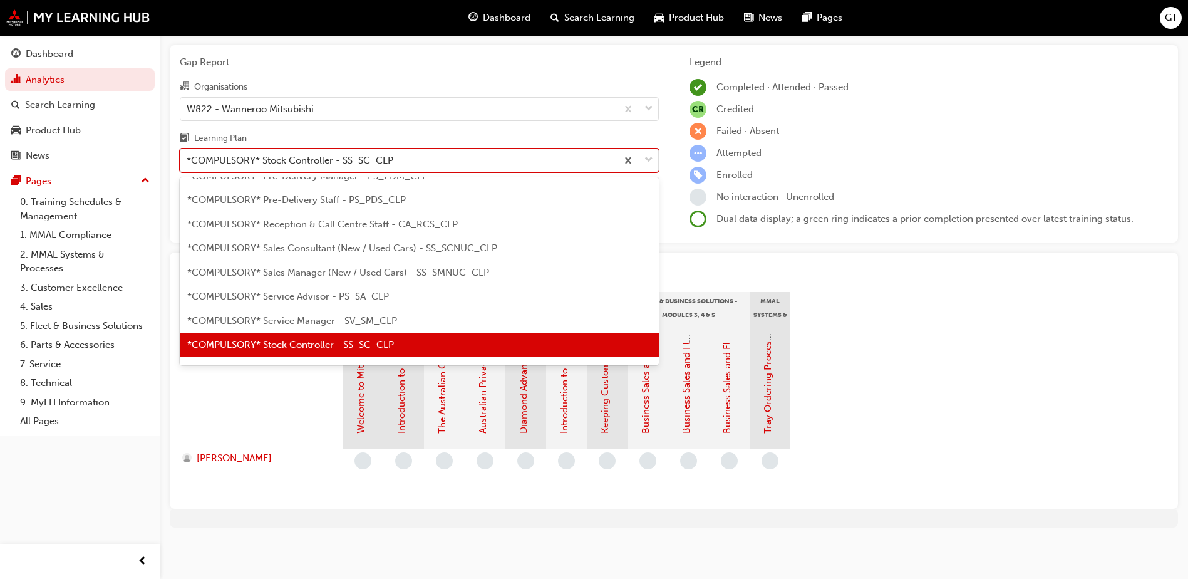
scroll to position [392, 0]
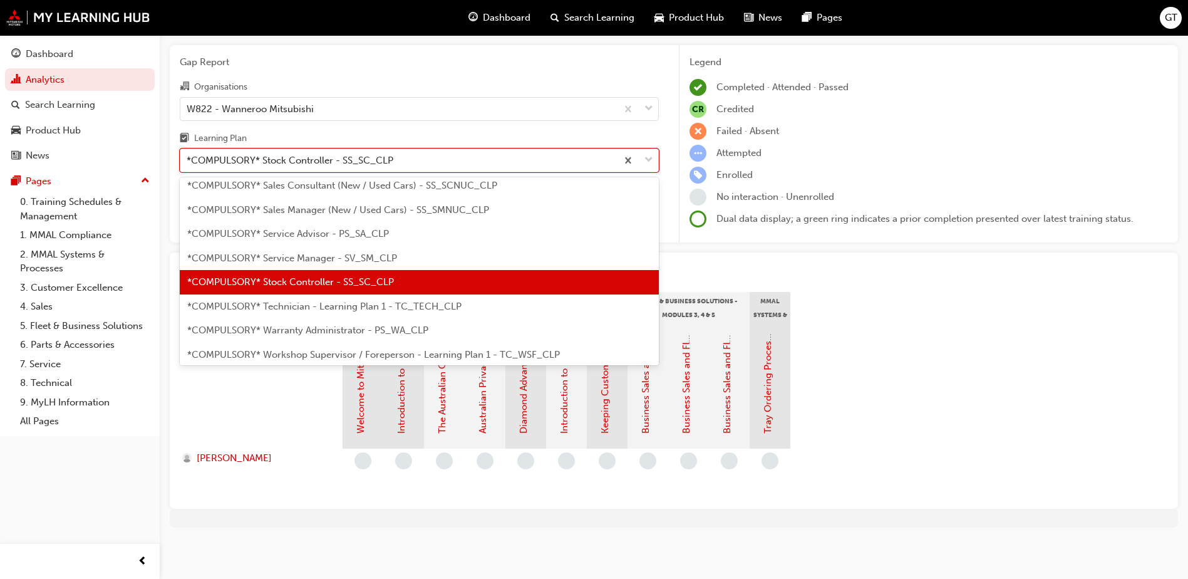
click at [320, 309] on span "*COMPULSORY* Technician - Learning Plan 1 - TC_TECH_CLP" at bounding box center [324, 306] width 274 height 11
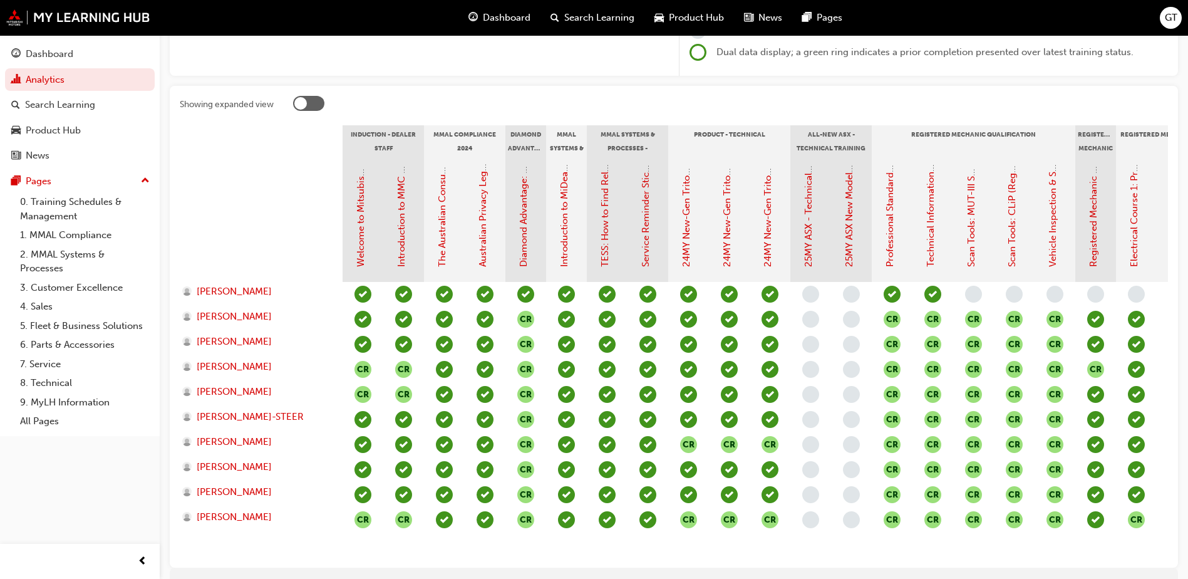
scroll to position [125, 0]
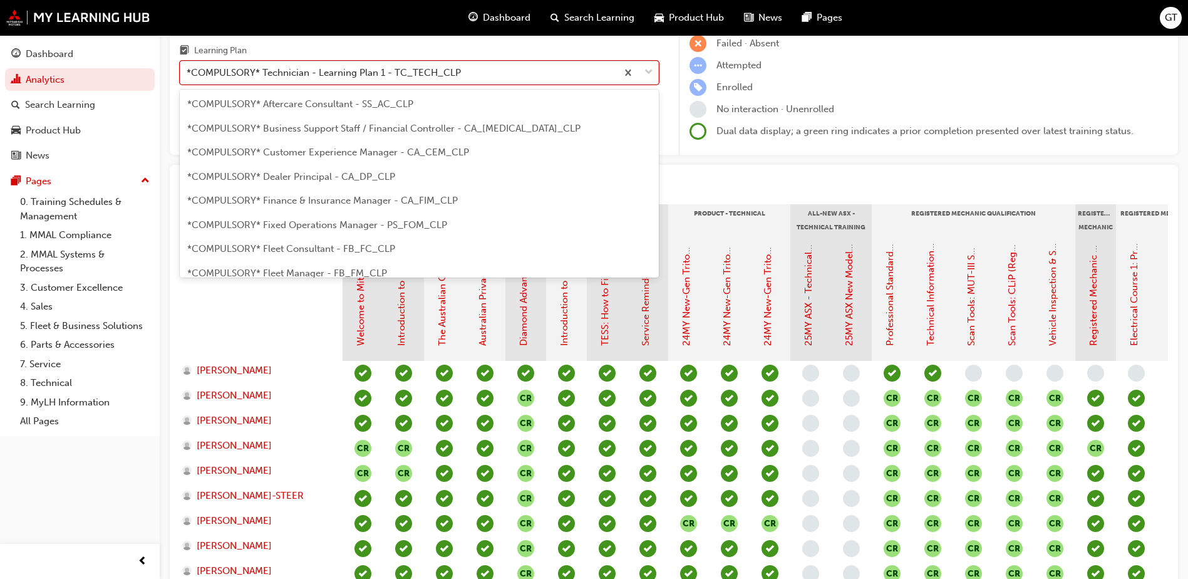
click at [351, 77] on div "*COMPULSORY* Technician - Learning Plan 1 - TC_TECH_CLP" at bounding box center [324, 73] width 274 height 14
click at [188, 77] on input "Learning Plan option *COMPULSORY* Technician - Learning Plan 1 - TC_TECH_CLP, s…" at bounding box center [187, 72] width 1 height 11
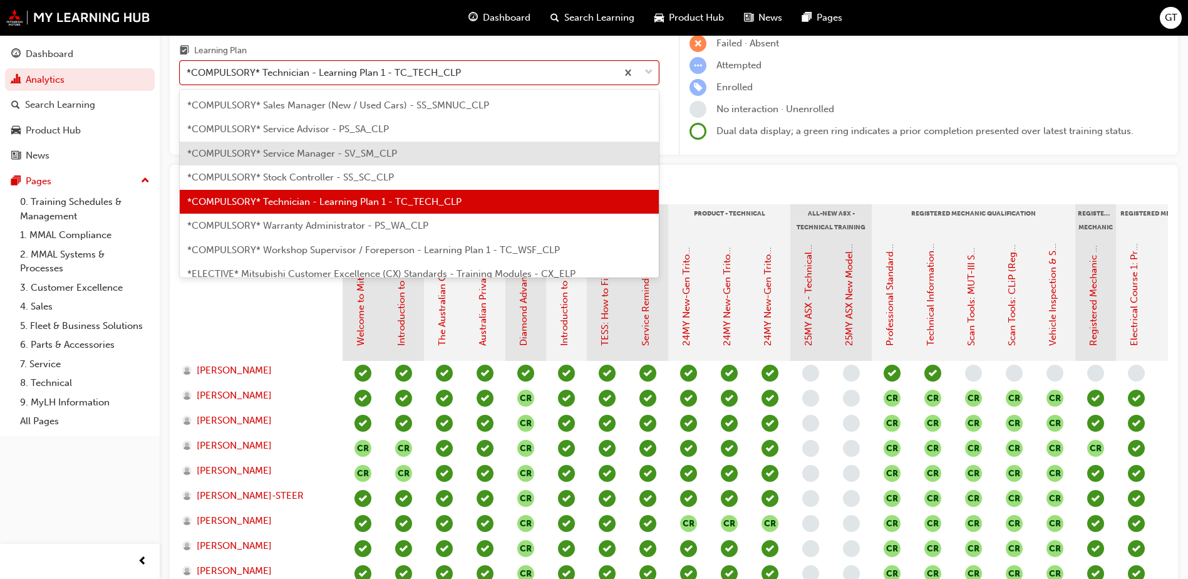
scroll to position [479, 0]
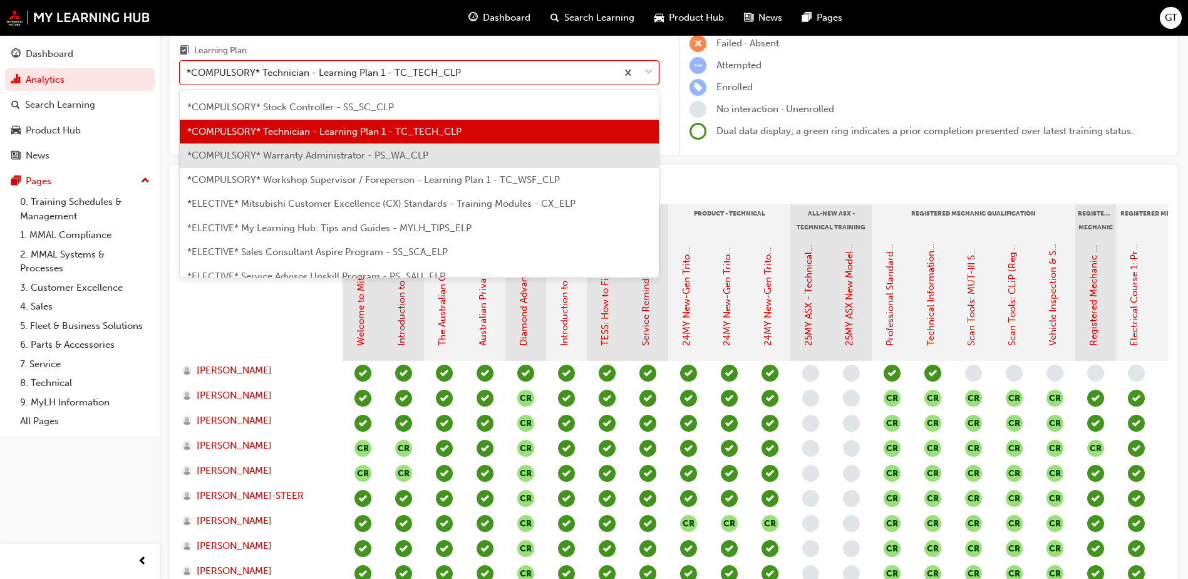
click at [319, 156] on span "*COMPULSORY* Warranty Administrator - PS_WA_CLP" at bounding box center [307, 155] width 241 height 11
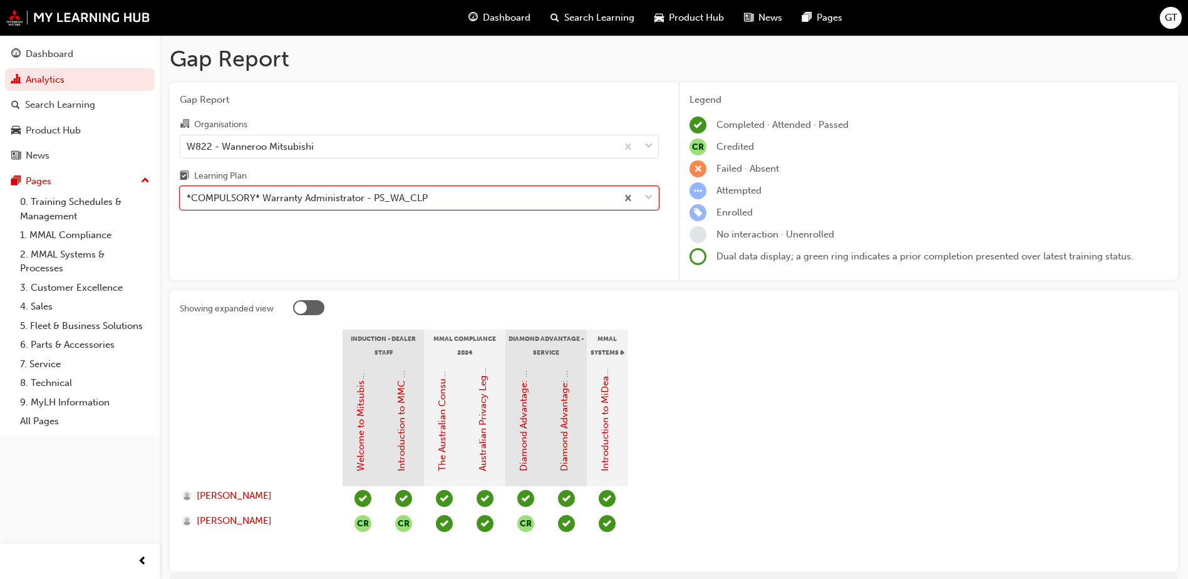
scroll to position [63, 0]
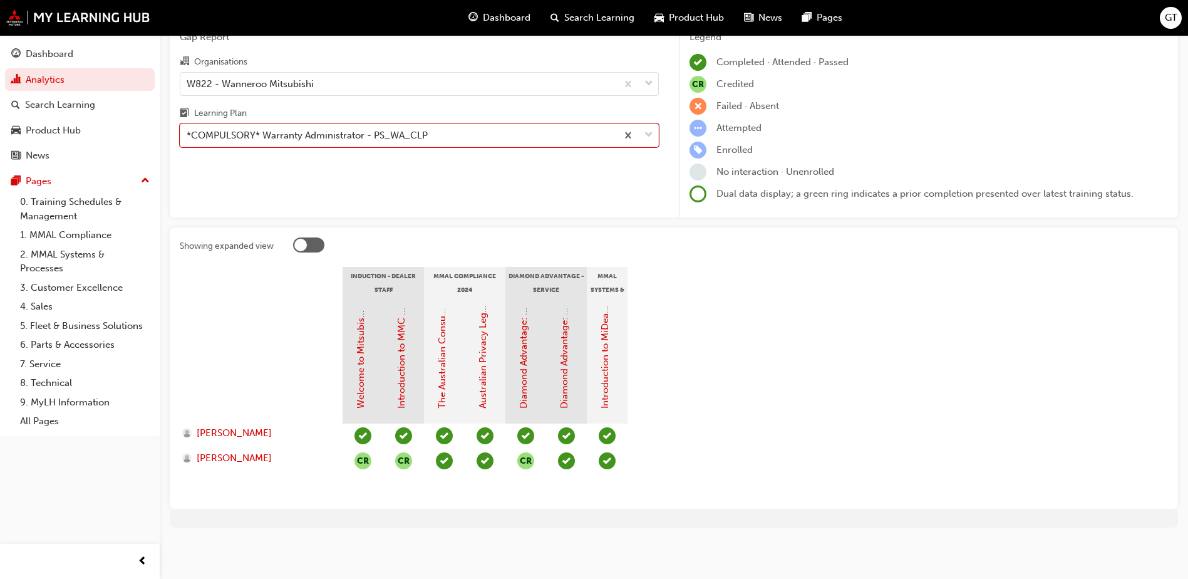
click at [467, 143] on div "*COMPULSORY* Warranty Administrator - PS_WA_CLP" at bounding box center [398, 136] width 436 height 22
click at [188, 140] on input "Learning Plan option *COMPULSORY* Warranty Administrator - PS_WA_CLP, selected.…" at bounding box center [187, 135] width 1 height 11
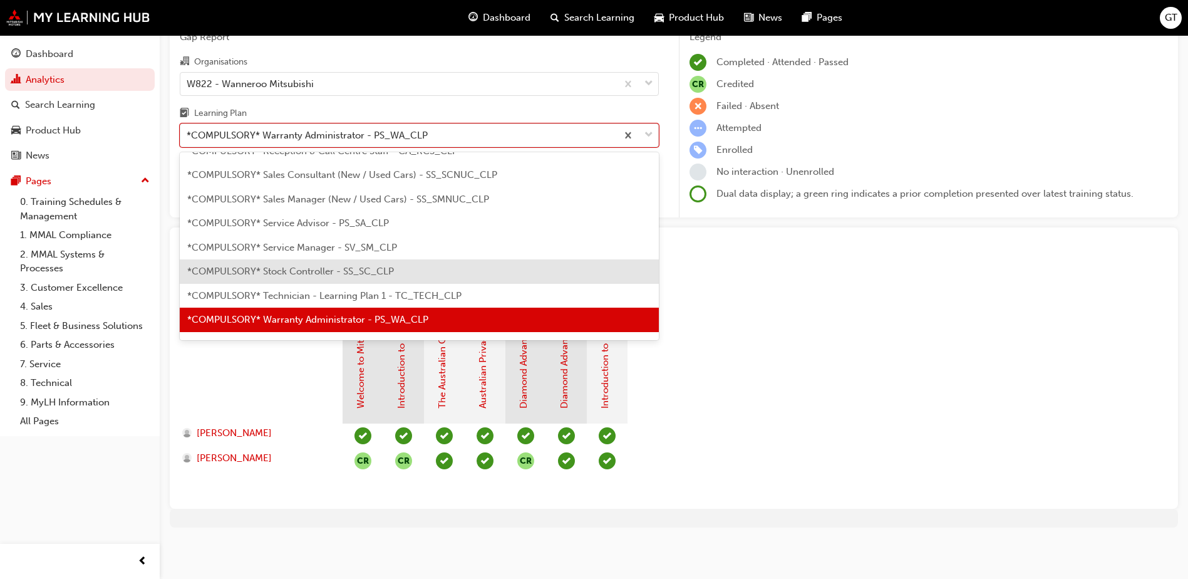
scroll to position [503, 0]
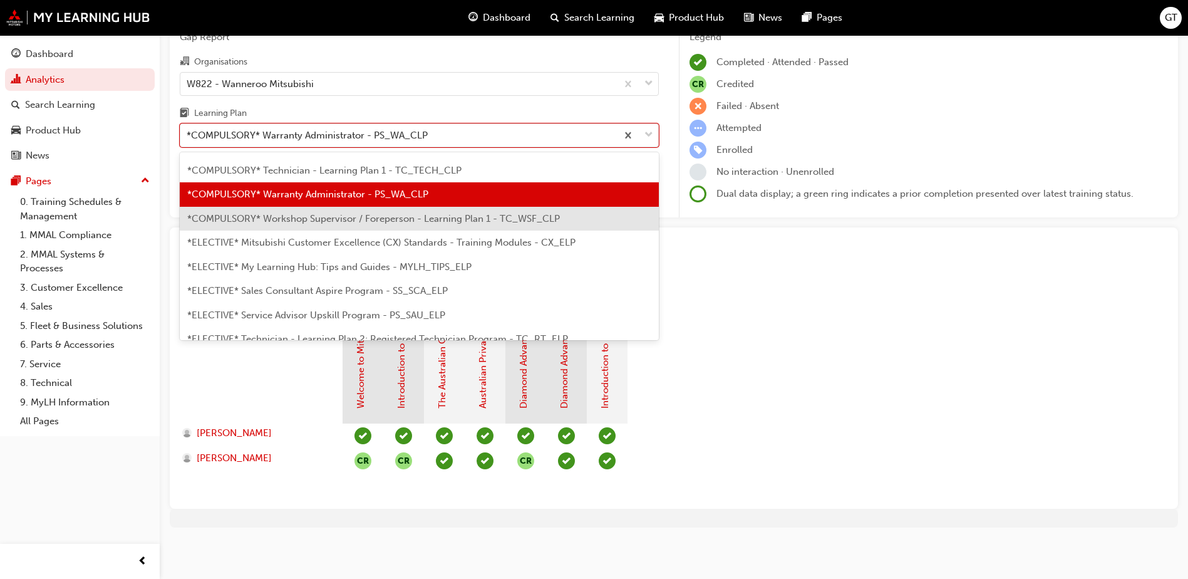
click at [321, 221] on span "*COMPULSORY* Workshop Supervisor / Foreperson - Learning Plan 1 - TC_WSF_CLP" at bounding box center [373, 218] width 373 height 11
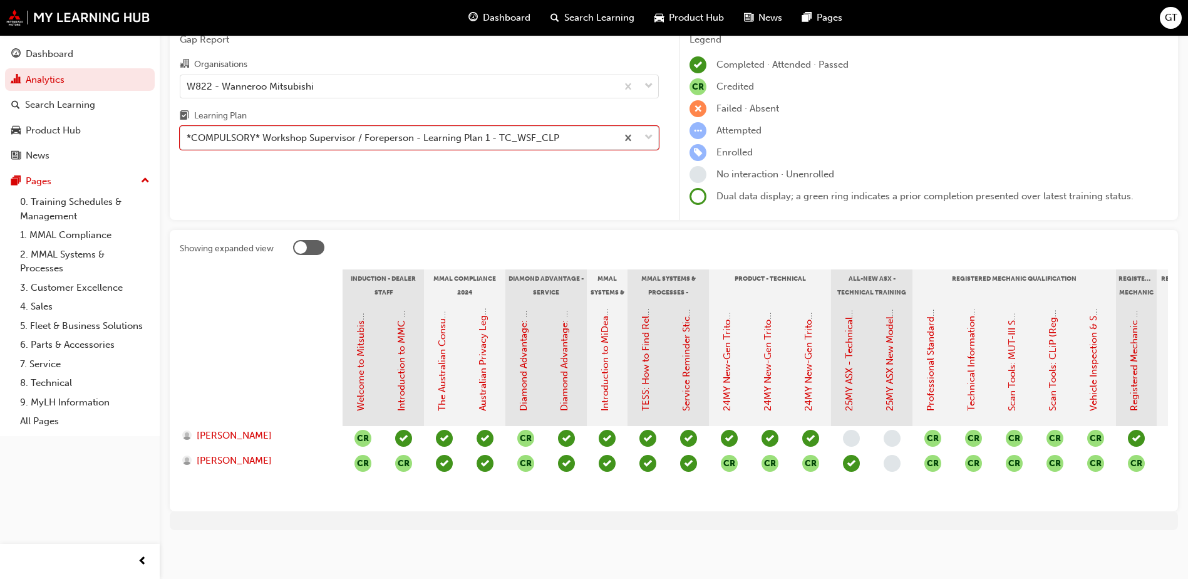
scroll to position [72, 0]
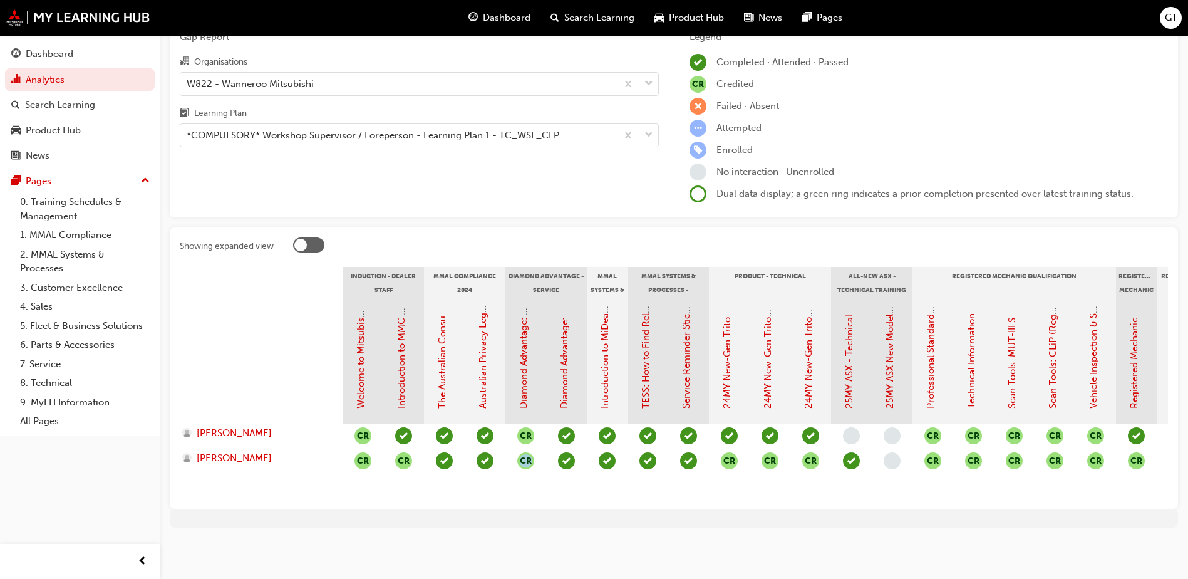
drag, startPoint x: 532, startPoint y: 500, endPoint x: 693, endPoint y: 500, distance: 160.9
click at [693, 500] on div "Showing expanded view Induction - Dealer Staff MMAL Compliance 2024 Diamond Adv…" at bounding box center [674, 367] width 1008 height 281
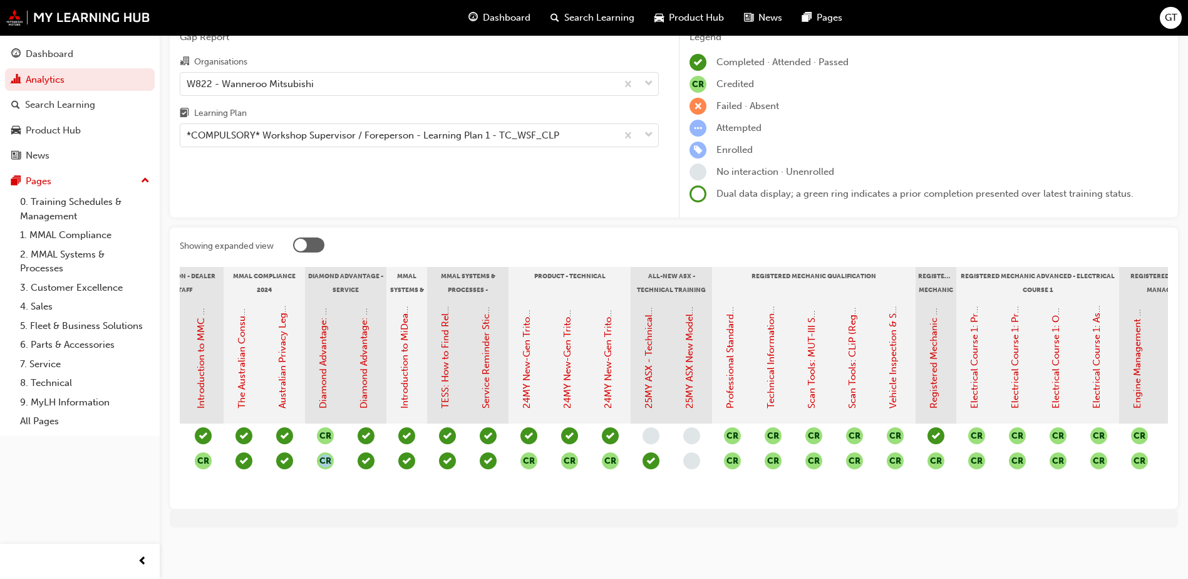
scroll to position [0, 0]
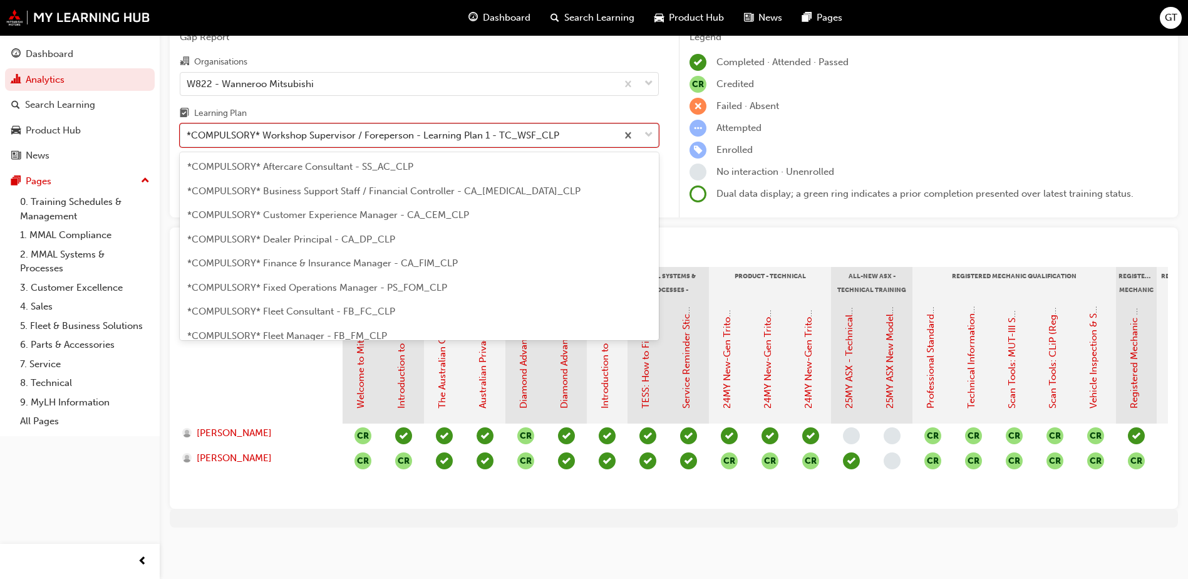
click at [346, 132] on div "*COMPULSORY* Workshop Supervisor / Foreperson - Learning Plan 1 - TC_WSF_CLP" at bounding box center [373, 135] width 373 height 14
click at [188, 132] on input "Learning Plan option *COMPULSORY* Workshop Supervisor / Foreperson - Learning P…" at bounding box center [187, 135] width 1 height 11
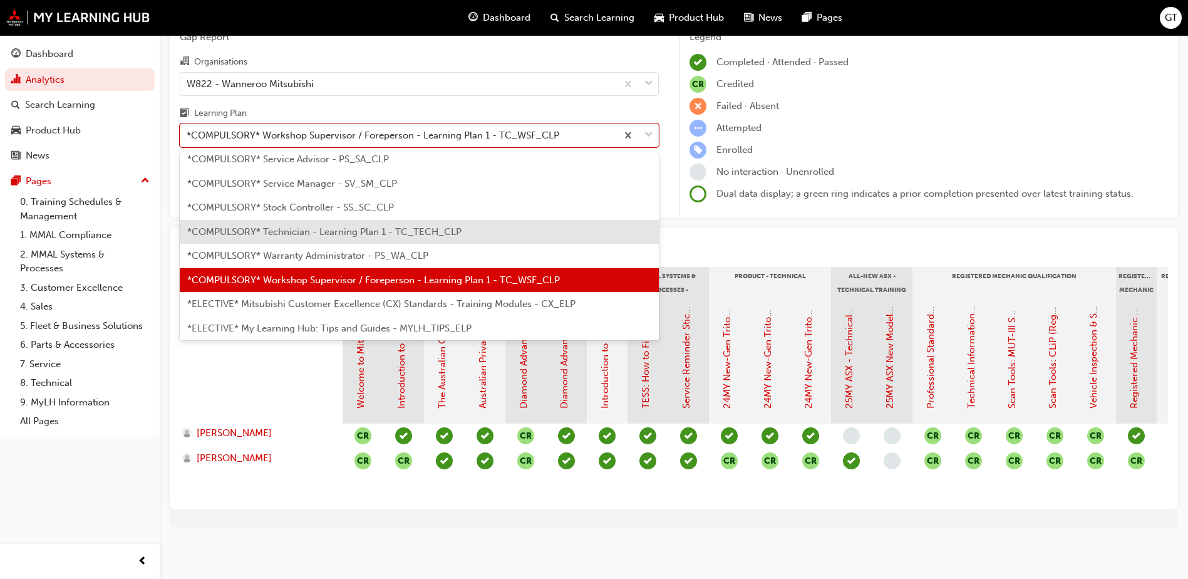
scroll to position [527, 0]
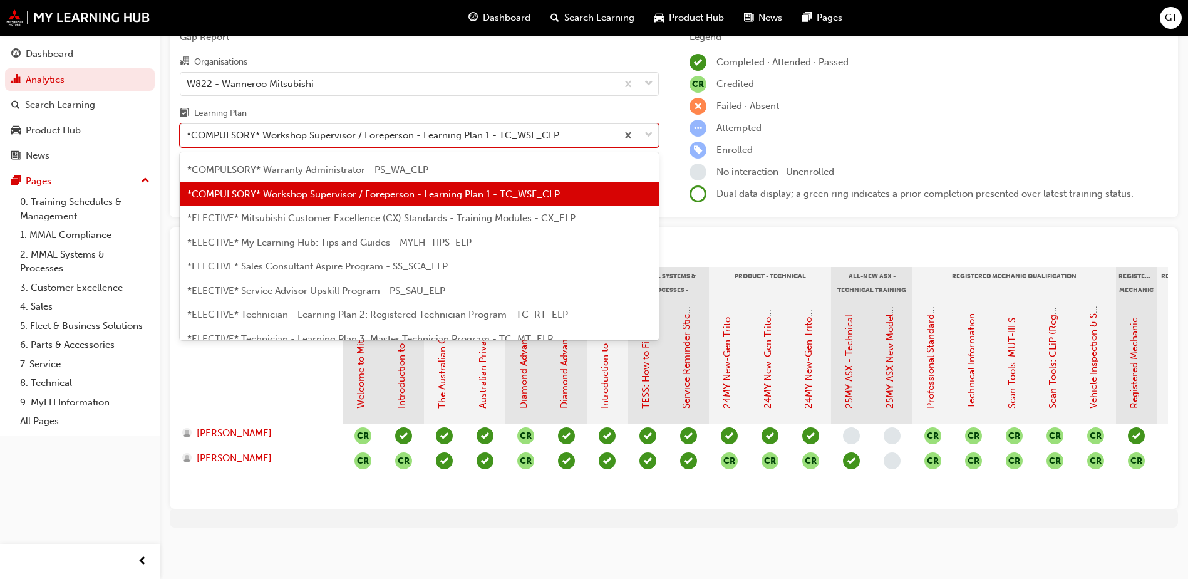
click at [334, 218] on div "*ELECTIVE* Mitsubishi Customer Excellence (CX) Standards - Training Modules - C…" at bounding box center [419, 218] width 479 height 24
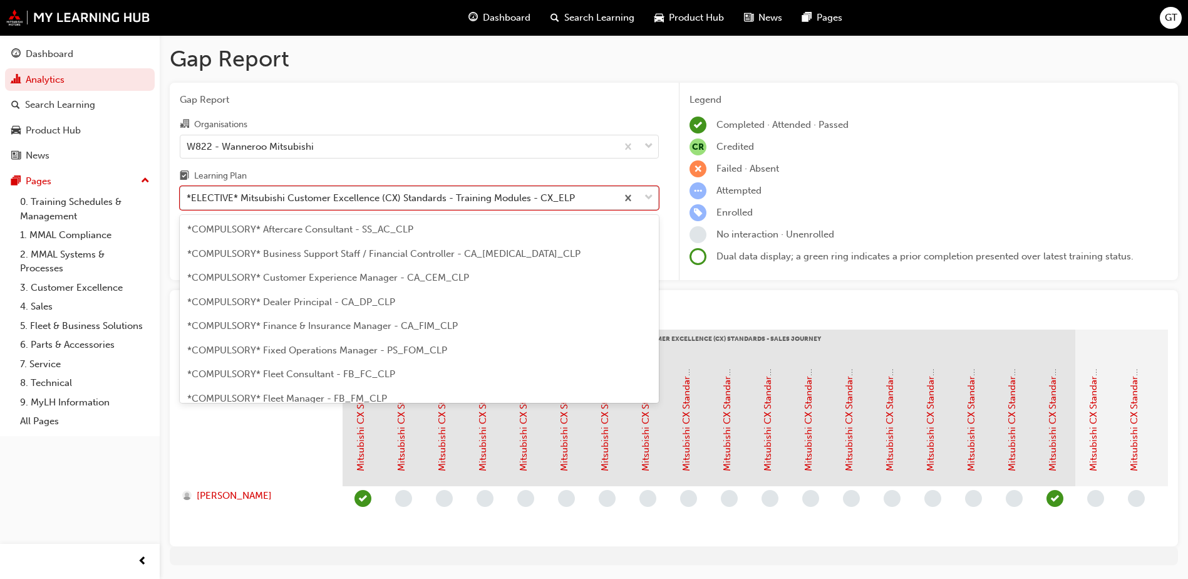
click at [446, 200] on div "*ELECTIVE* Mitsubishi Customer Excellence (CX) Standards - Training Modules - C…" at bounding box center [381, 198] width 388 height 14
click at [188, 200] on input "Learning Plan option *ELECTIVE* Mitsubishi Customer Excellence (CX) Standards -…" at bounding box center [187, 197] width 1 height 11
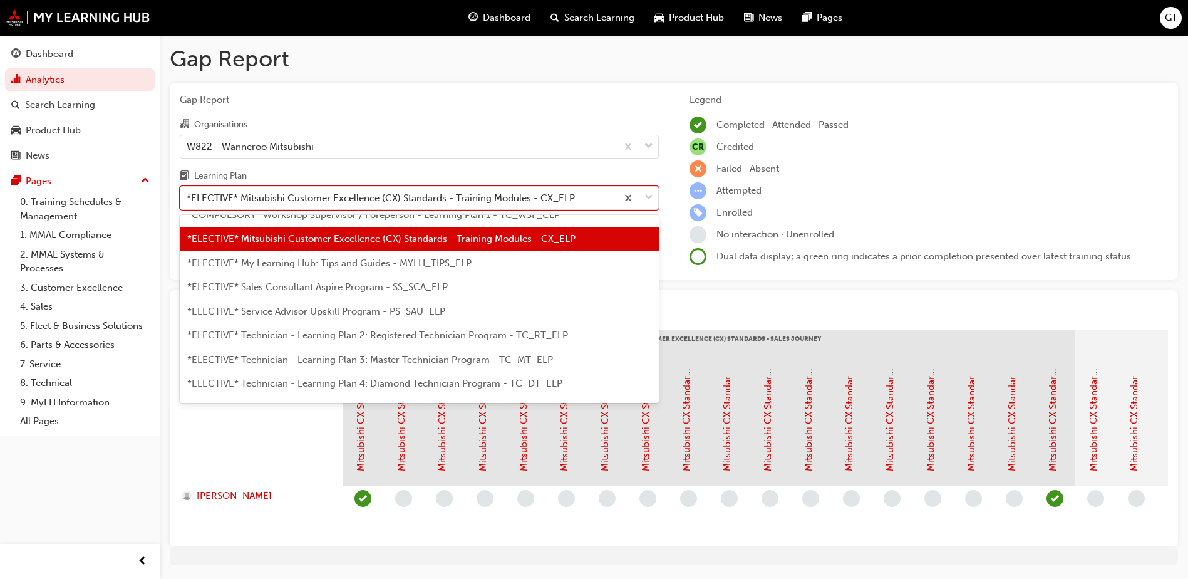
scroll to position [550, 0]
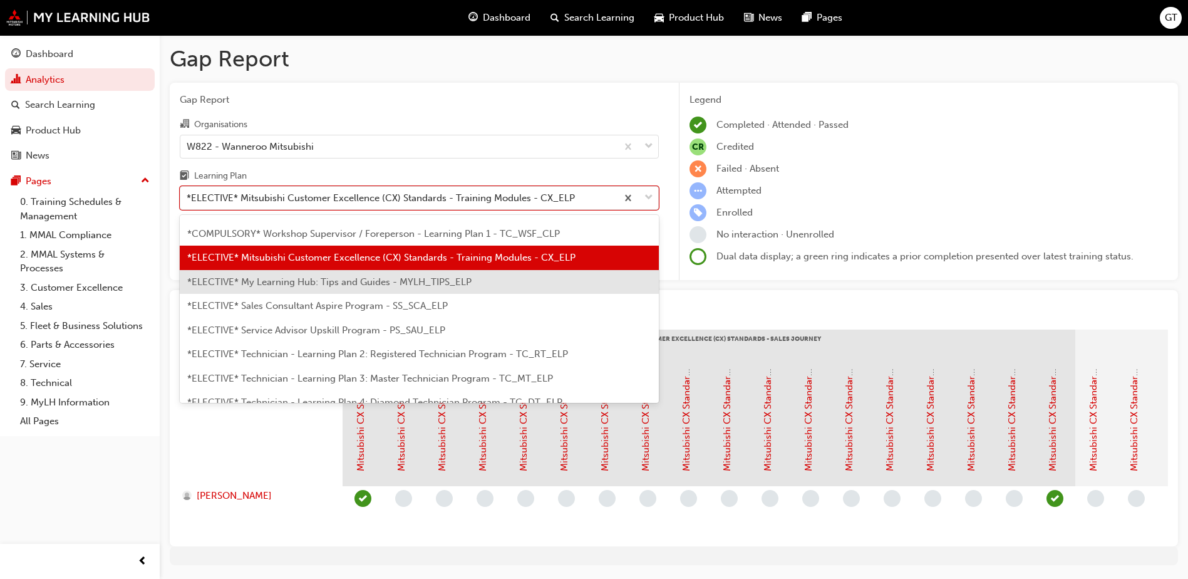
click at [303, 281] on span "*ELECTIVE* My Learning Hub: Tips and Guides - MYLH_TIPS_ELP" at bounding box center [329, 281] width 284 height 11
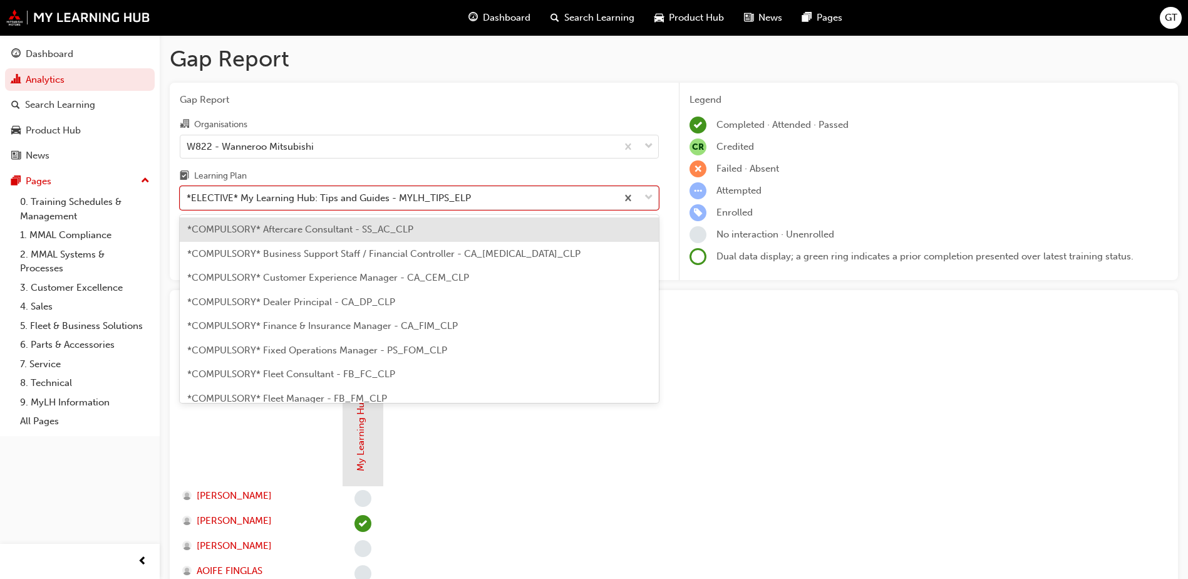
drag, startPoint x: 495, startPoint y: 202, endPoint x: 474, endPoint y: 217, distance: 25.9
click at [494, 202] on div "*ELECTIVE* My Learning Hub: Tips and Guides - MYLH_TIPS_ELP" at bounding box center [398, 198] width 436 height 22
click at [188, 202] on input "Learning Plan option *ELECTIVE* My Learning Hub: Tips and Guides - MYLH_TIPS_EL…" at bounding box center [187, 197] width 1 height 11
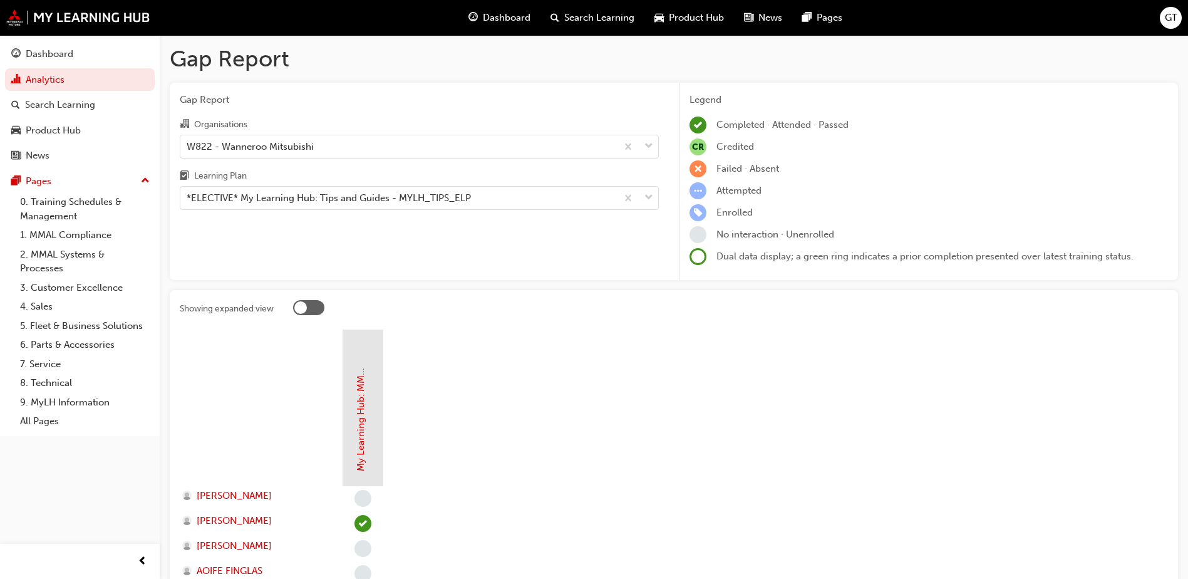
click at [361, 198] on div "*ELECTIVE* My Learning Hub: Tips and Guides - MYLH_TIPS_ELP" at bounding box center [329, 198] width 284 height 14
click at [188, 198] on input "Learning Plan *ELECTIVE* My Learning Hub: Tips and Guides - MYLH_TIPS_ELP" at bounding box center [187, 197] width 1 height 11
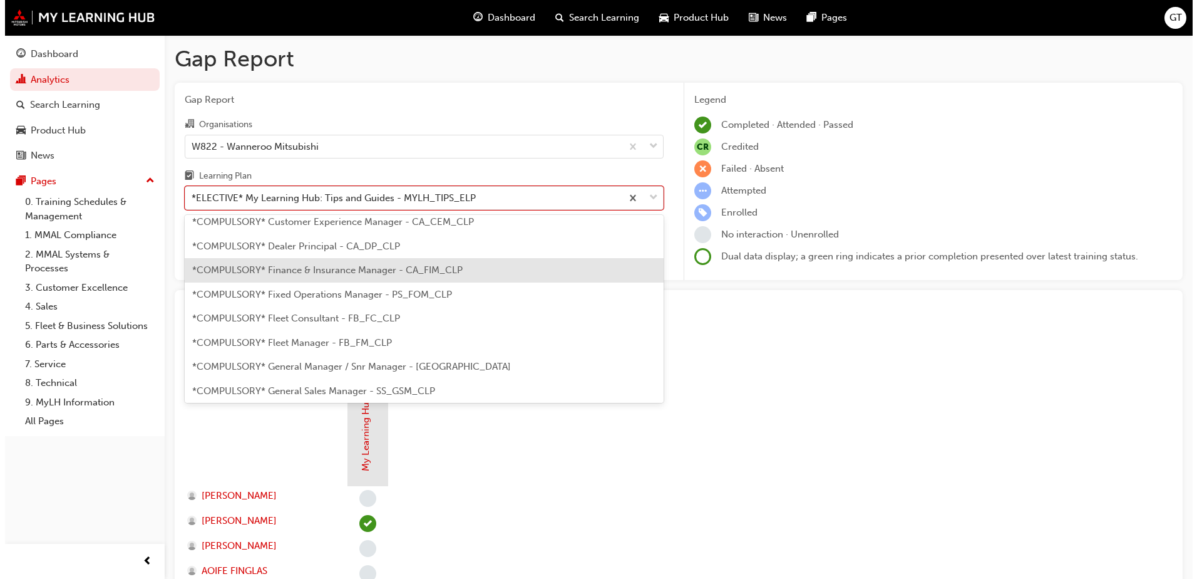
scroll to position [125, 0]
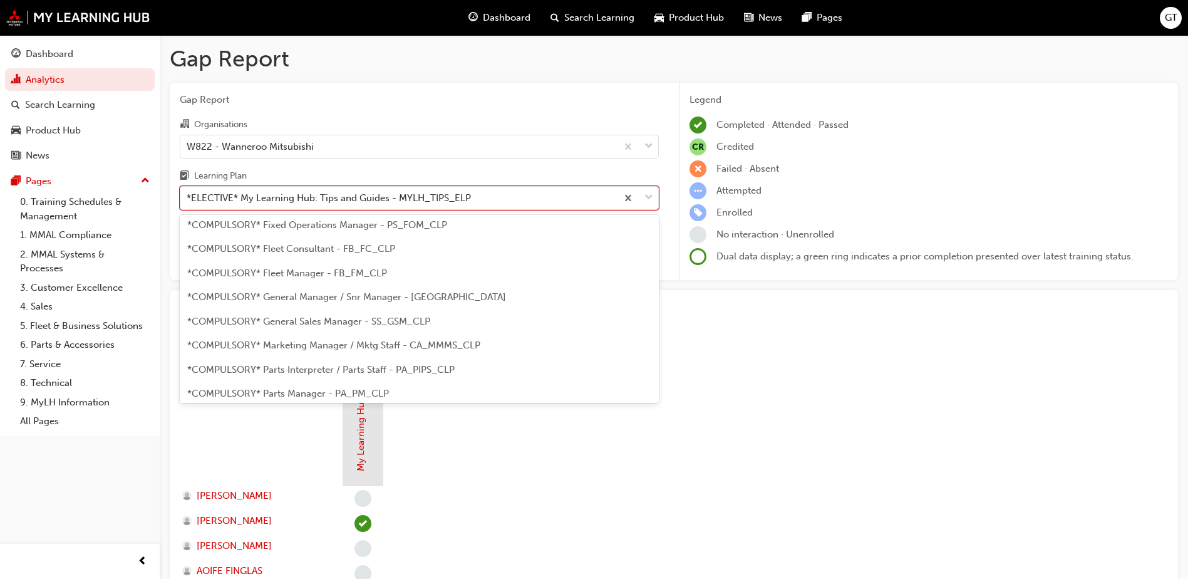
click at [433, 326] on div "*COMPULSORY* General Sales Manager - SS_GSM_CLP" at bounding box center [419, 321] width 479 height 24
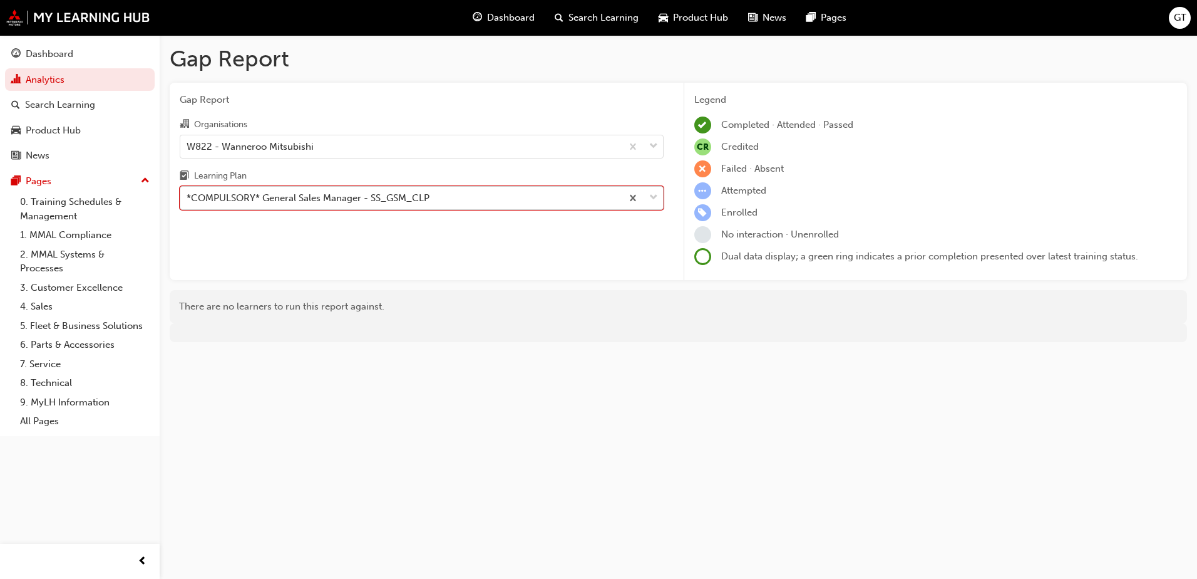
click at [369, 193] on div "*COMPULSORY* General Sales Manager - SS_GSM_CLP" at bounding box center [308, 198] width 243 height 14
click at [188, 193] on input "Learning Plan option *COMPULSORY* General Sales Manager - SS_GSM_CLP, selected.…" at bounding box center [187, 197] width 1 height 11
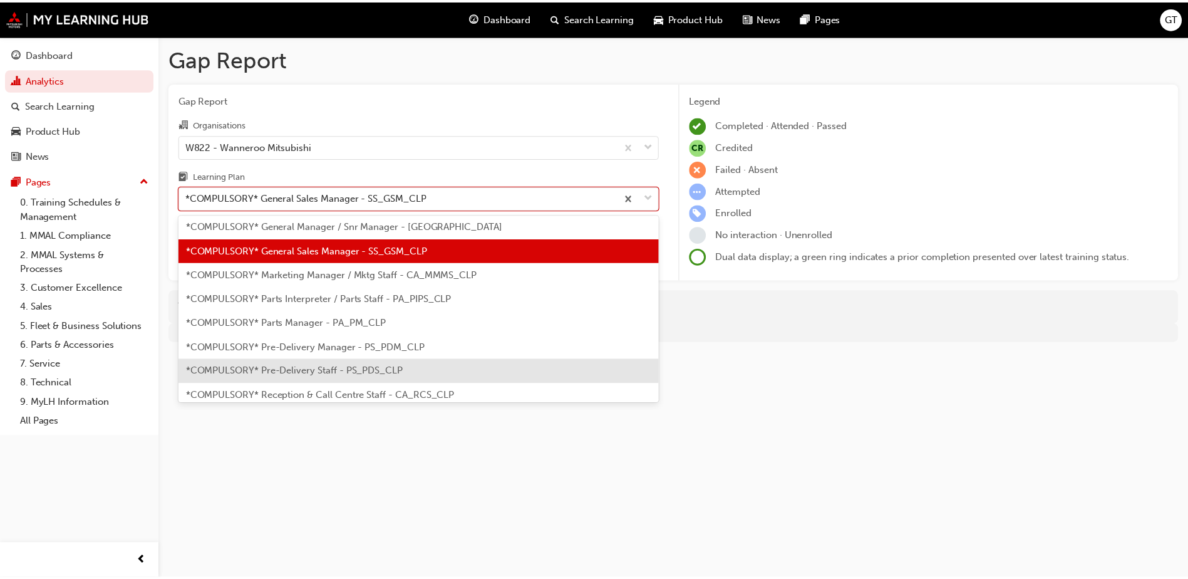
scroll to position [252, 0]
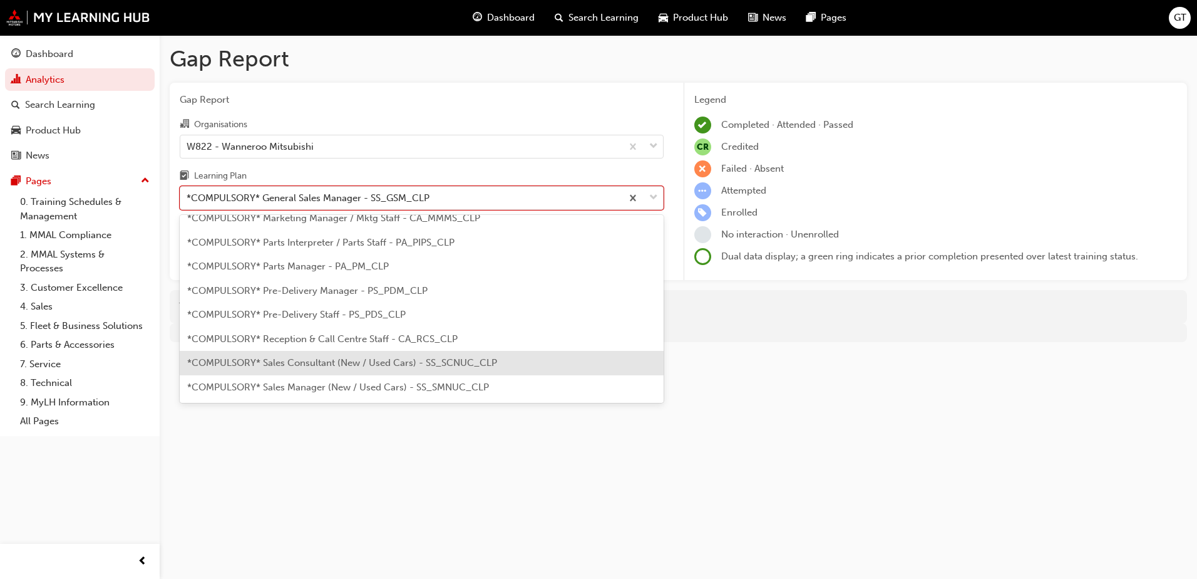
click at [321, 361] on span "*COMPULSORY* Sales Consultant (New / Used Cars) - SS_SCNUC_CLP" at bounding box center [342, 362] width 310 height 11
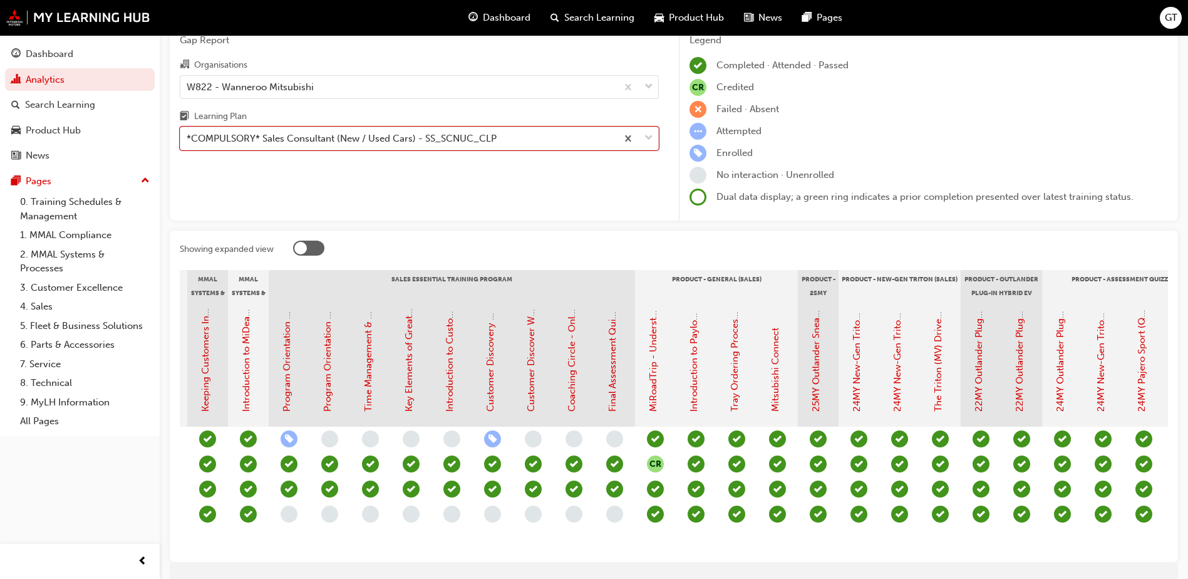
scroll to position [0, 1157]
